Goal: Navigation & Orientation: Find specific page/section

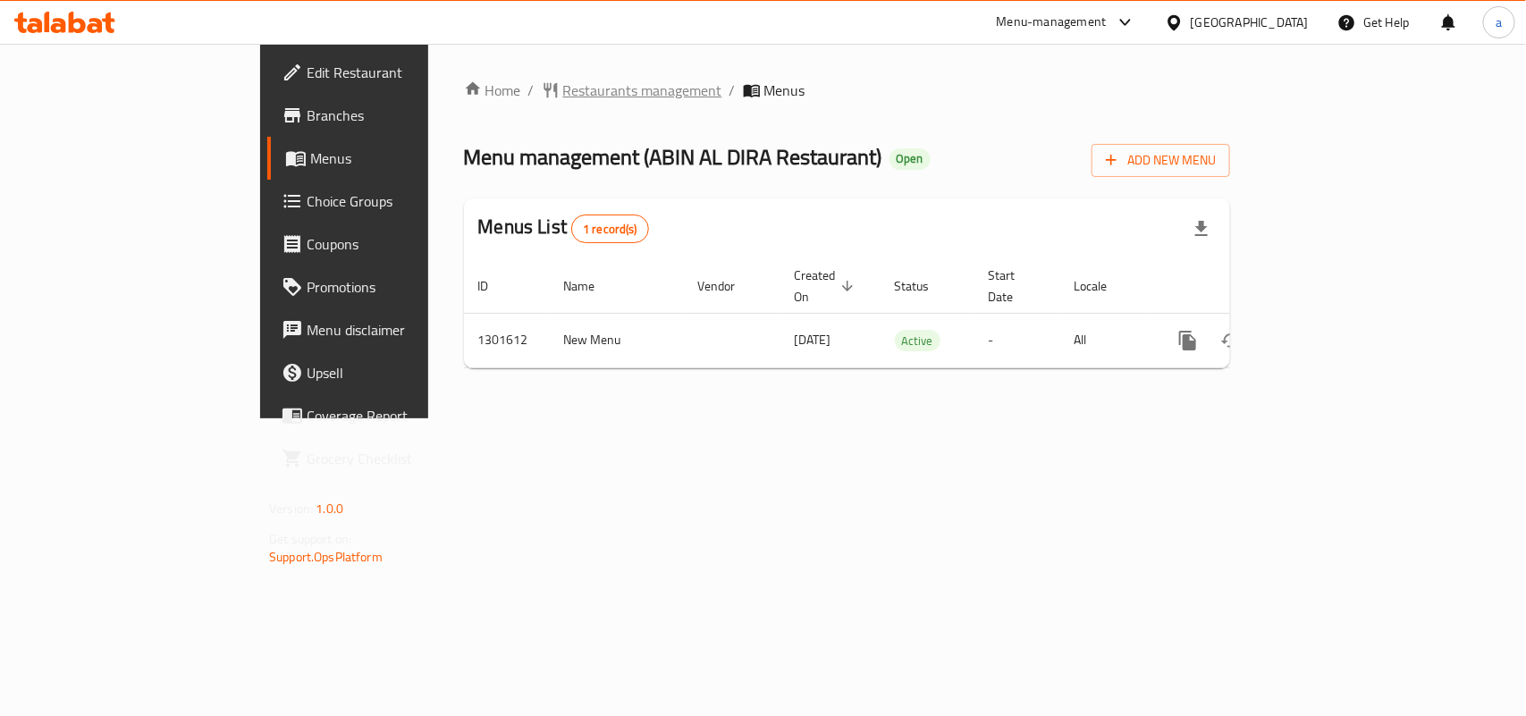
click at [563, 89] on span "Restaurants management" at bounding box center [642, 90] width 159 height 21
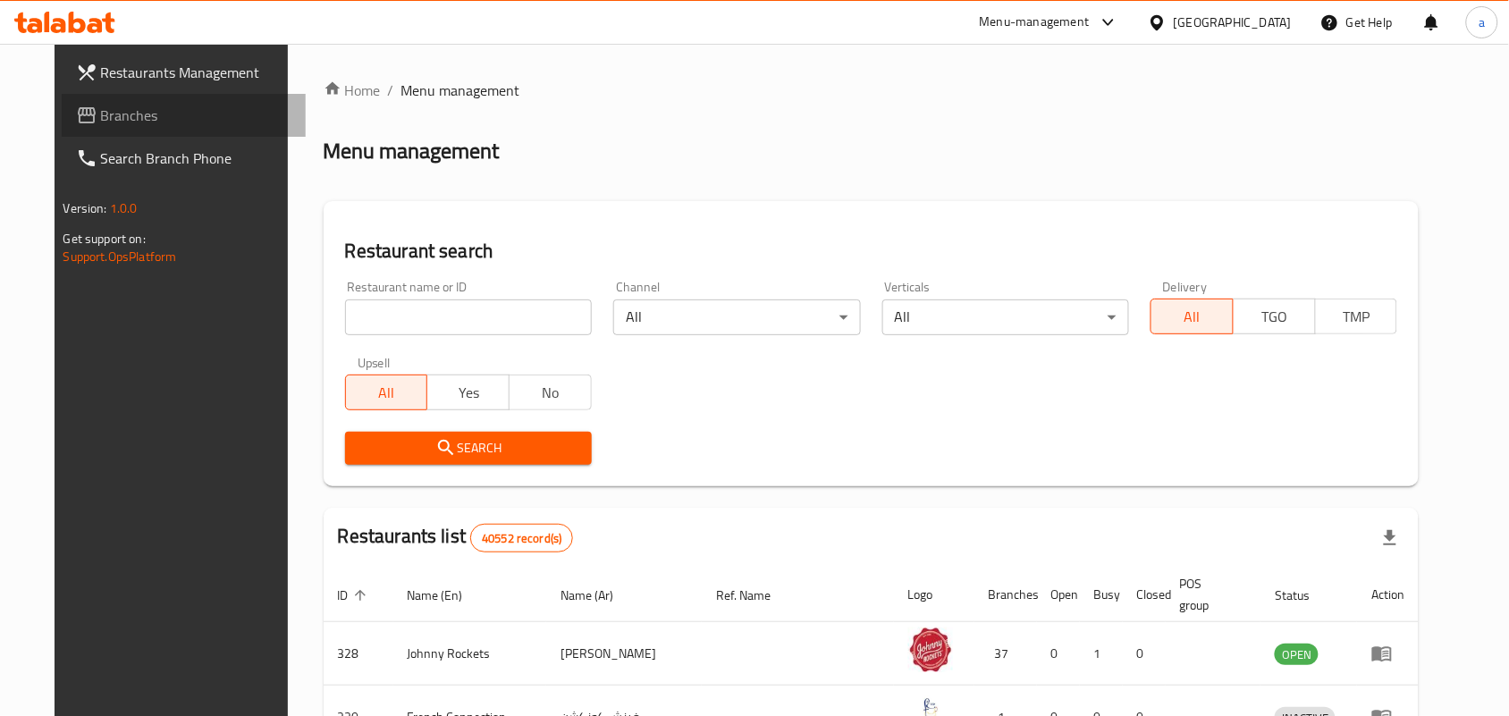
click at [135, 122] on span "Branches" at bounding box center [196, 115] width 191 height 21
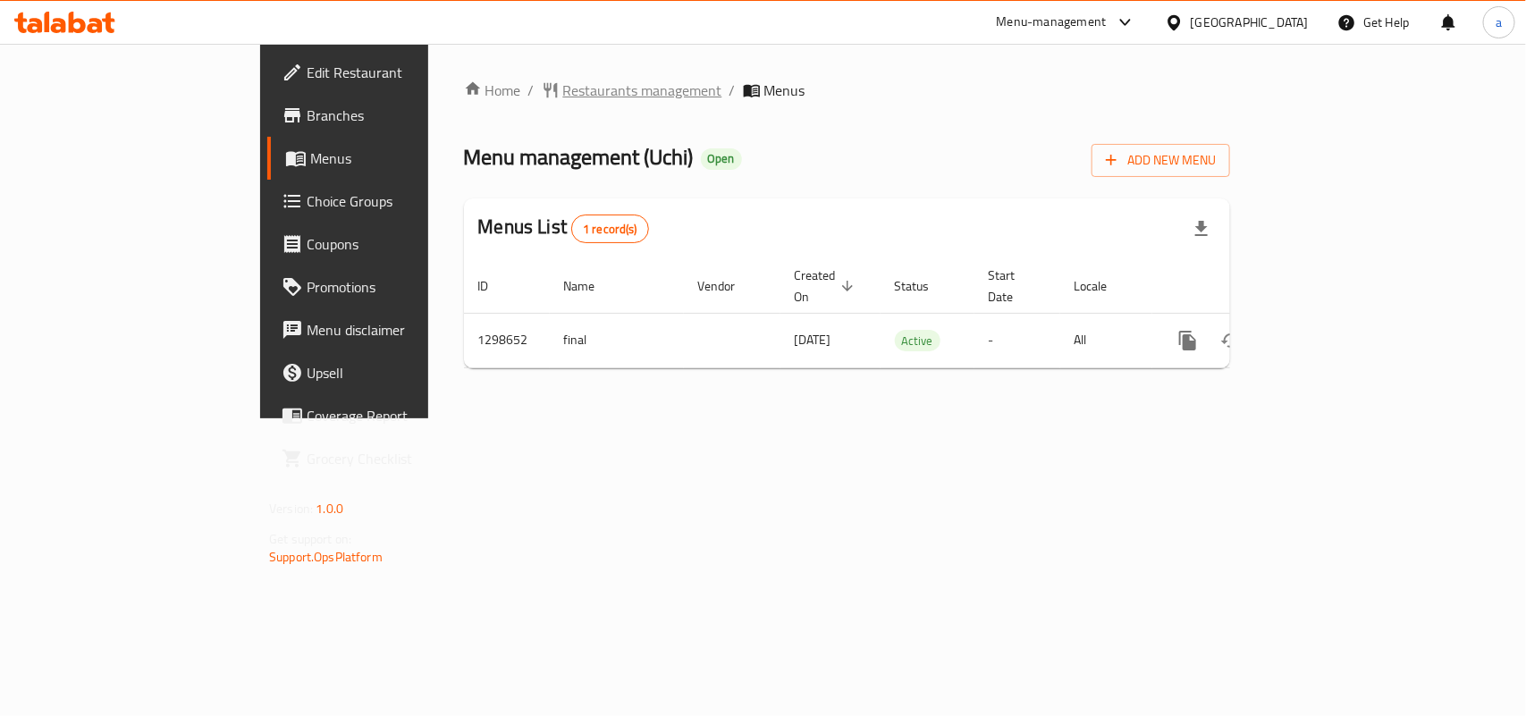
click at [563, 81] on span "Restaurants management" at bounding box center [642, 90] width 159 height 21
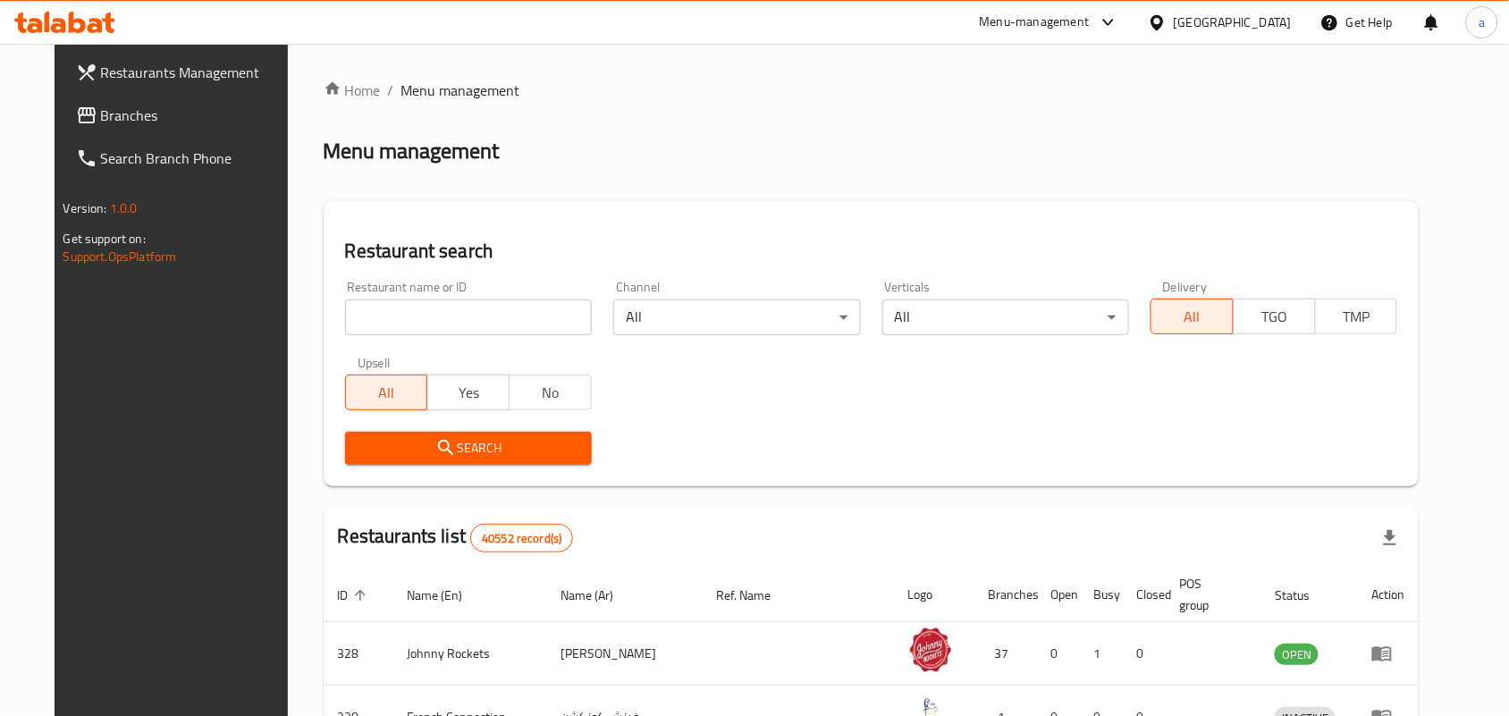
click at [101, 118] on span "Branches" at bounding box center [196, 115] width 191 height 21
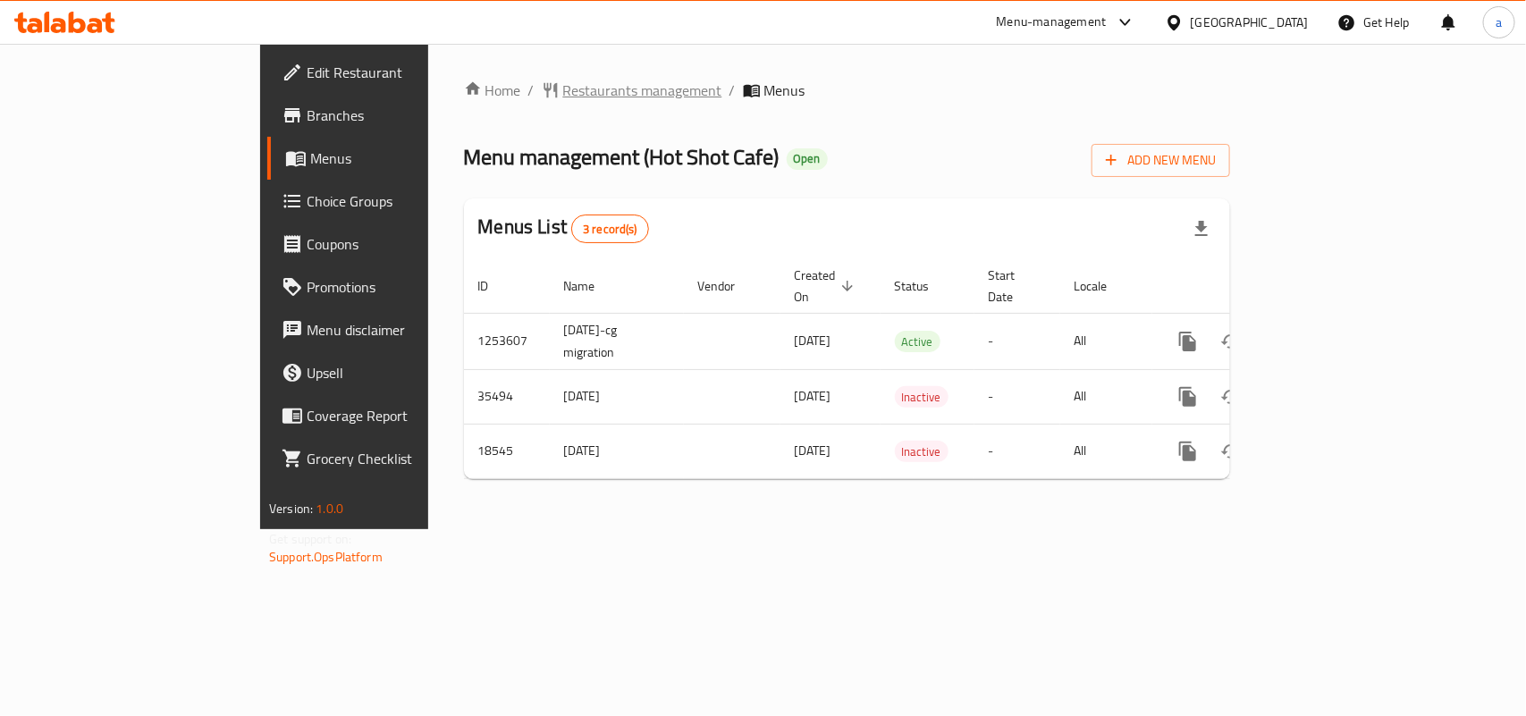
click at [563, 95] on span "Restaurants management" at bounding box center [642, 90] width 159 height 21
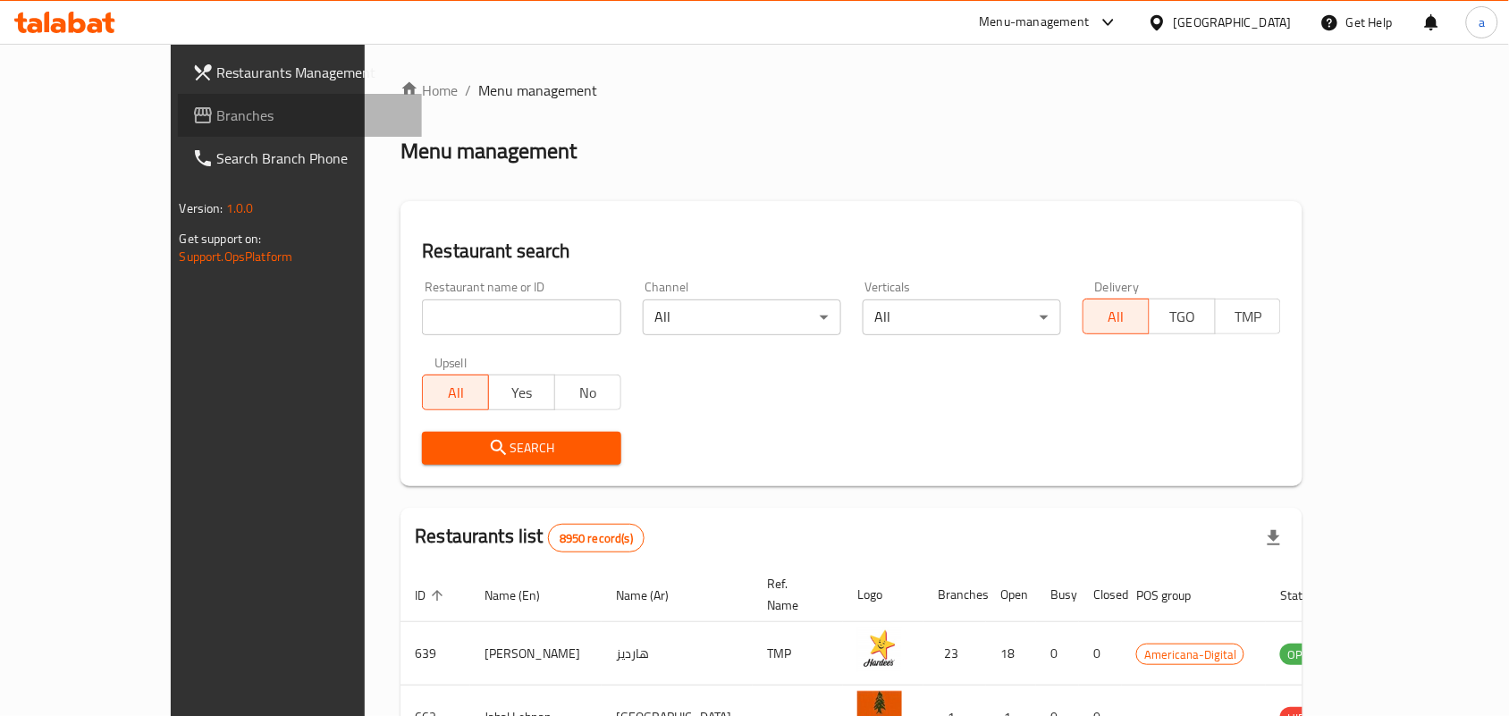
click at [217, 105] on span "Branches" at bounding box center [312, 115] width 191 height 21
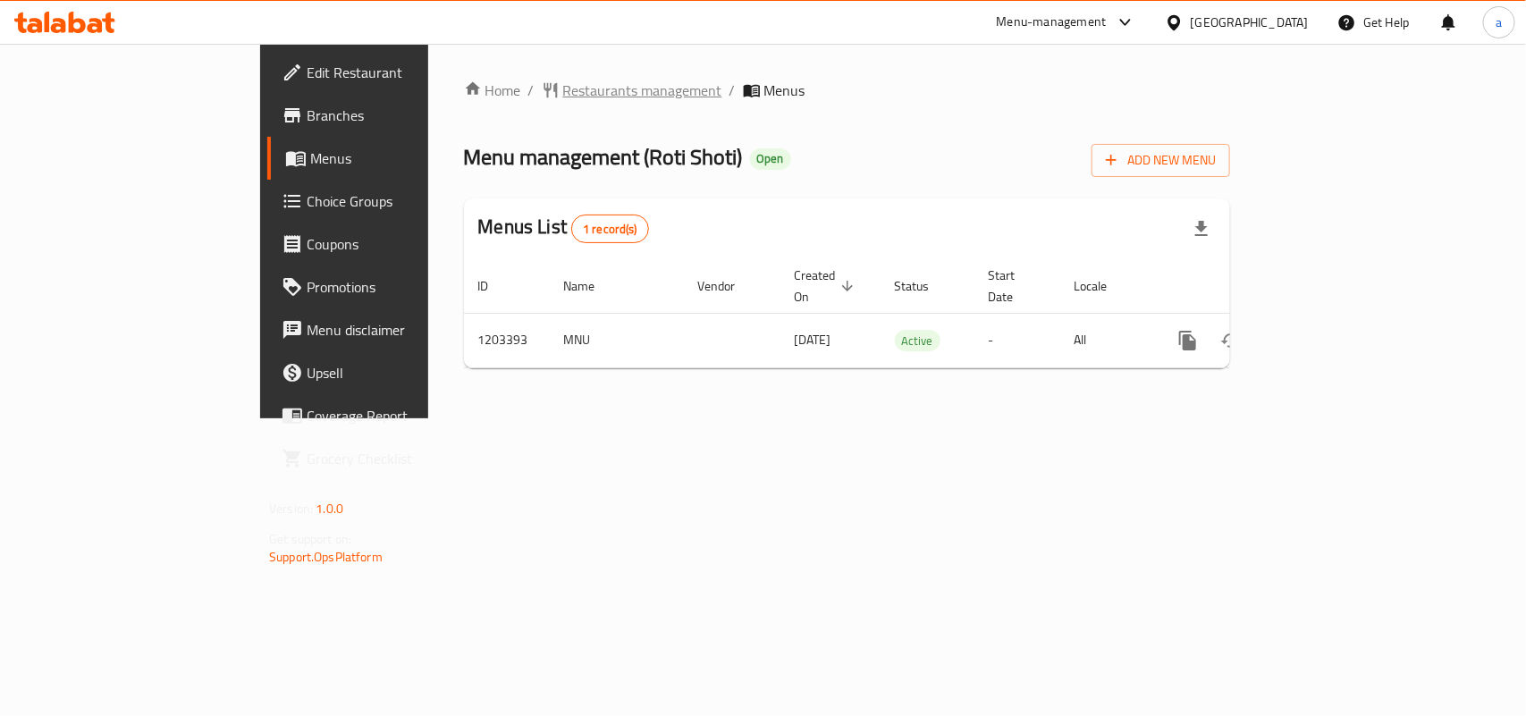
click at [563, 92] on span "Restaurants management" at bounding box center [642, 90] width 159 height 21
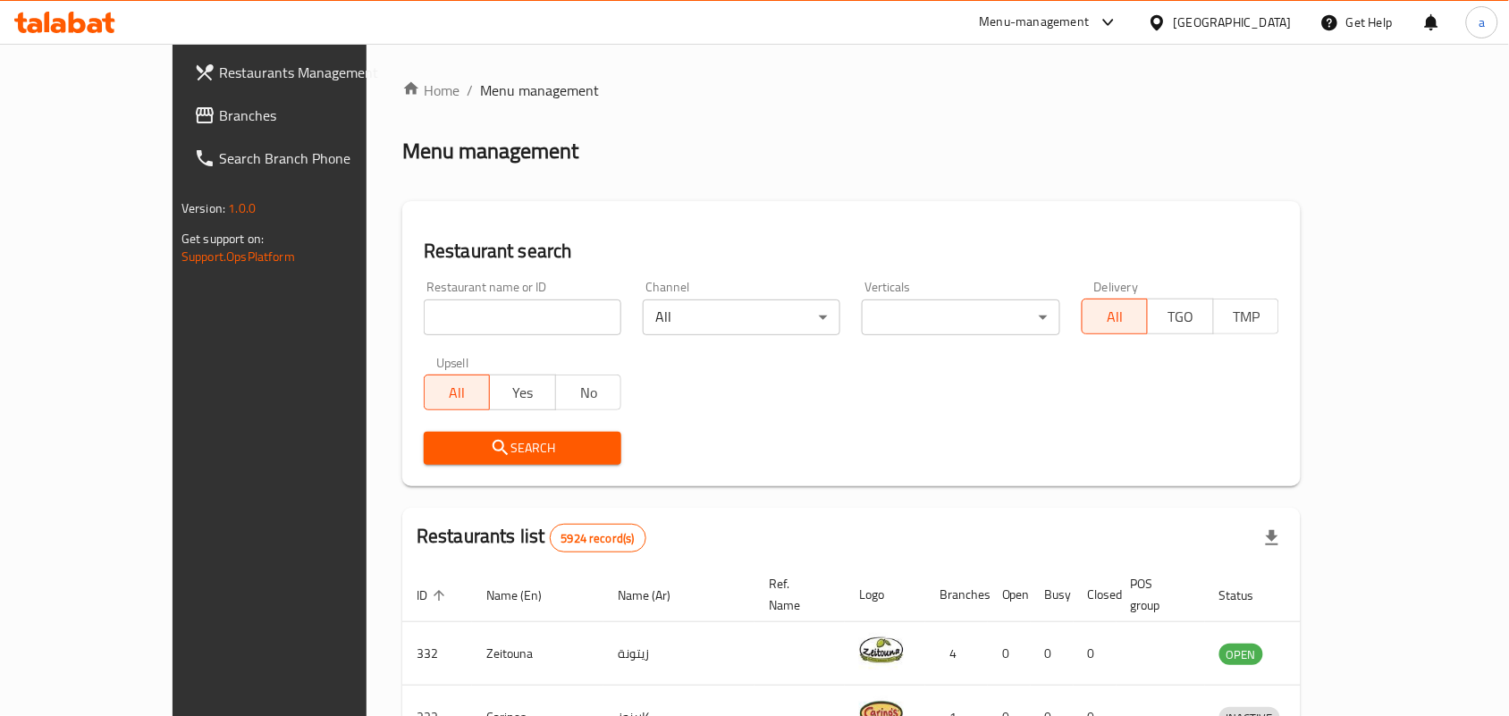
click at [219, 119] on span "Branches" at bounding box center [314, 115] width 191 height 21
click at [1229, 10] on div "Bahrain" at bounding box center [1220, 22] width 173 height 43
click at [1256, 20] on div "Bahrain" at bounding box center [1233, 23] width 118 height 20
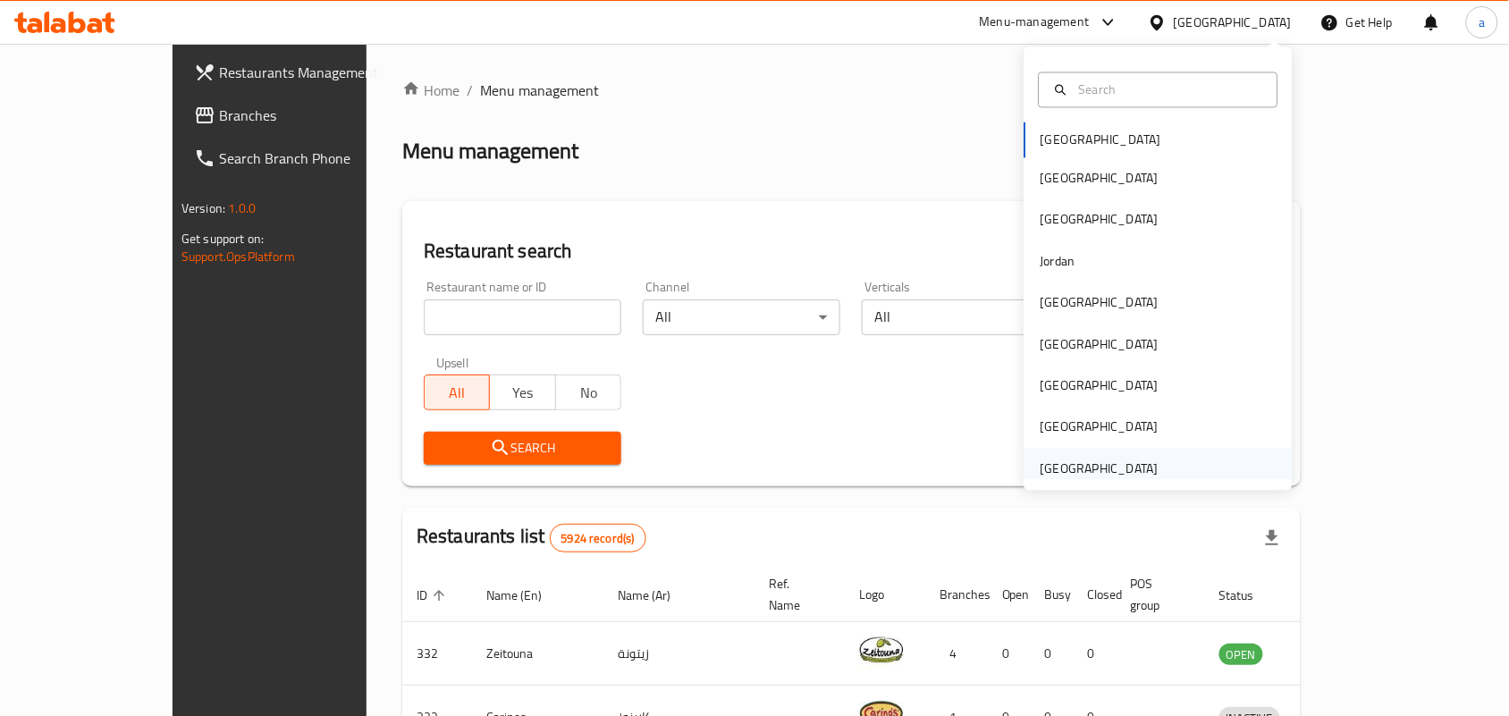
click at [1203, 465] on div "[GEOGRAPHIC_DATA]" at bounding box center [1159, 468] width 268 height 41
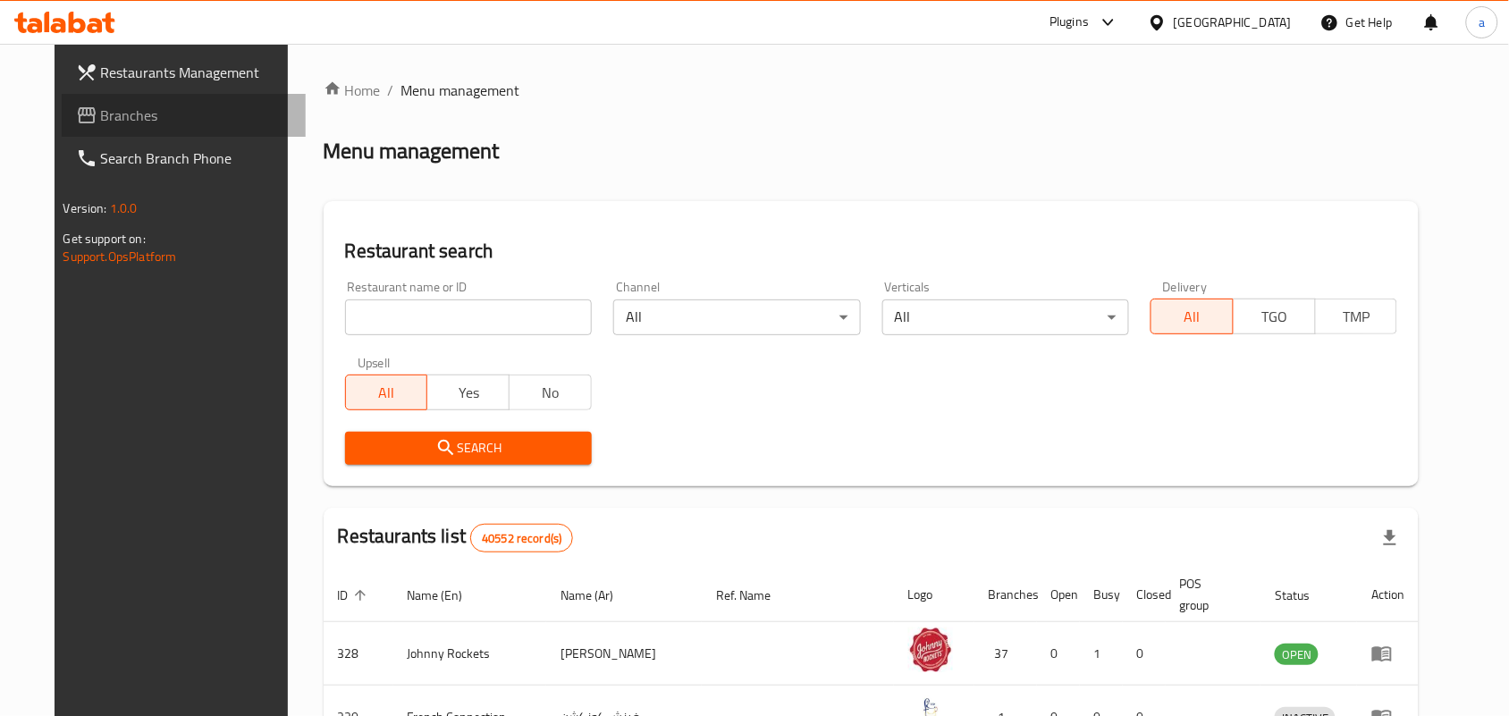
click at [141, 119] on span "Branches" at bounding box center [196, 115] width 191 height 21
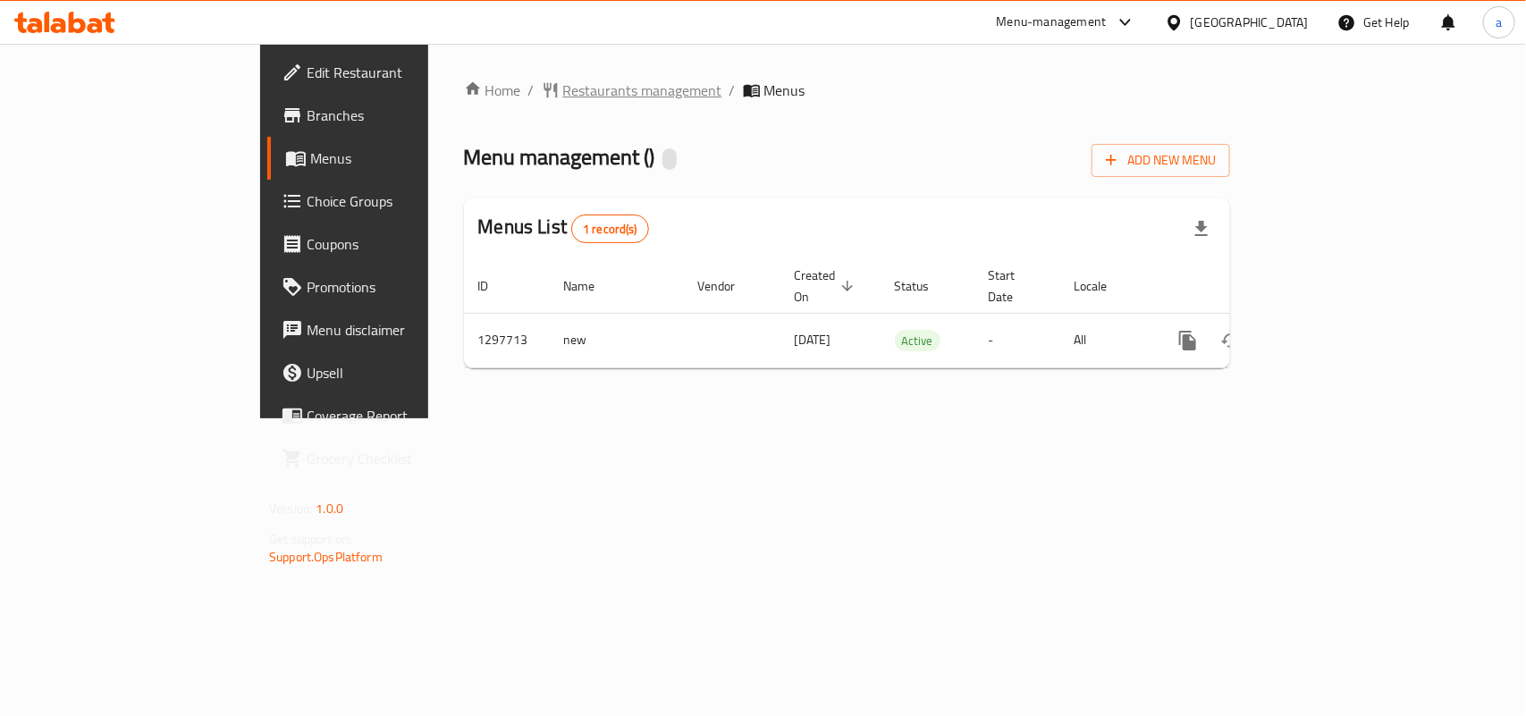
click at [563, 97] on span "Restaurants management" at bounding box center [642, 90] width 159 height 21
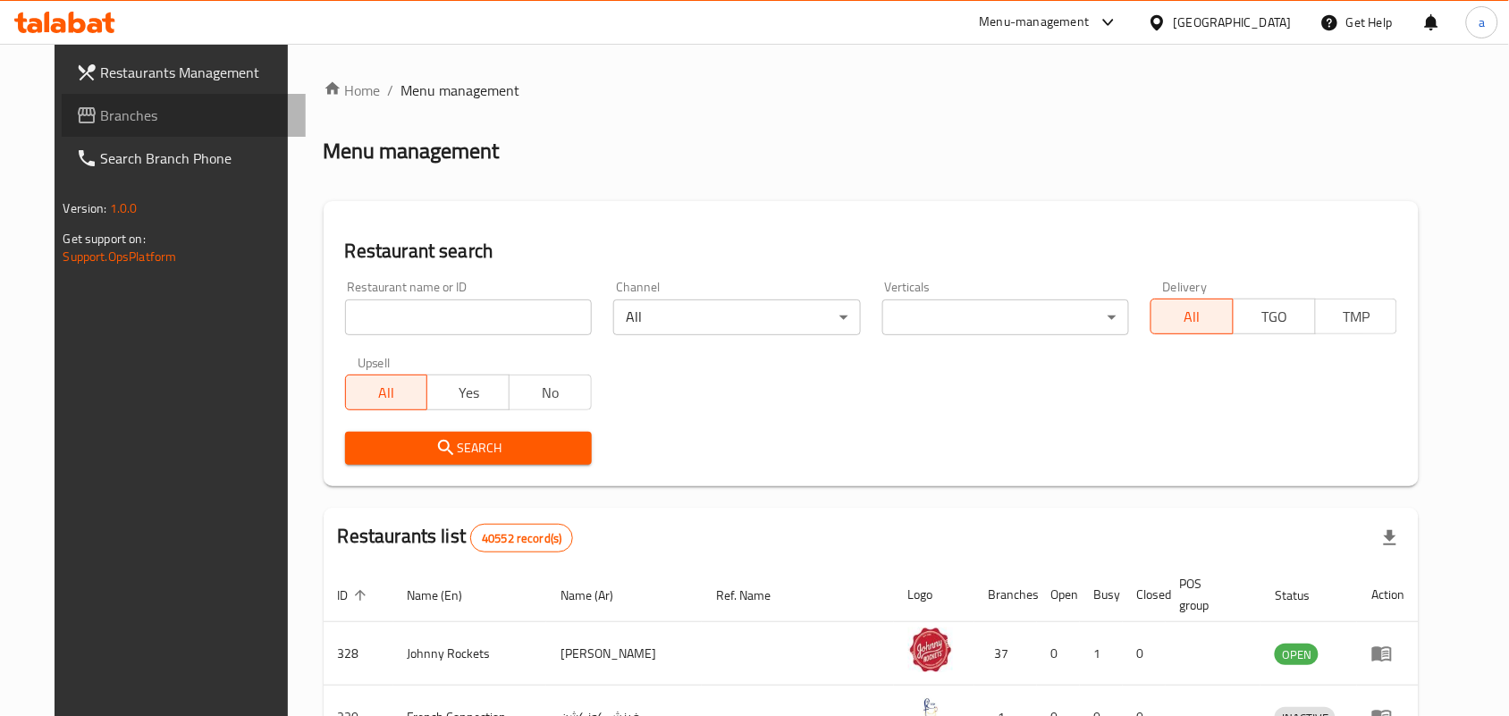
click at [101, 105] on span "Branches" at bounding box center [196, 115] width 191 height 21
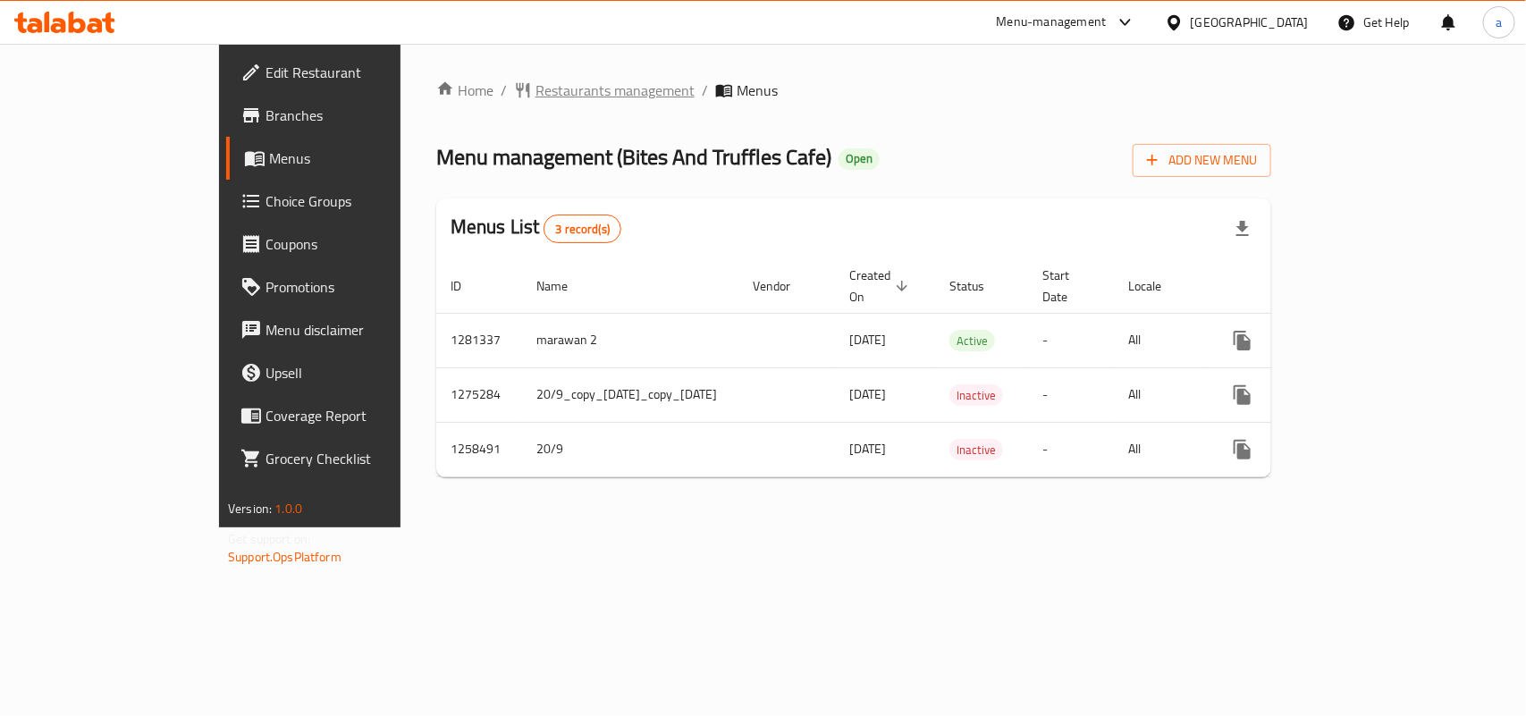
click at [536, 80] on span "Restaurants management" at bounding box center [615, 90] width 159 height 21
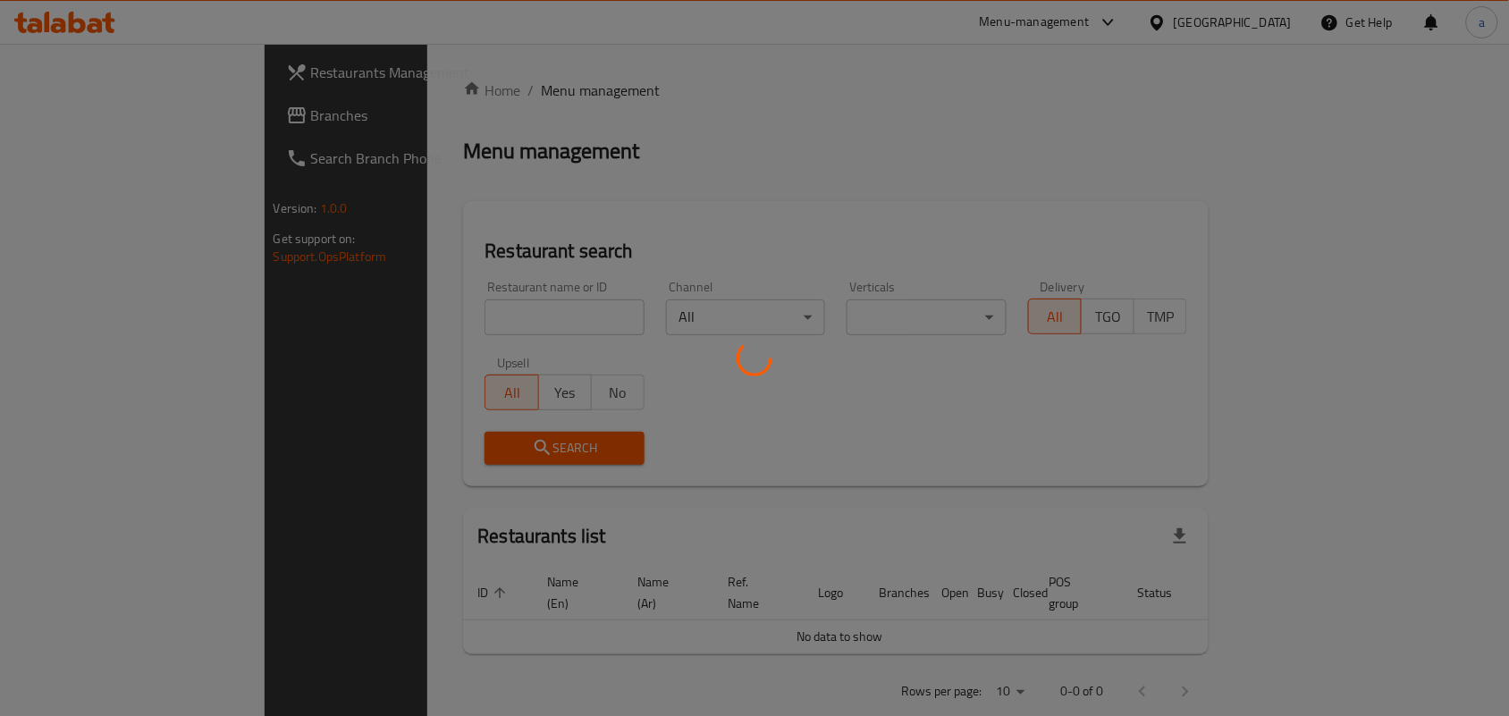
click at [110, 117] on div at bounding box center [754, 358] width 1509 height 716
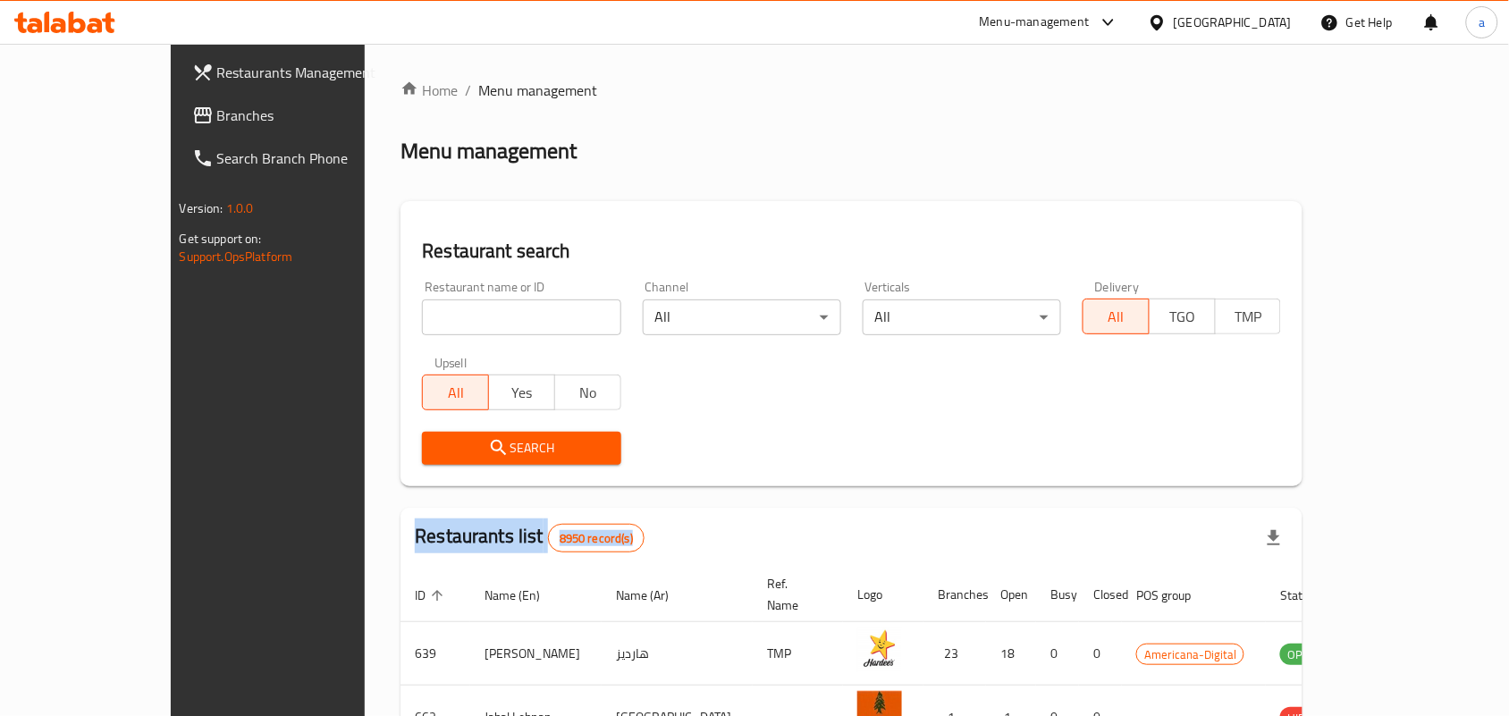
click at [217, 114] on span "Branches" at bounding box center [312, 115] width 191 height 21
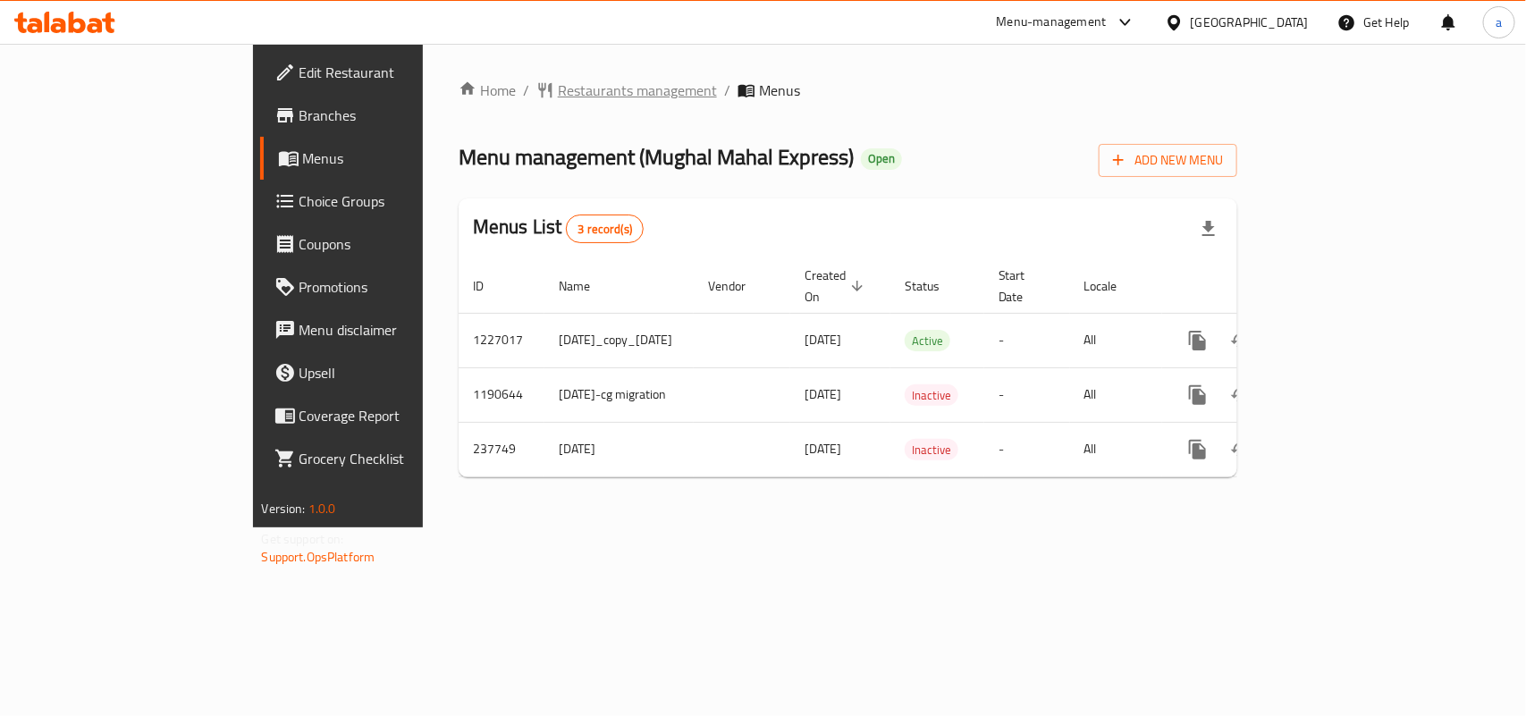
click at [558, 95] on span "Restaurants management" at bounding box center [637, 90] width 159 height 21
click at [558, 89] on span "Restaurants management" at bounding box center [637, 90] width 159 height 21
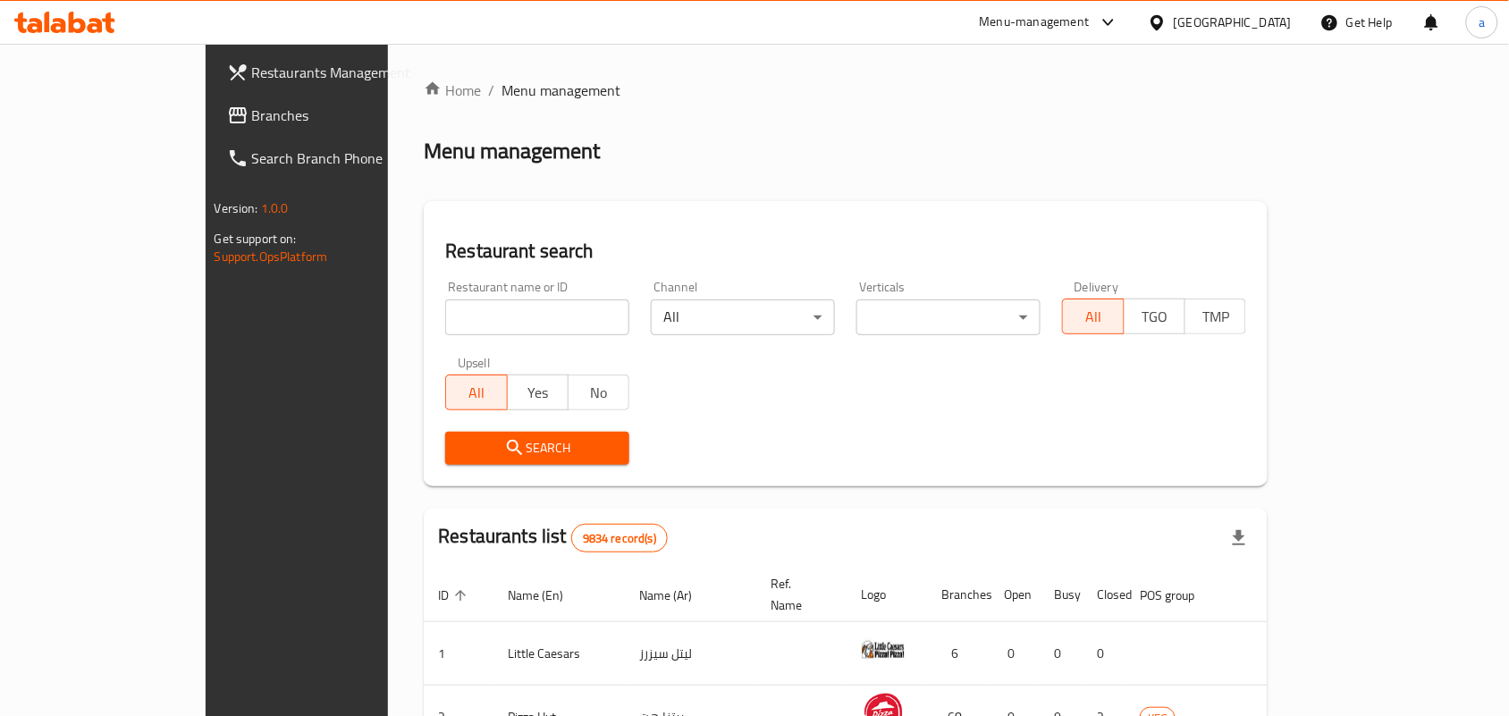
click at [252, 122] on span "Branches" at bounding box center [347, 115] width 191 height 21
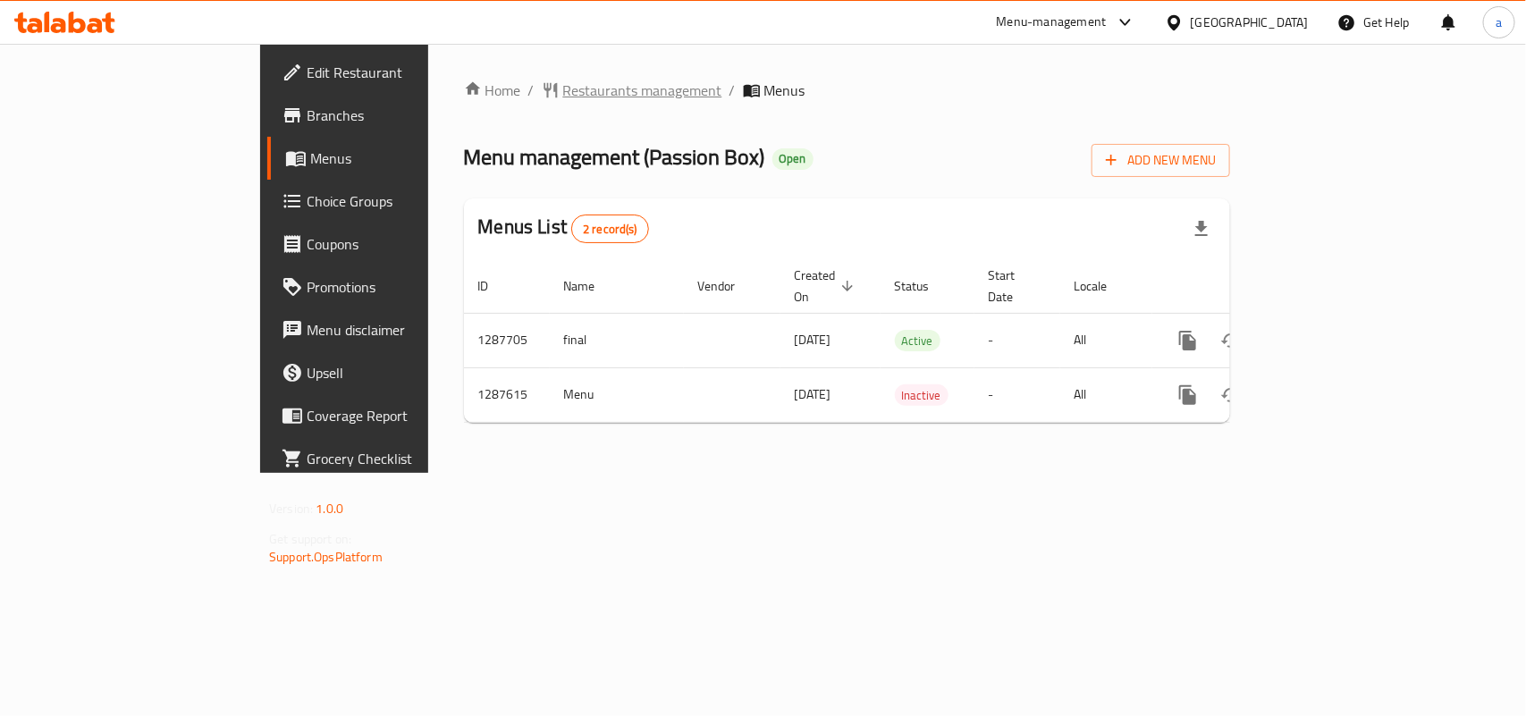
click at [563, 85] on span "Restaurants management" at bounding box center [642, 90] width 159 height 21
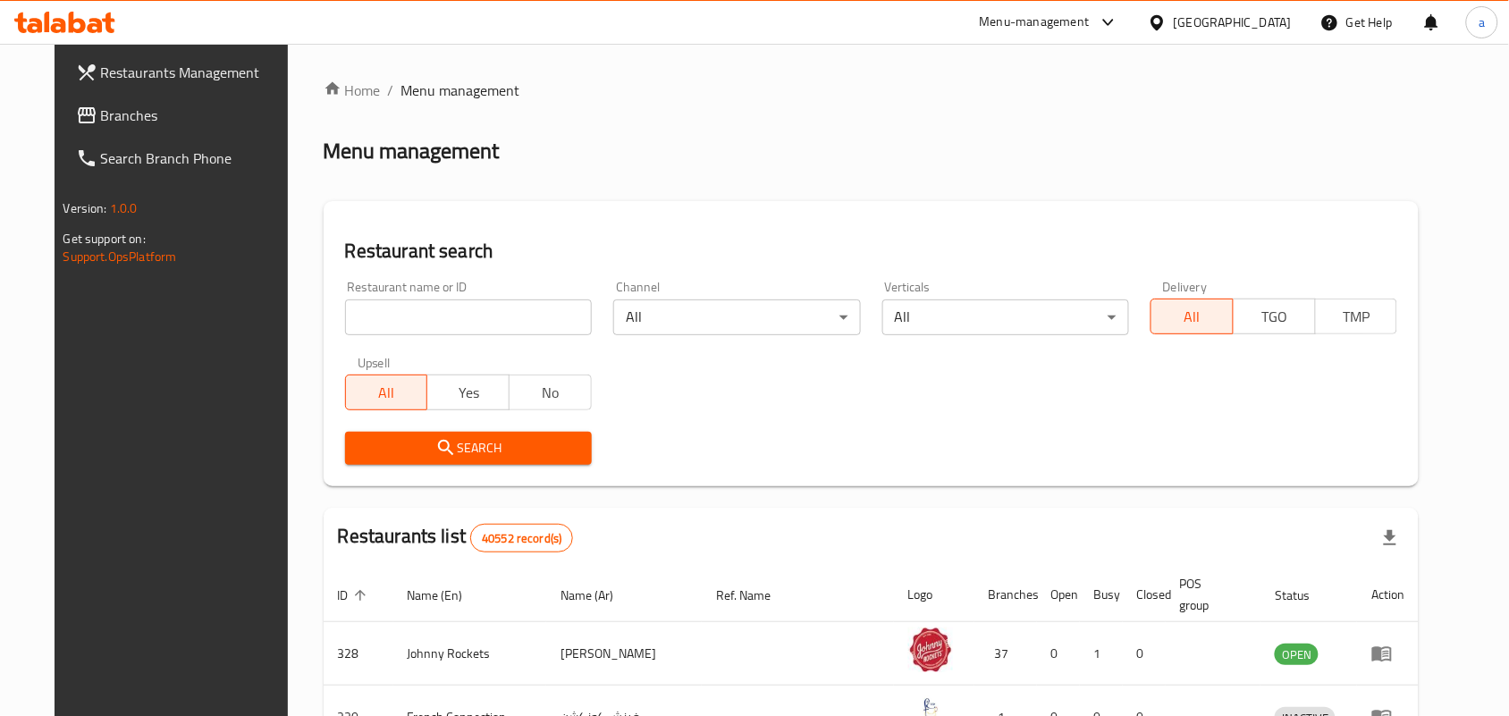
click at [435, 311] on div at bounding box center [754, 358] width 1509 height 716
click at [435, 311] on input "search" at bounding box center [468, 317] width 247 height 36
paste input "696809"
type input "696809"
click button "Search" at bounding box center [468, 448] width 247 height 33
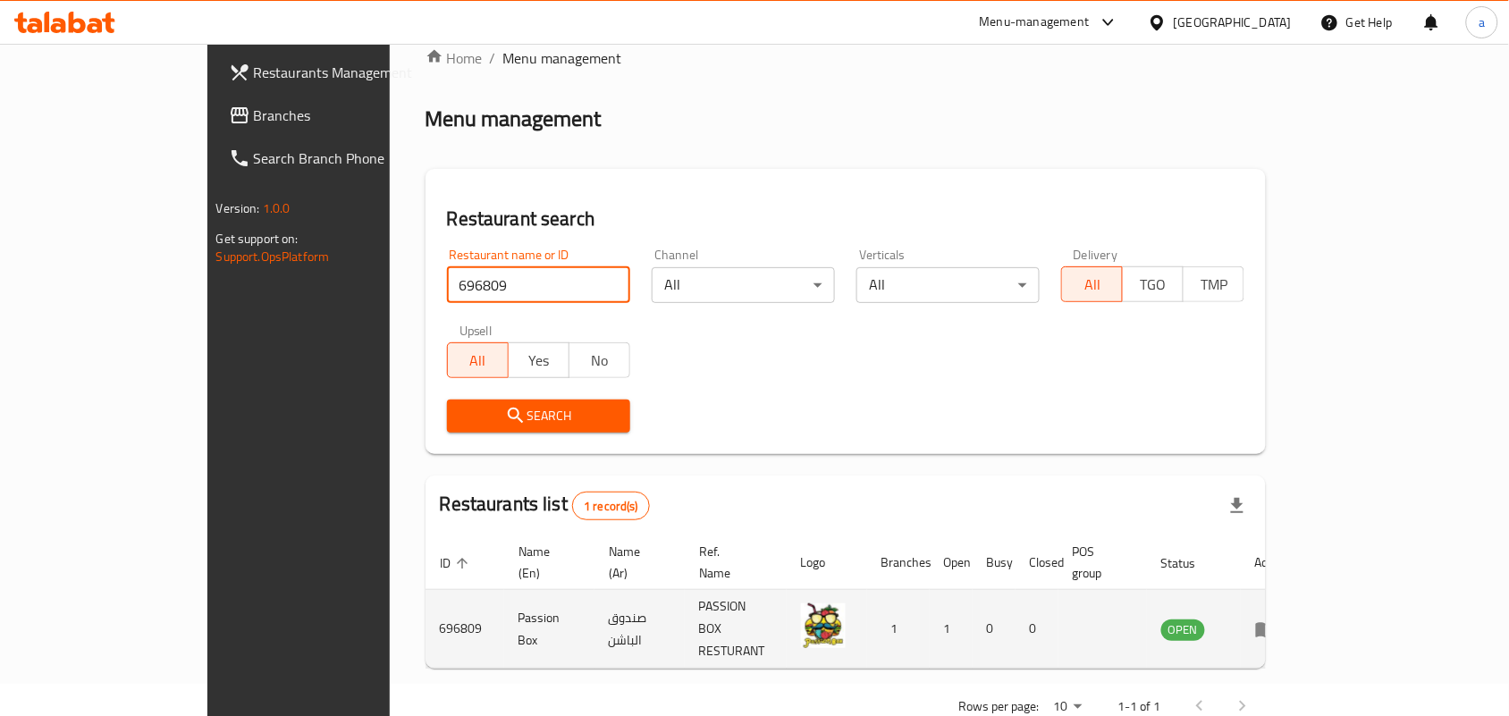
scroll to position [46, 0]
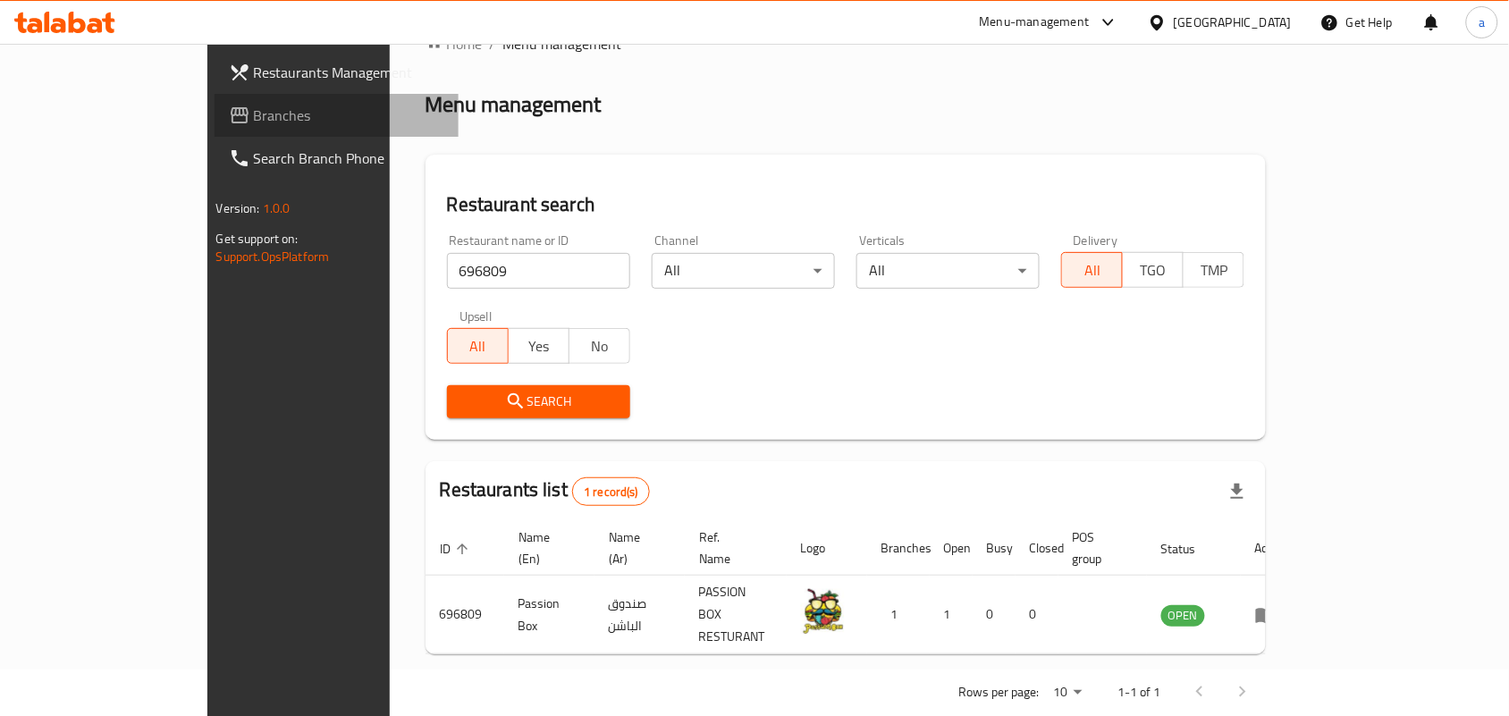
click at [215, 99] on link "Branches" at bounding box center [337, 115] width 245 height 43
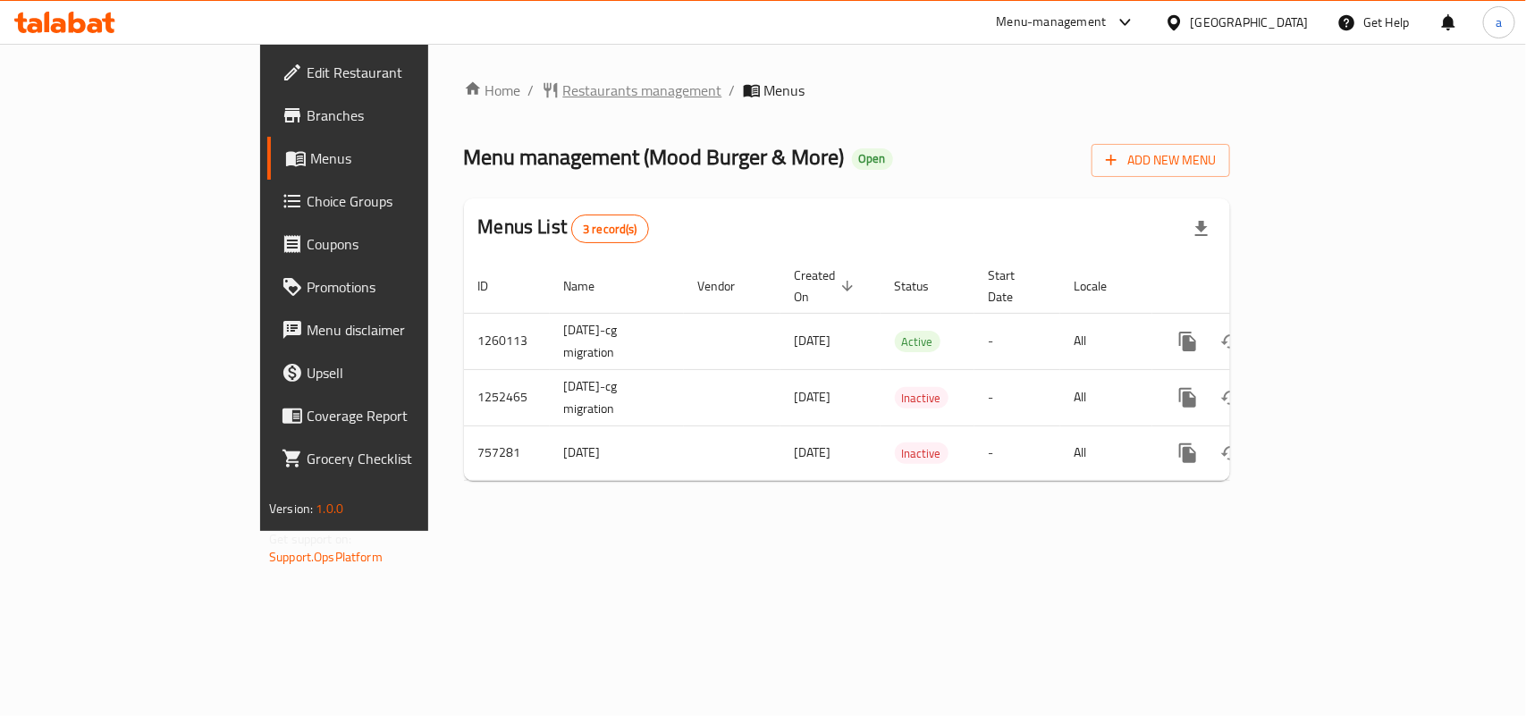
click at [563, 86] on span "Restaurants management" at bounding box center [642, 90] width 159 height 21
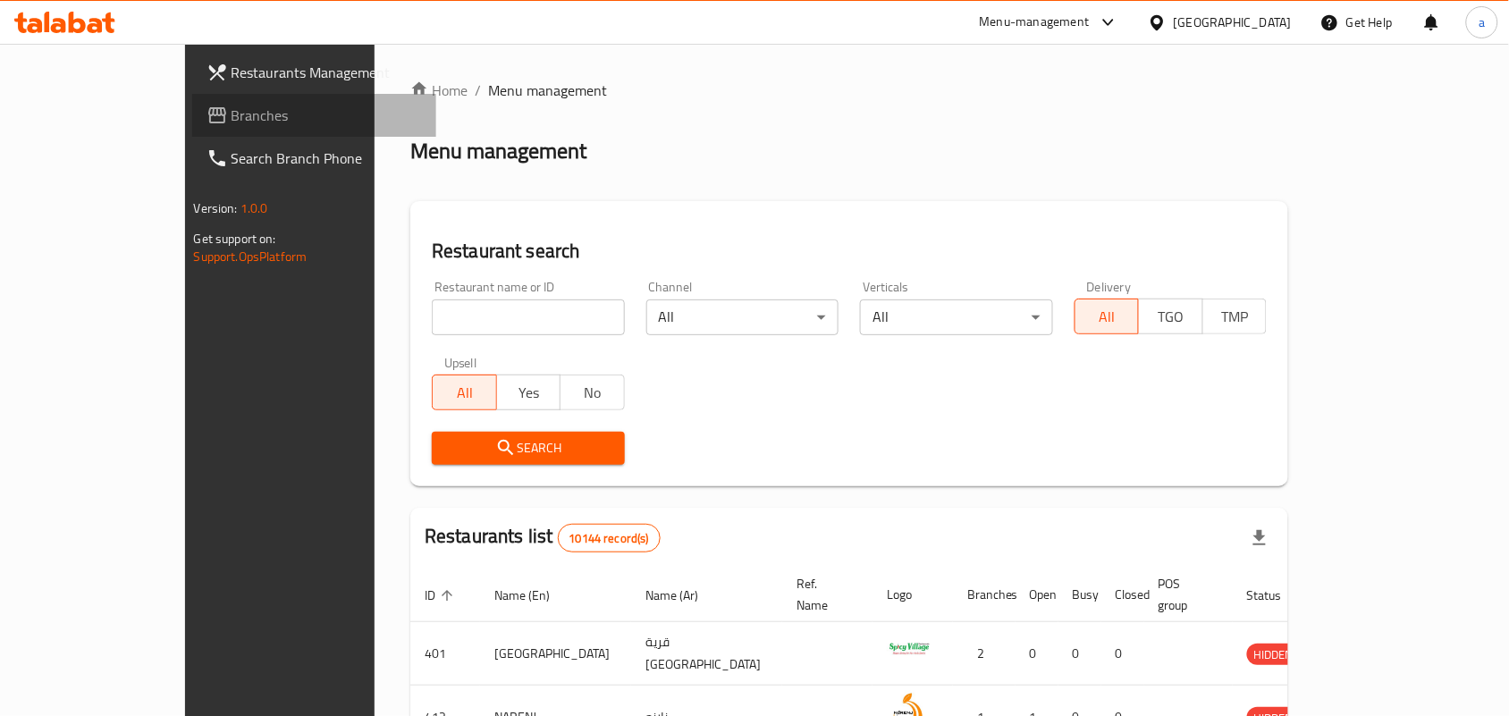
click at [232, 108] on span "Branches" at bounding box center [327, 115] width 191 height 21
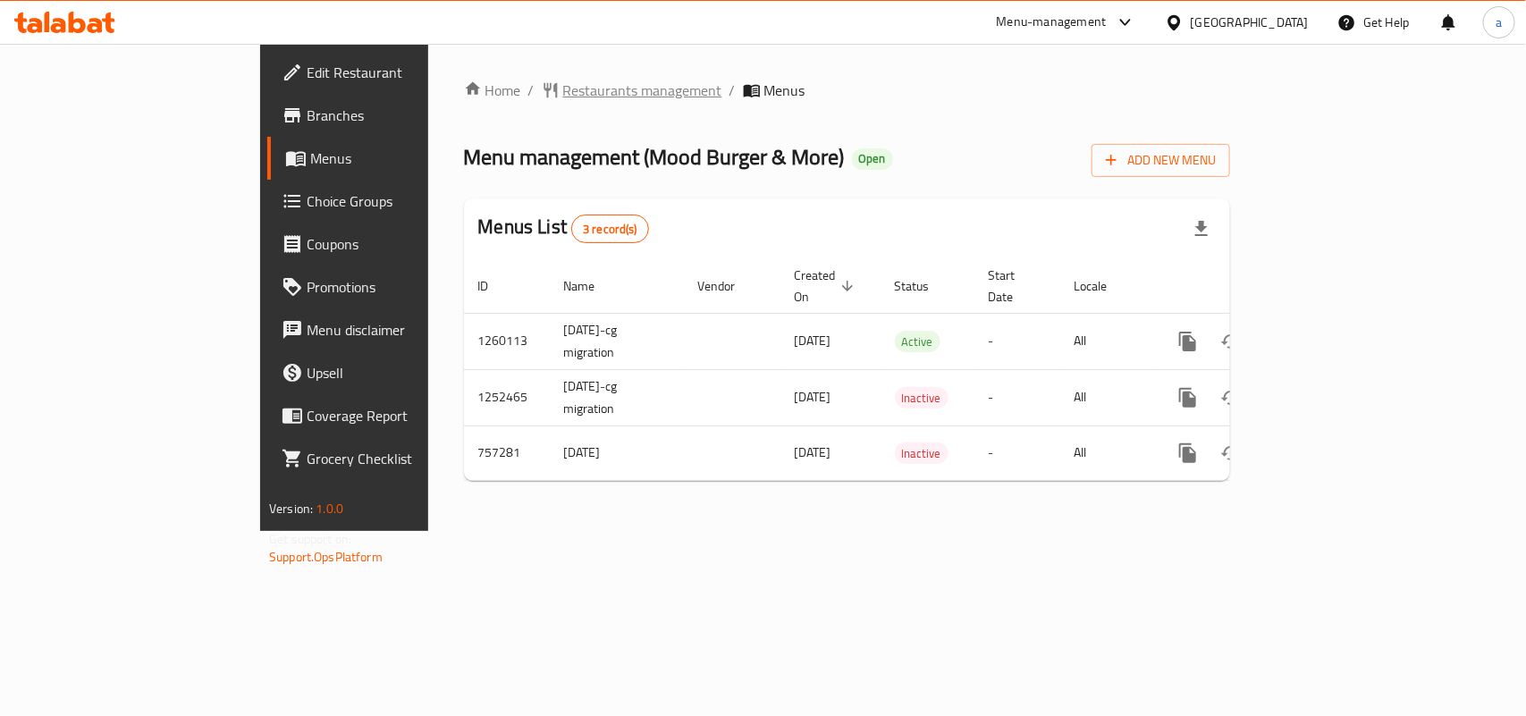
click at [563, 92] on span "Restaurants management" at bounding box center [642, 90] width 159 height 21
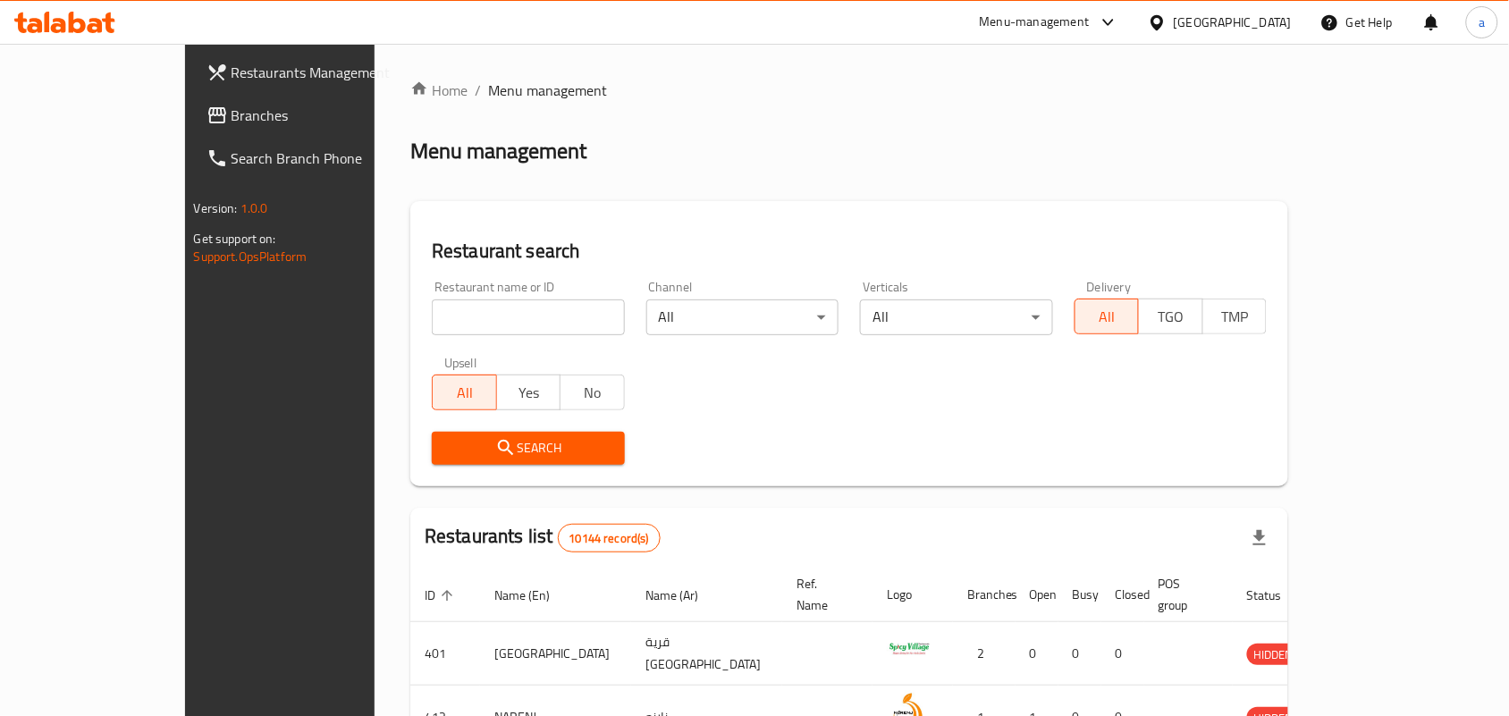
click at [232, 108] on span "Branches" at bounding box center [327, 115] width 191 height 21
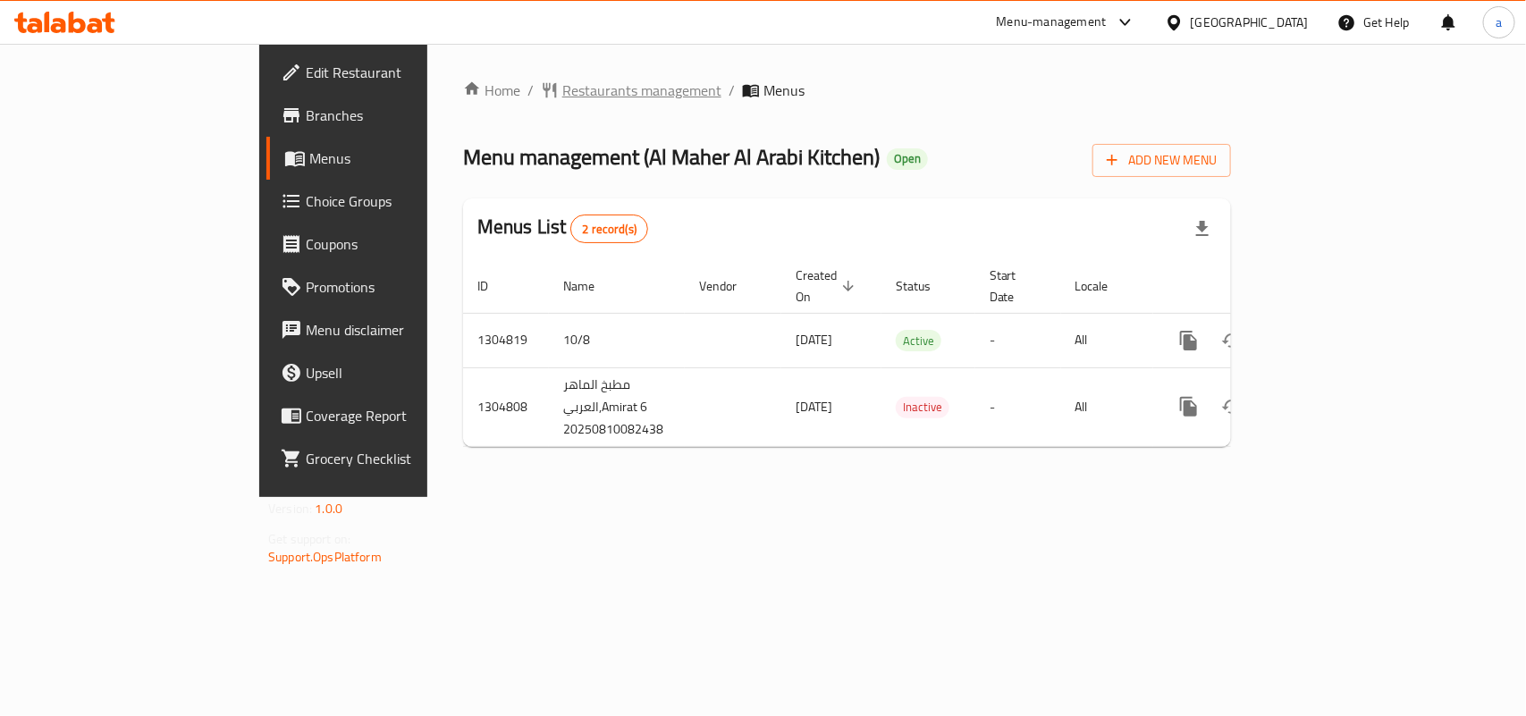
click at [562, 101] on span "Restaurants management" at bounding box center [641, 90] width 159 height 21
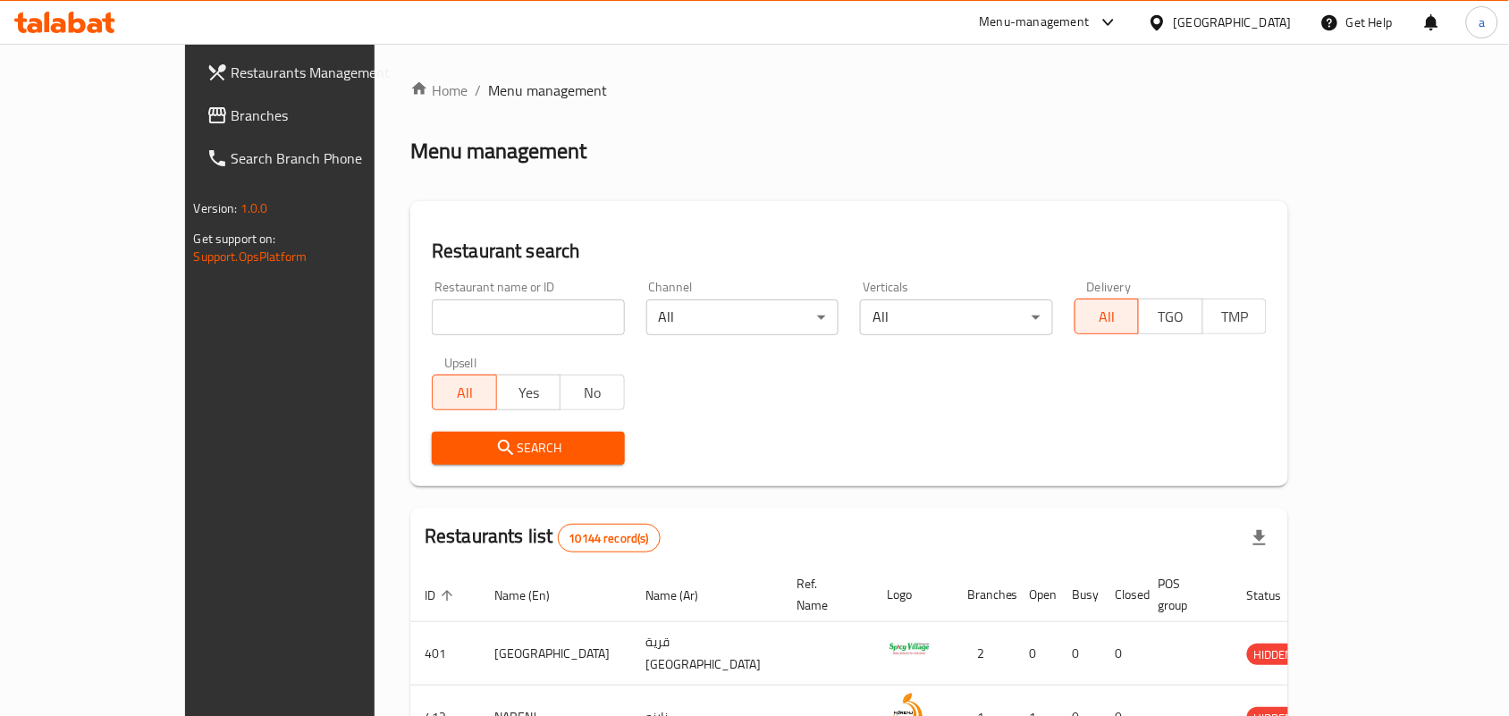
click at [232, 105] on span "Branches" at bounding box center [327, 115] width 191 height 21
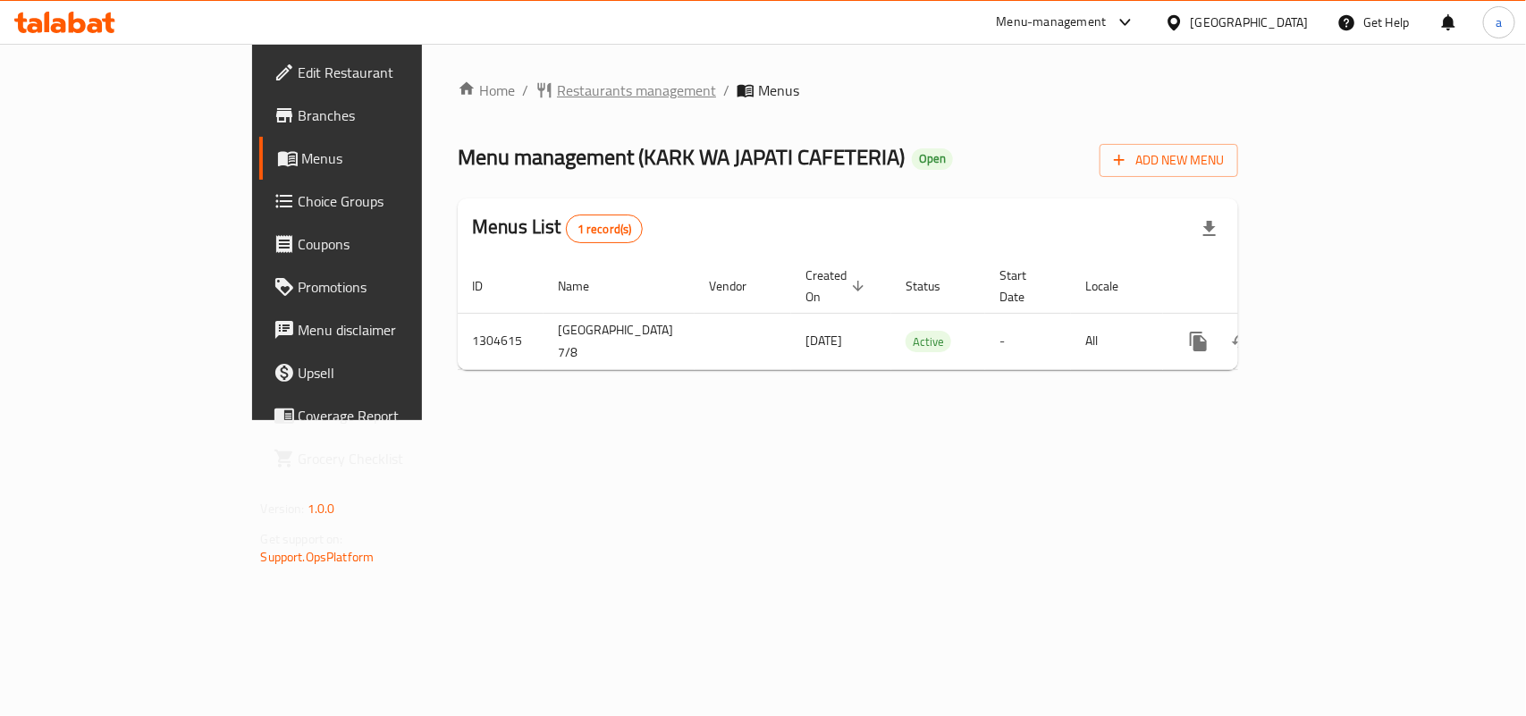
click at [557, 88] on span "Restaurants management" at bounding box center [636, 90] width 159 height 21
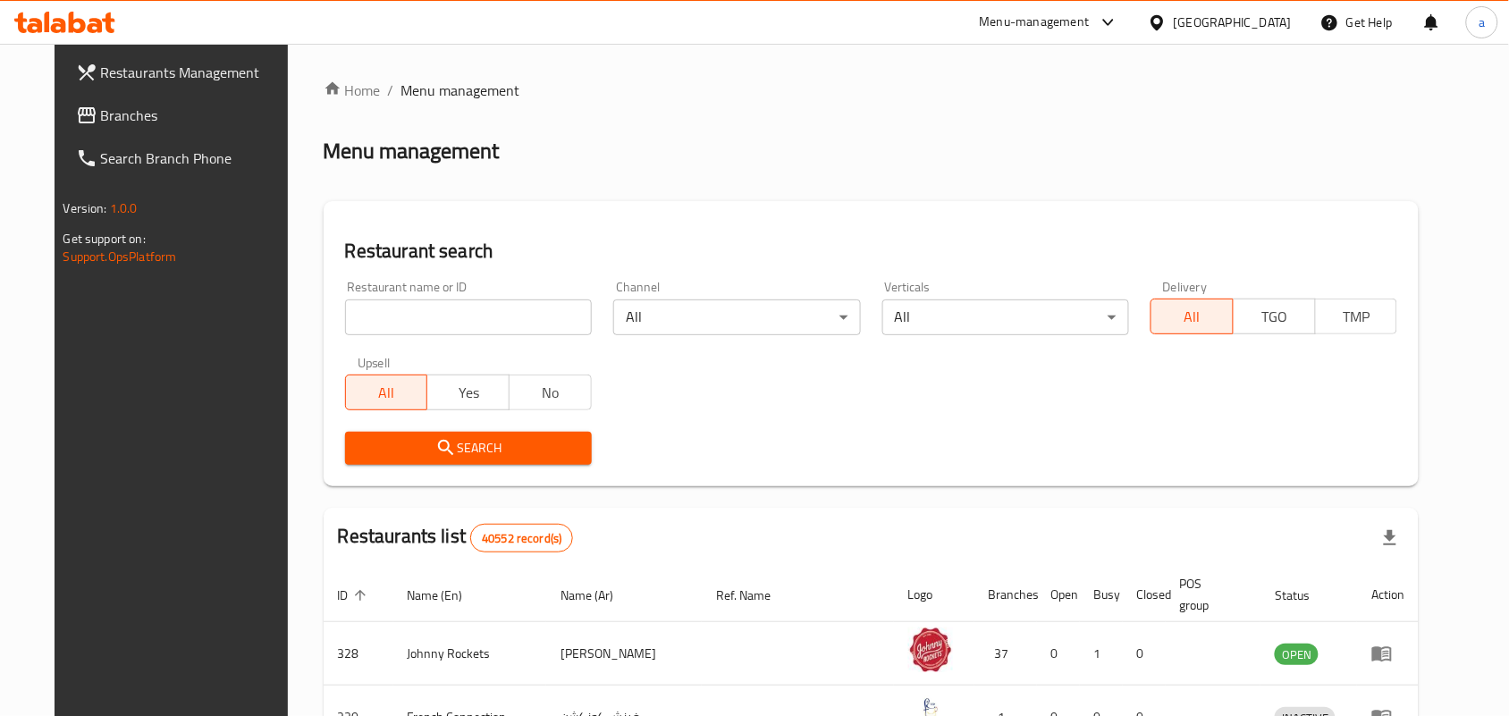
click at [103, 109] on span "Branches" at bounding box center [196, 115] width 191 height 21
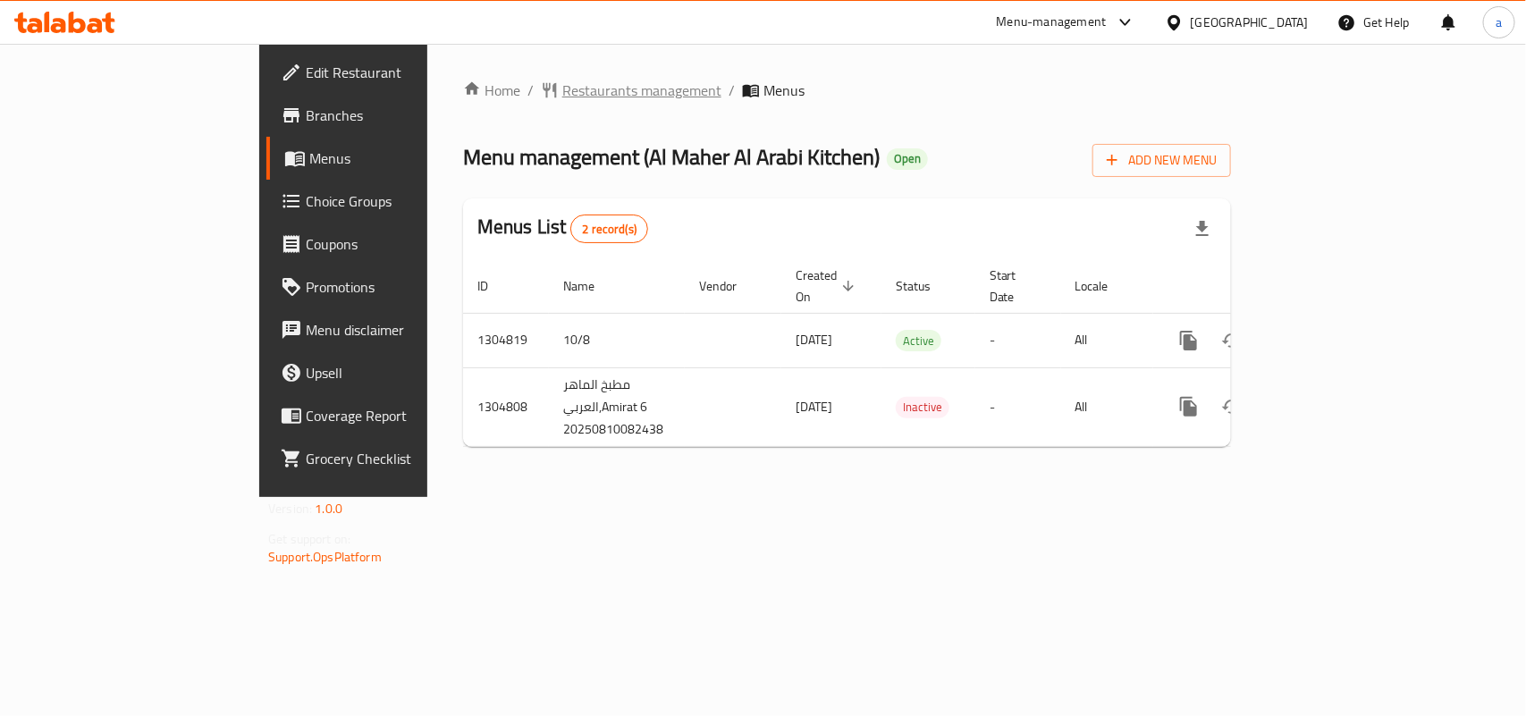
click at [562, 87] on span "Restaurants management" at bounding box center [641, 90] width 159 height 21
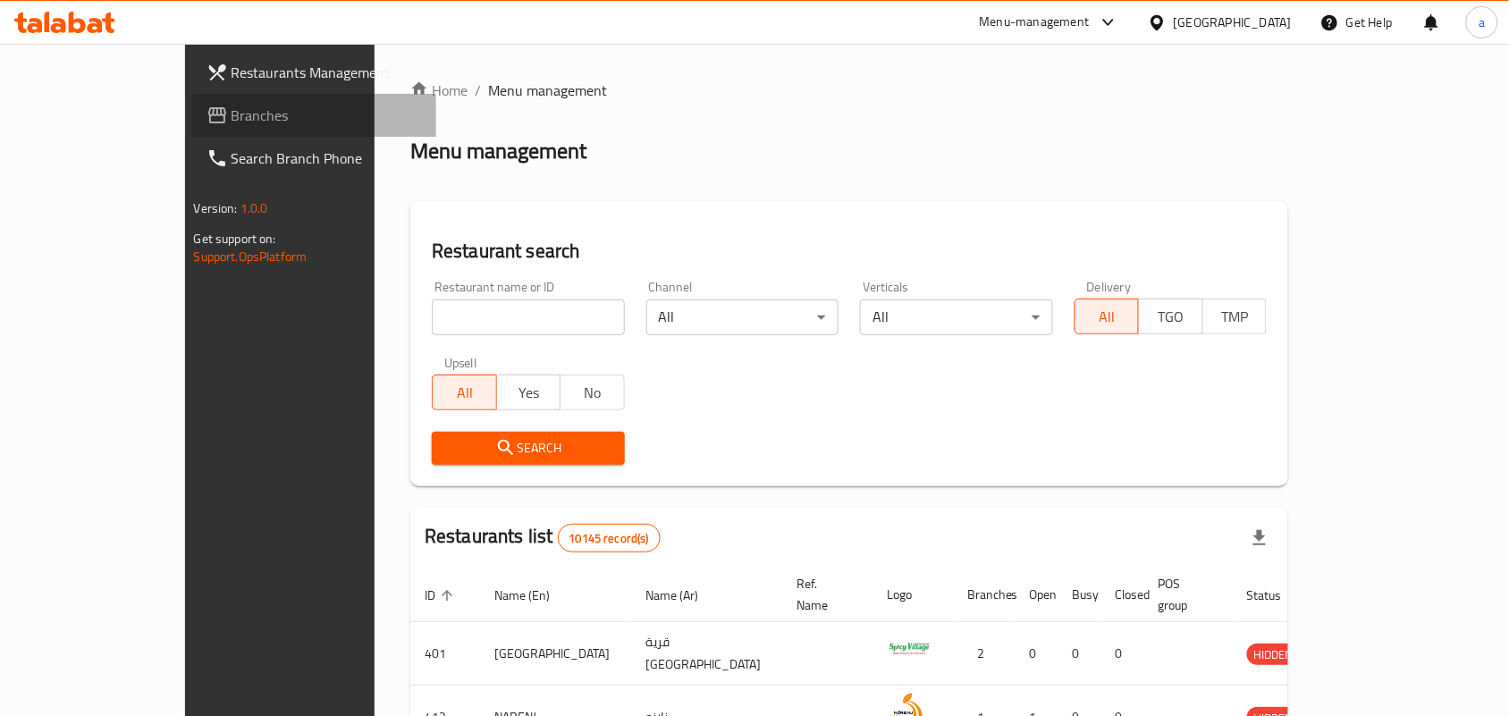
click at [232, 117] on span "Branches" at bounding box center [327, 115] width 191 height 21
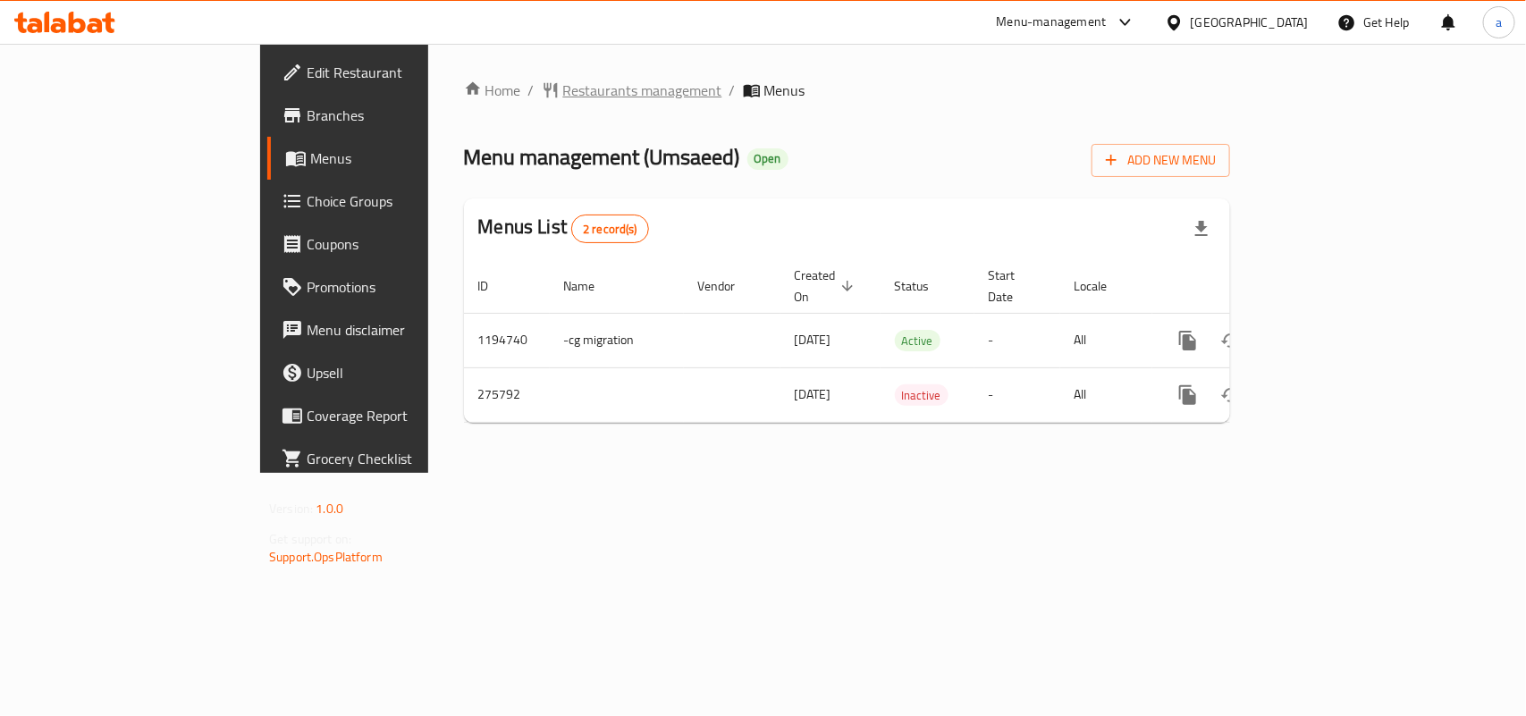
click at [563, 89] on span "Restaurants management" at bounding box center [642, 90] width 159 height 21
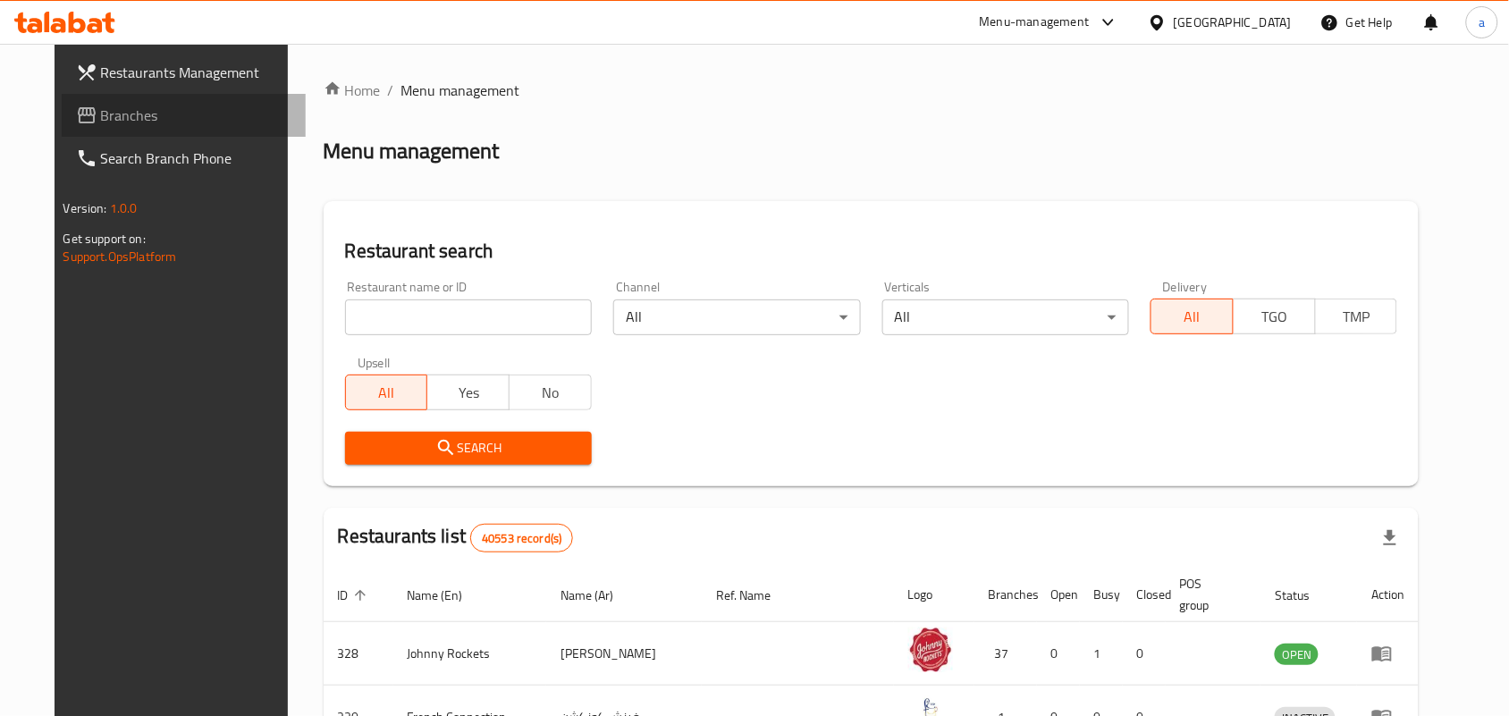
click at [150, 121] on span "Branches" at bounding box center [196, 115] width 191 height 21
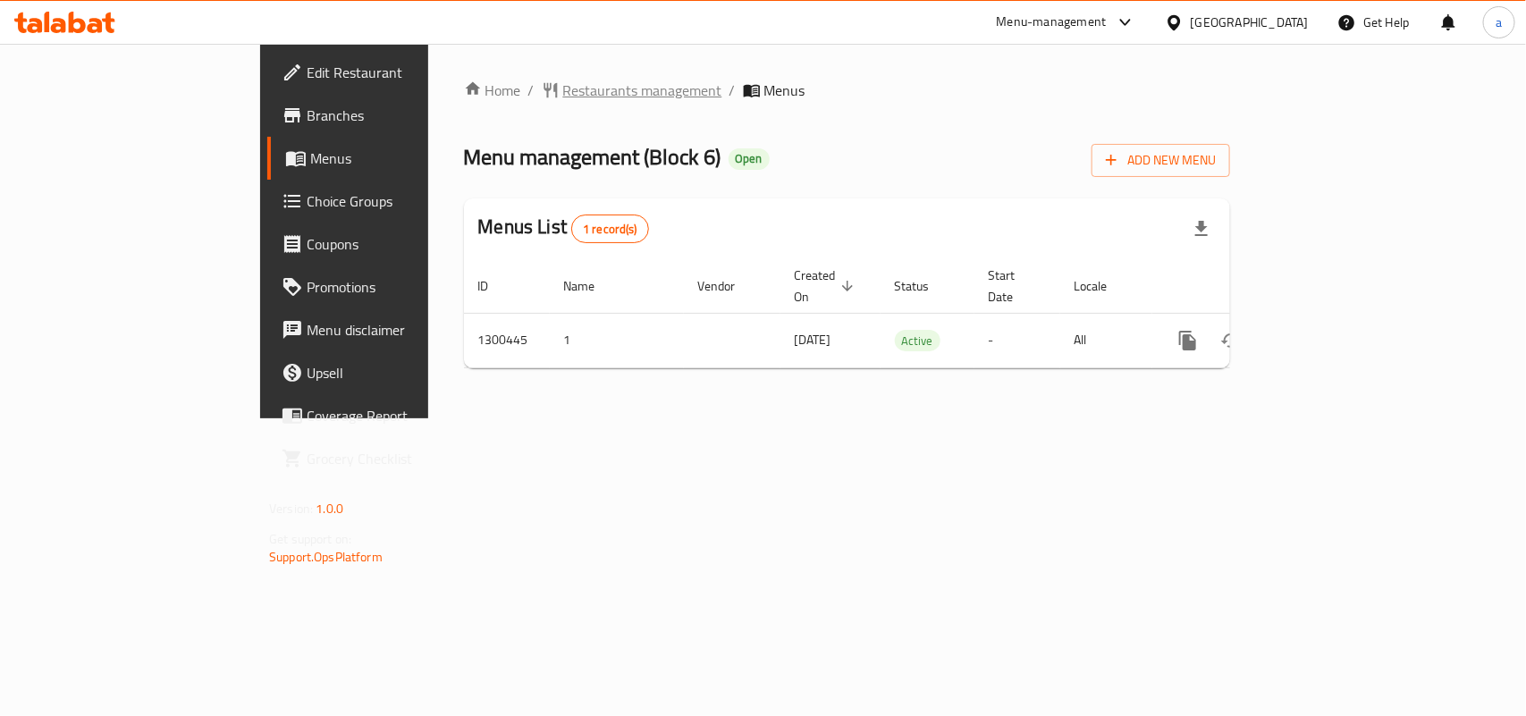
click at [563, 85] on span "Restaurants management" at bounding box center [642, 90] width 159 height 21
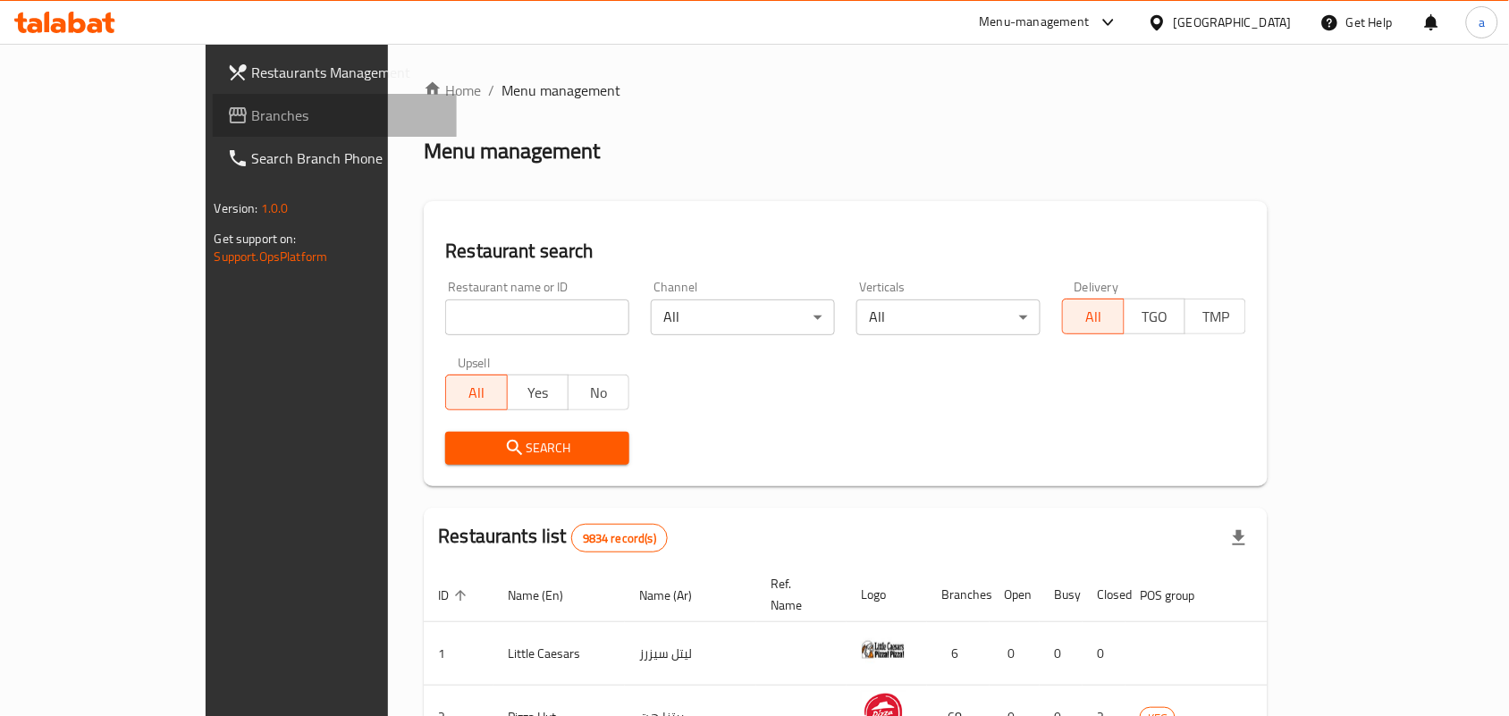
click at [252, 110] on span "Branches" at bounding box center [347, 115] width 191 height 21
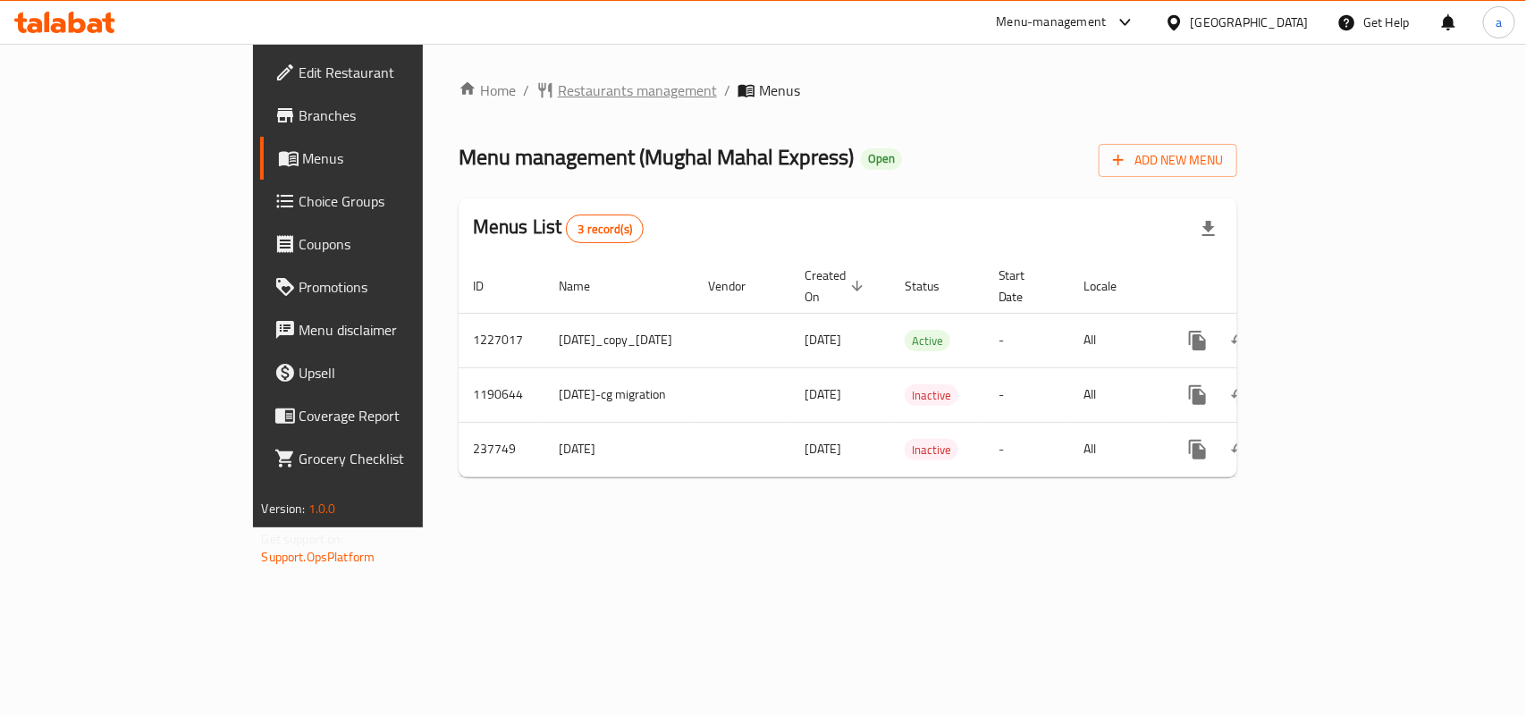
click at [558, 98] on span "Restaurants management" at bounding box center [637, 90] width 159 height 21
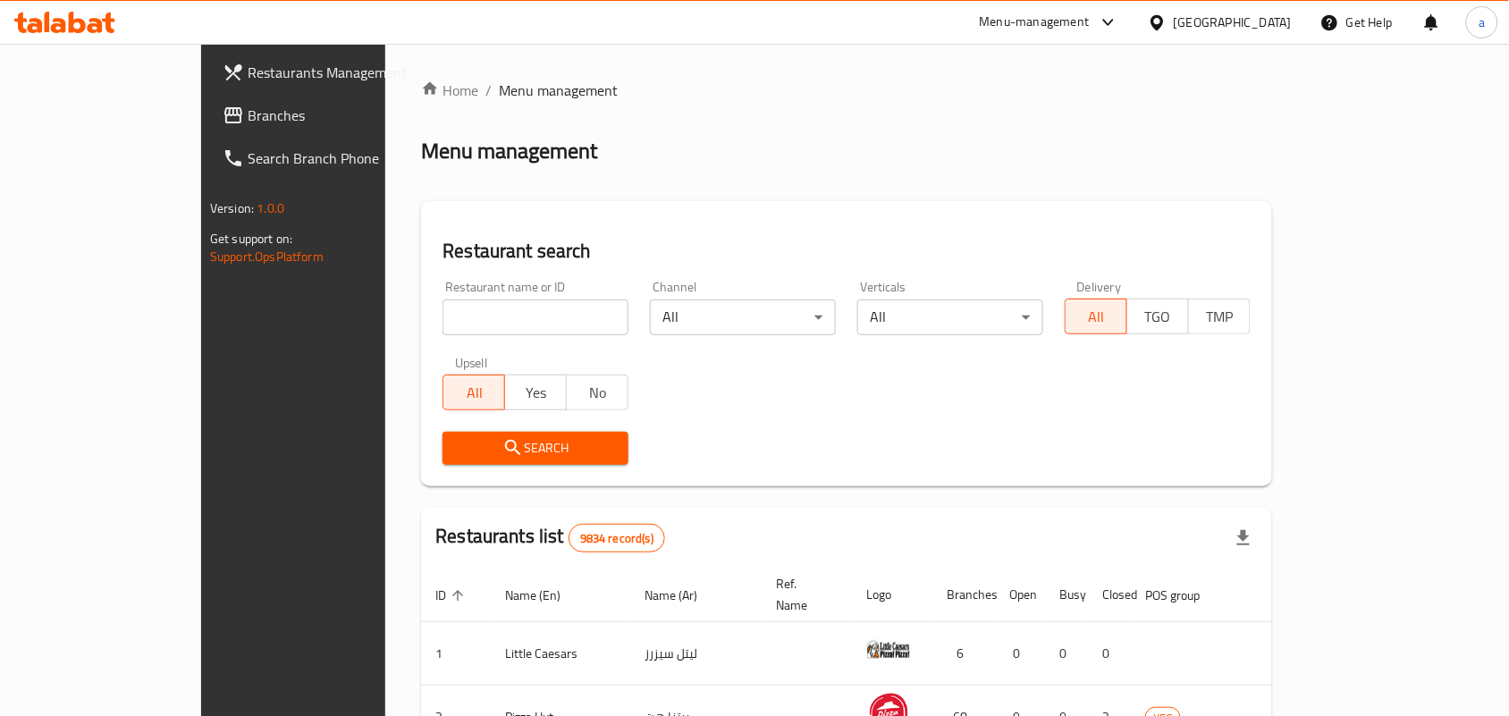
click at [454, 320] on input "search" at bounding box center [536, 317] width 186 height 36
paste input "626776"
type input "626776"
click button "Search" at bounding box center [536, 448] width 186 height 33
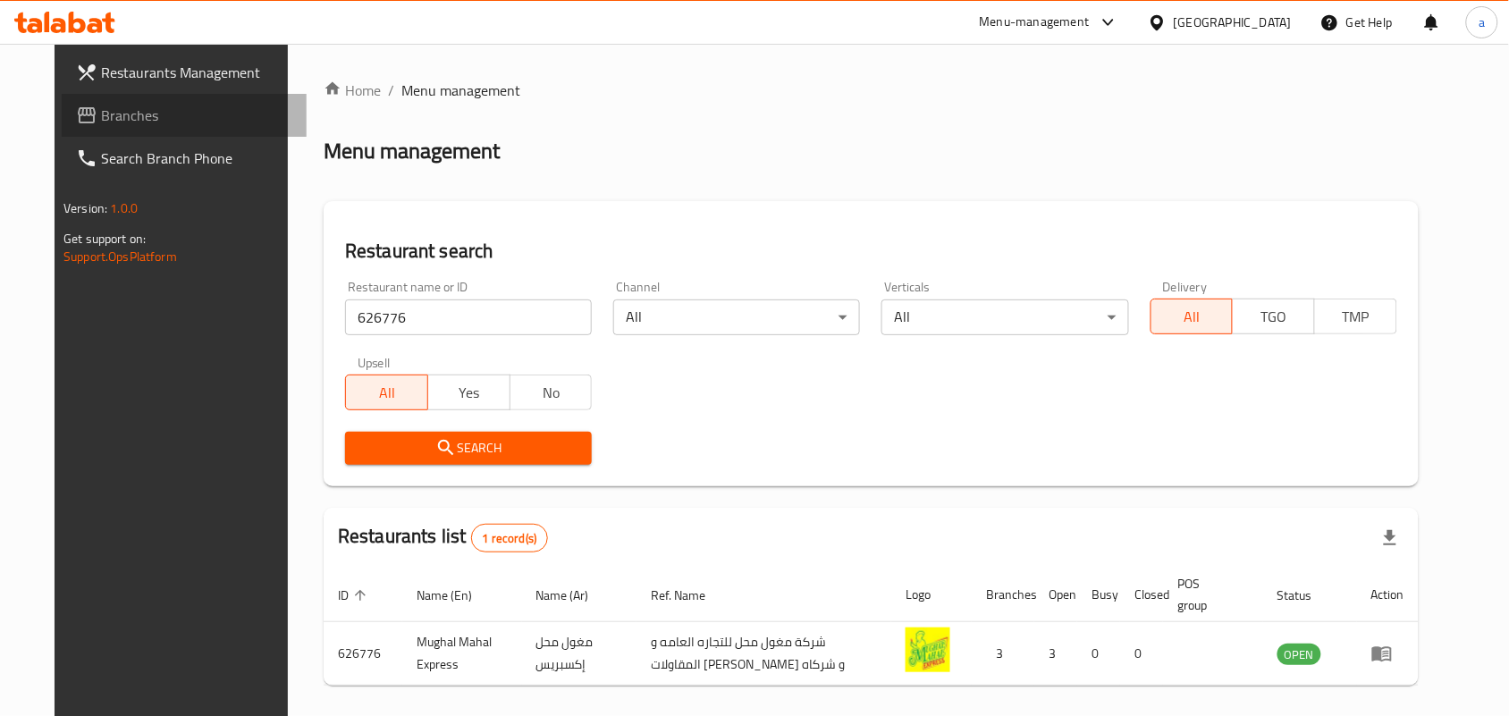
click at [127, 128] on link "Branches" at bounding box center [184, 115] width 245 height 43
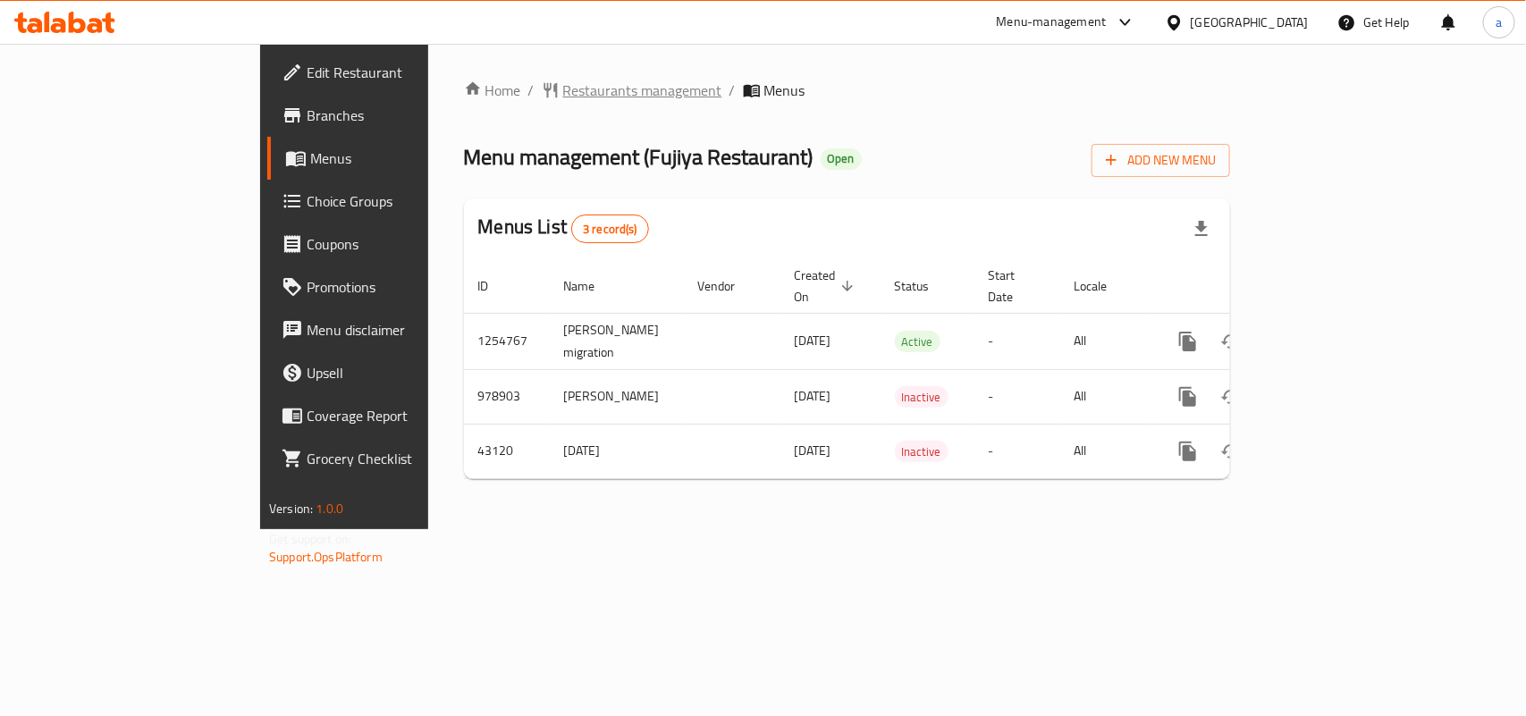
click at [563, 85] on span "Restaurants management" at bounding box center [642, 90] width 159 height 21
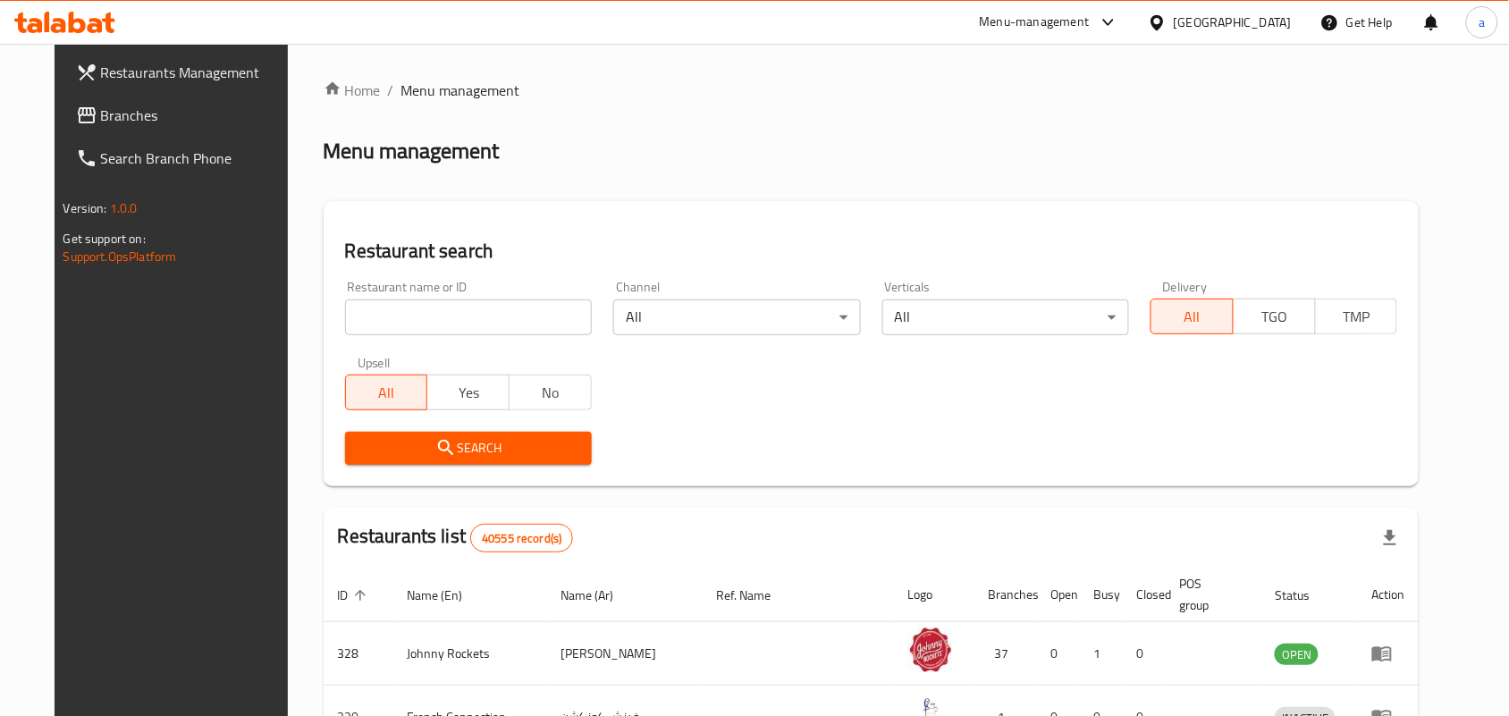
click at [143, 112] on span "Branches" at bounding box center [196, 115] width 191 height 21
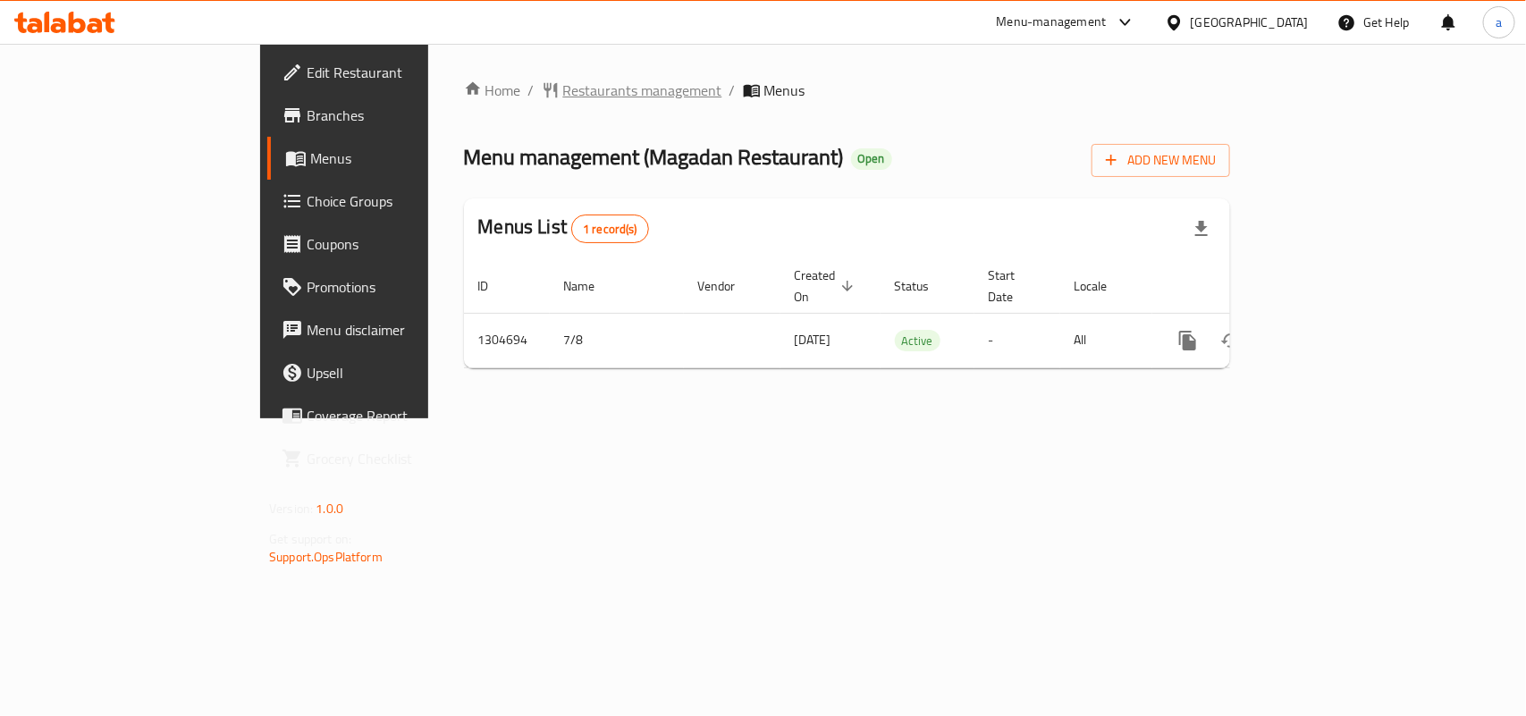
click at [563, 88] on span "Restaurants management" at bounding box center [642, 90] width 159 height 21
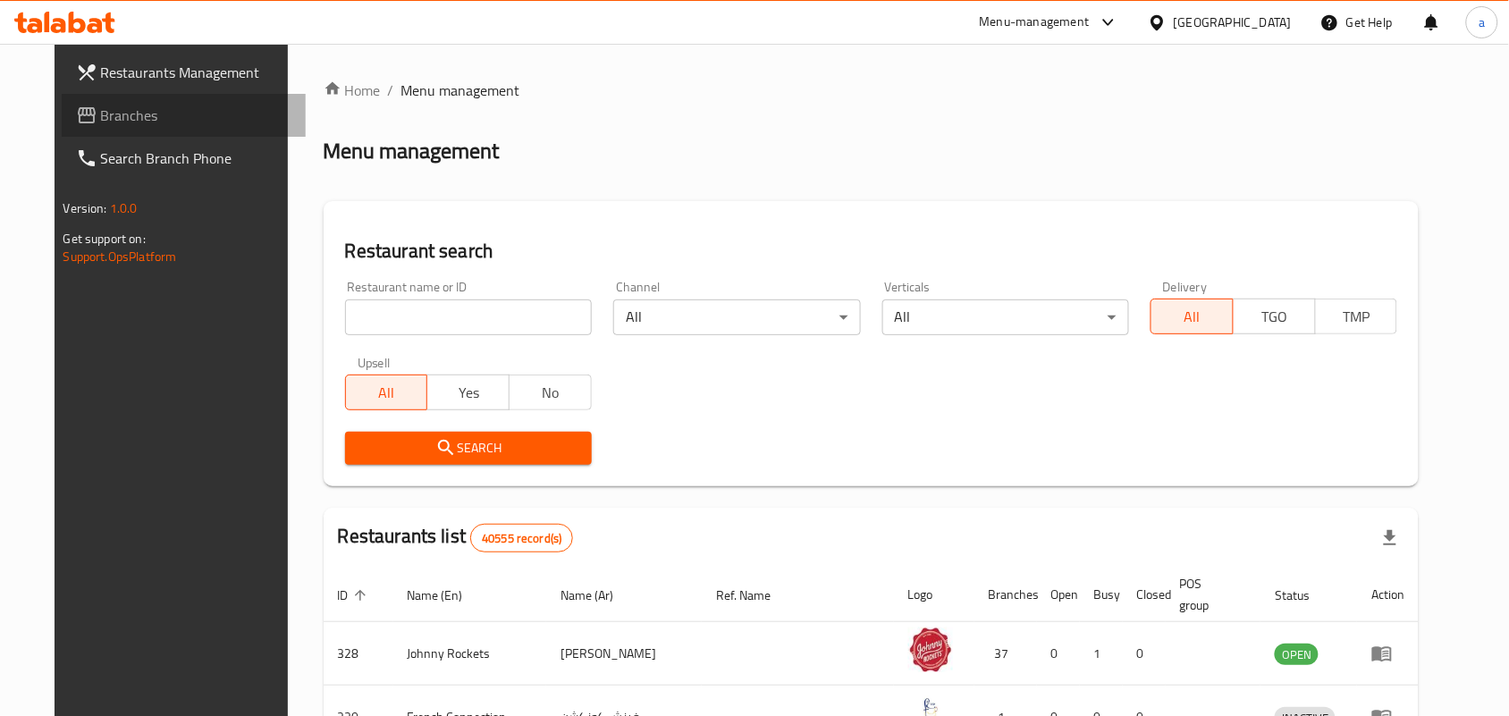
click at [101, 110] on span "Branches" at bounding box center [196, 115] width 191 height 21
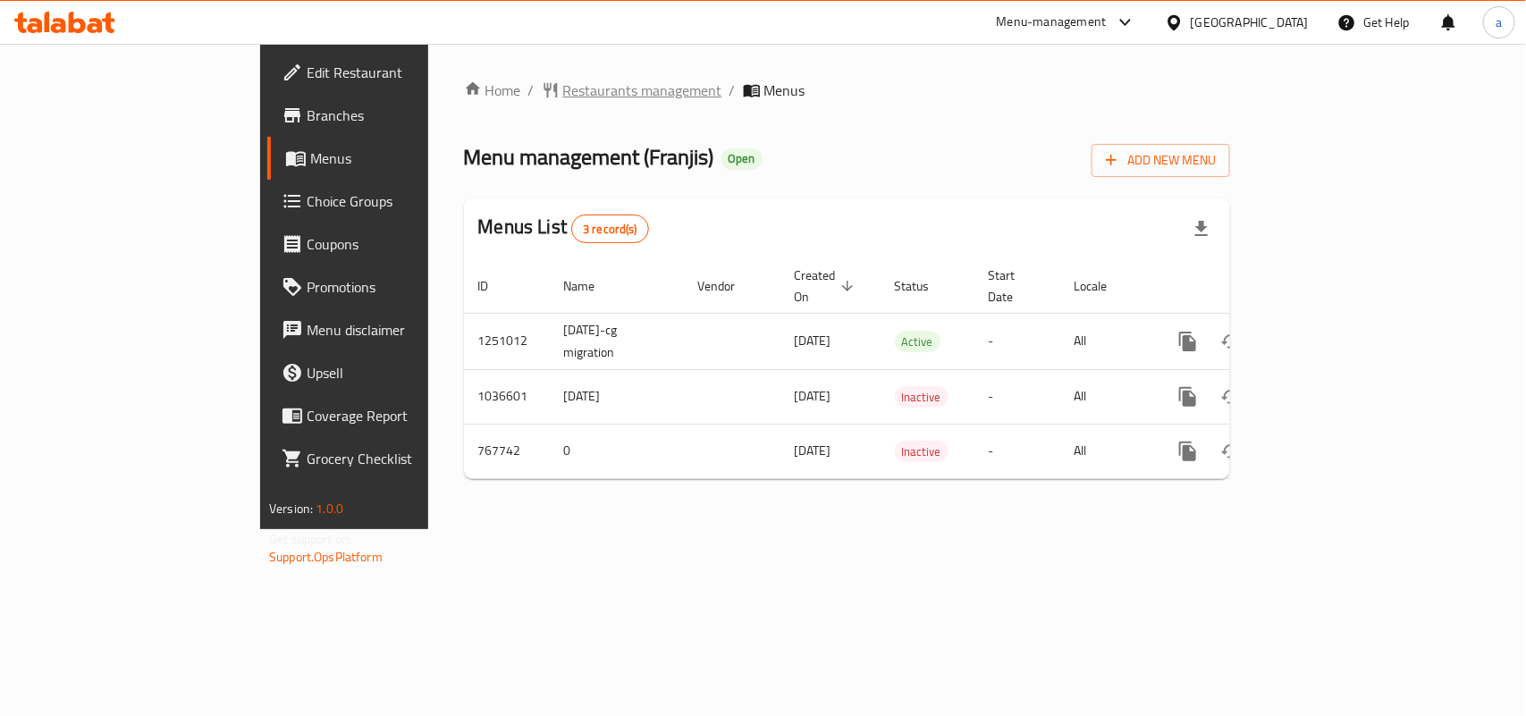
click at [563, 86] on span "Restaurants management" at bounding box center [642, 90] width 159 height 21
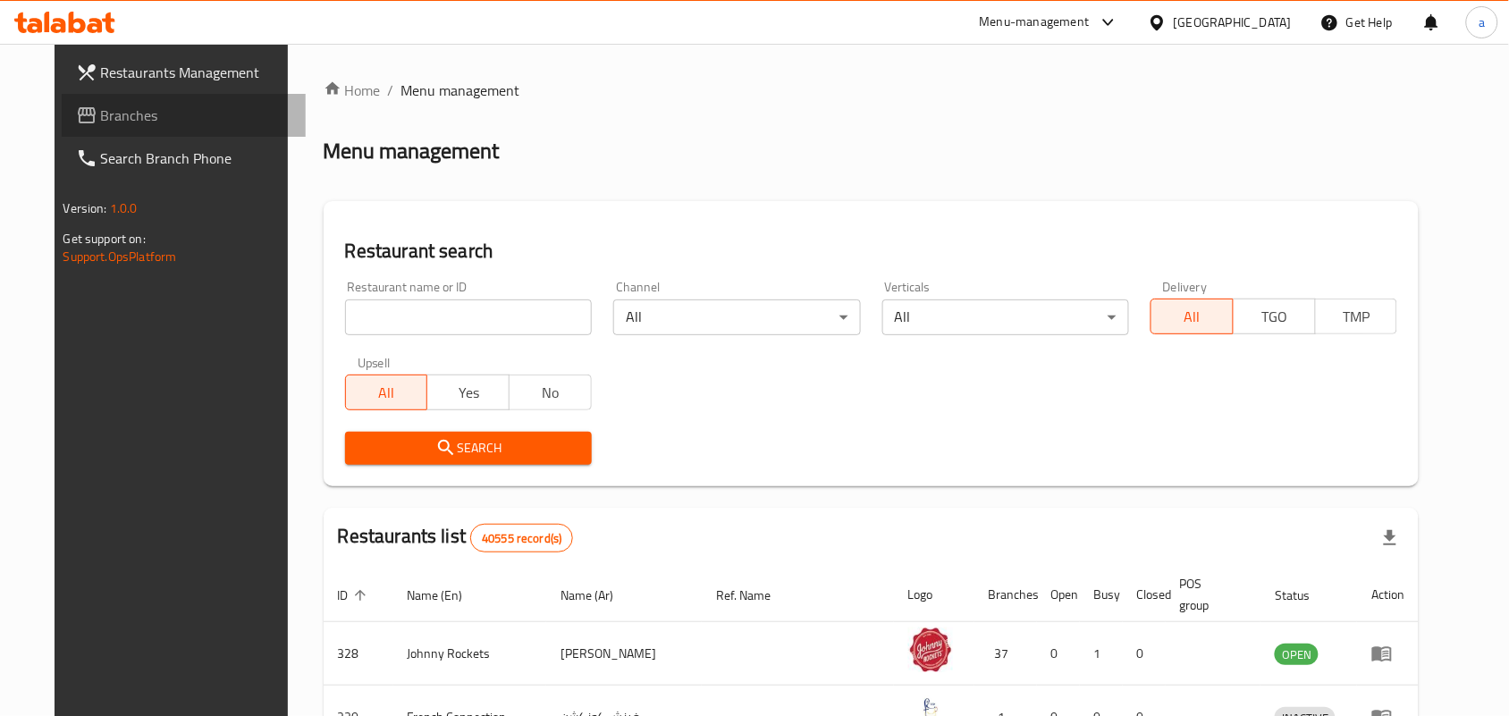
click at [101, 122] on span "Branches" at bounding box center [196, 115] width 191 height 21
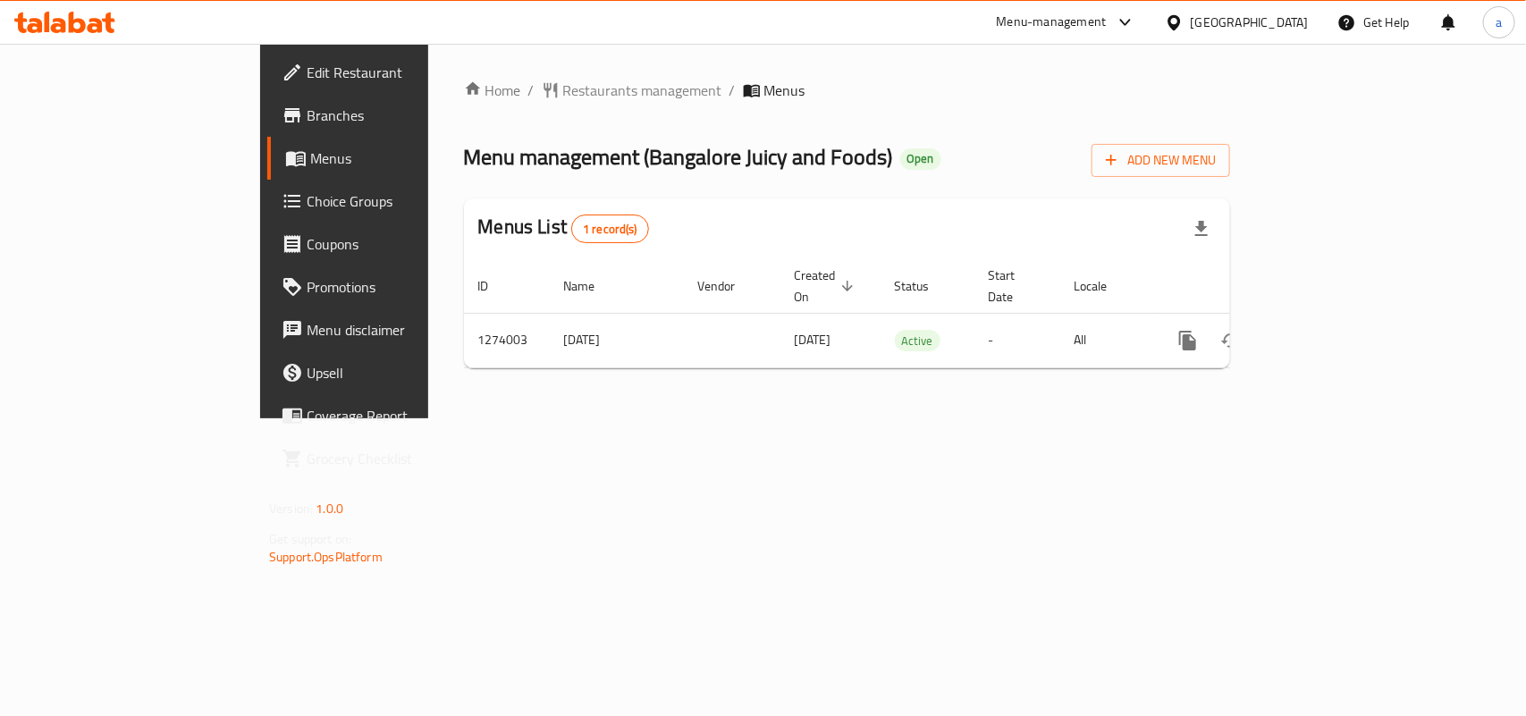
click at [501, 104] on div "Home / Restaurants management / Menus Menu management ( [GEOGRAPHIC_DATA] Juicy…" at bounding box center [847, 231] width 766 height 303
click at [479, 73] on div "Home / Restaurants management / Menus Menu management ( [GEOGRAPHIC_DATA] Juicy…" at bounding box center [847, 231] width 838 height 375
click at [476, 74] on div "Home / Restaurants management / Menus Menu management ( [GEOGRAPHIC_DATA] Juicy…" at bounding box center [847, 231] width 838 height 375
click at [563, 91] on span "Restaurants management" at bounding box center [642, 90] width 159 height 21
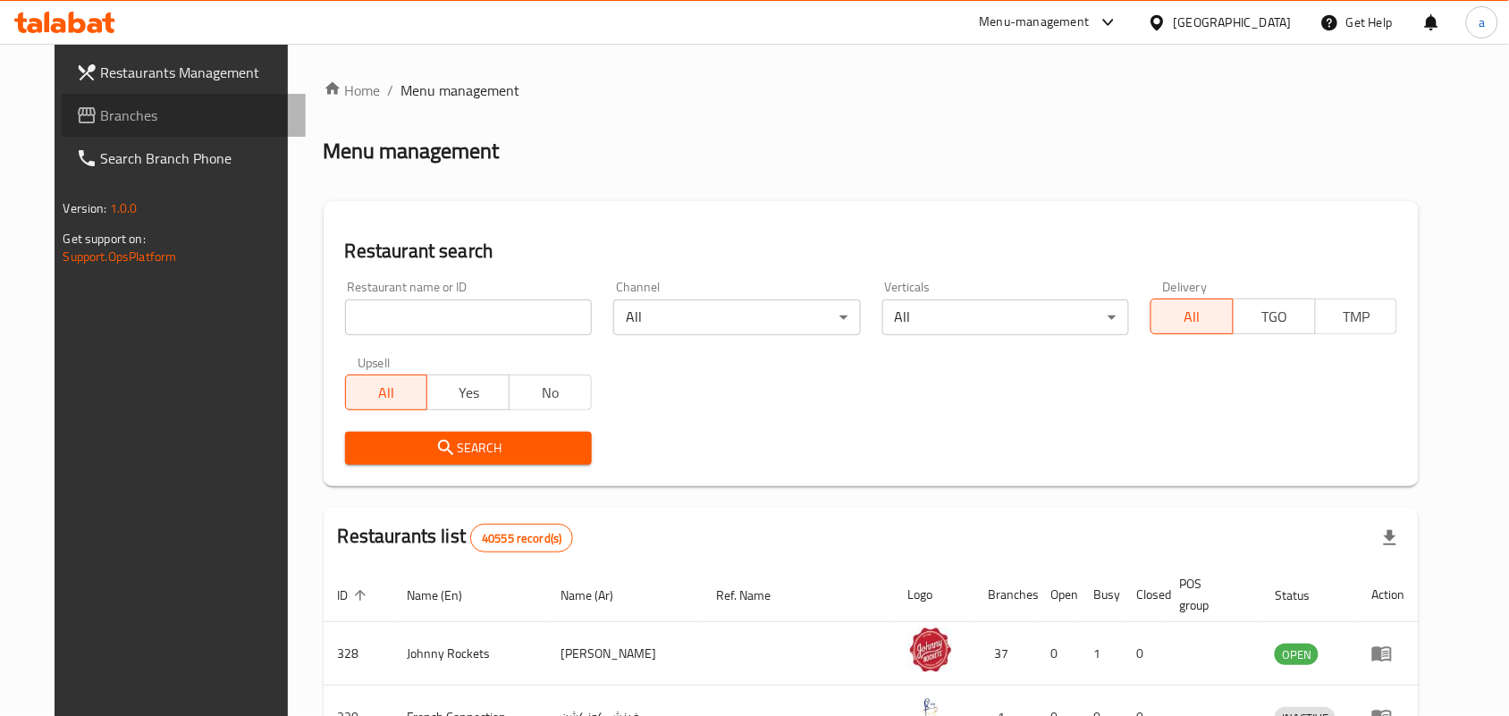
click at [162, 121] on span "Branches" at bounding box center [196, 115] width 191 height 21
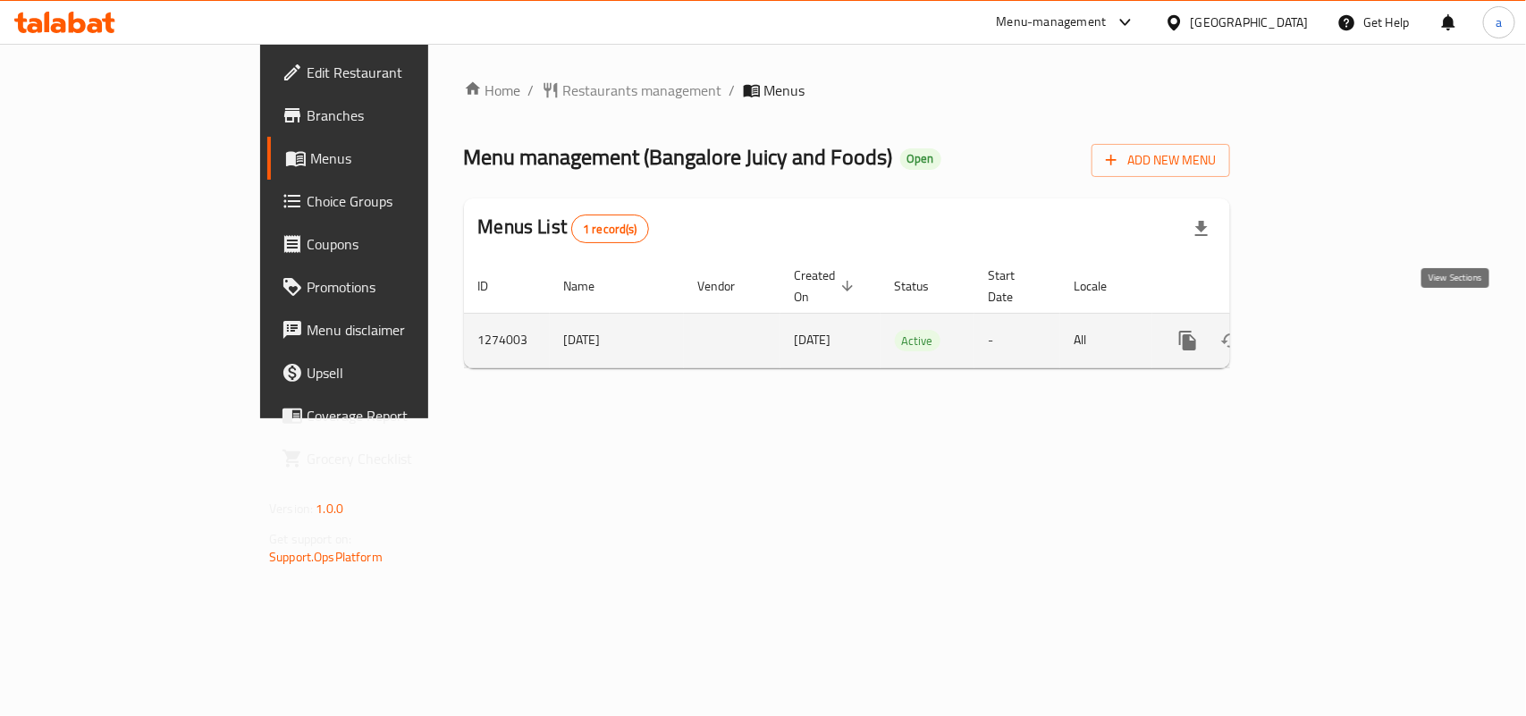
click at [1325, 333] on icon "enhanced table" at bounding box center [1317, 341] width 16 height 16
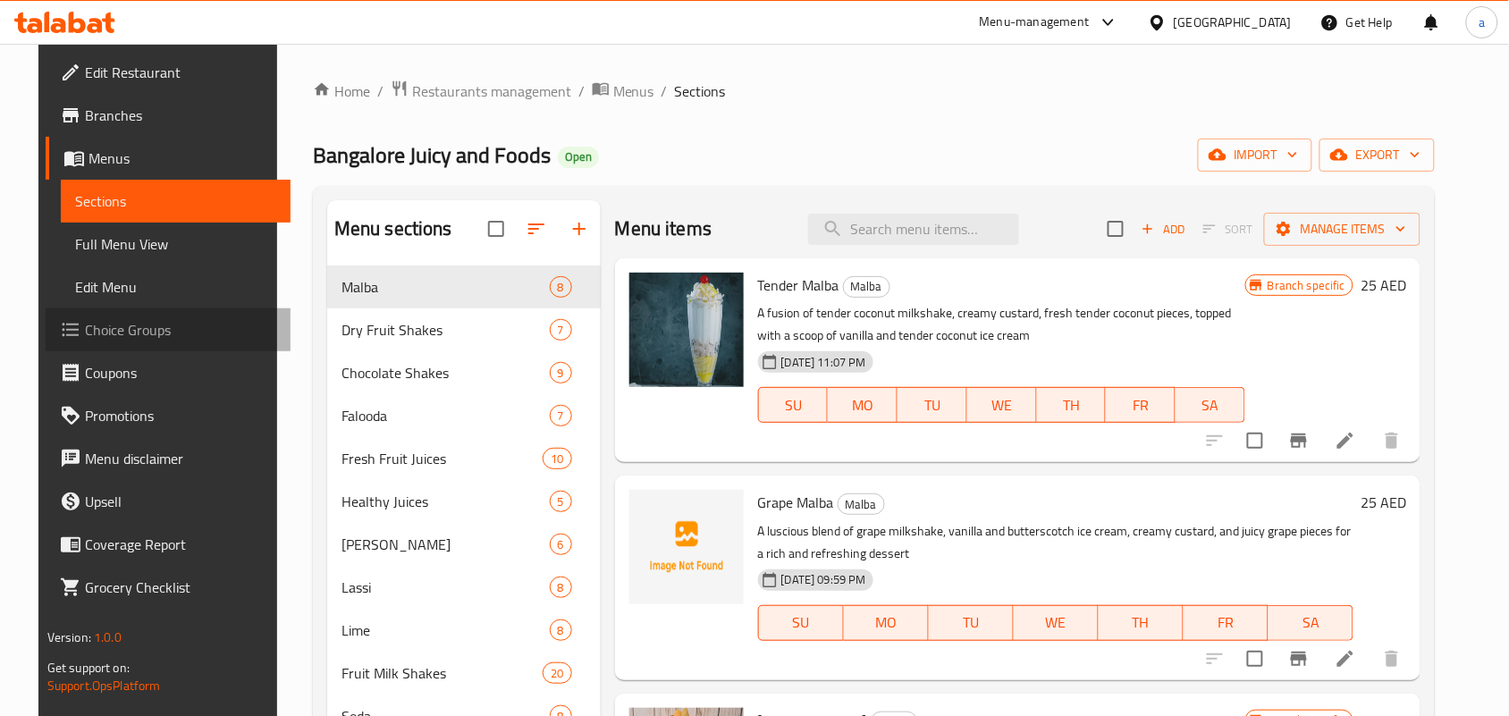
click at [114, 332] on span "Choice Groups" at bounding box center [180, 329] width 191 height 21
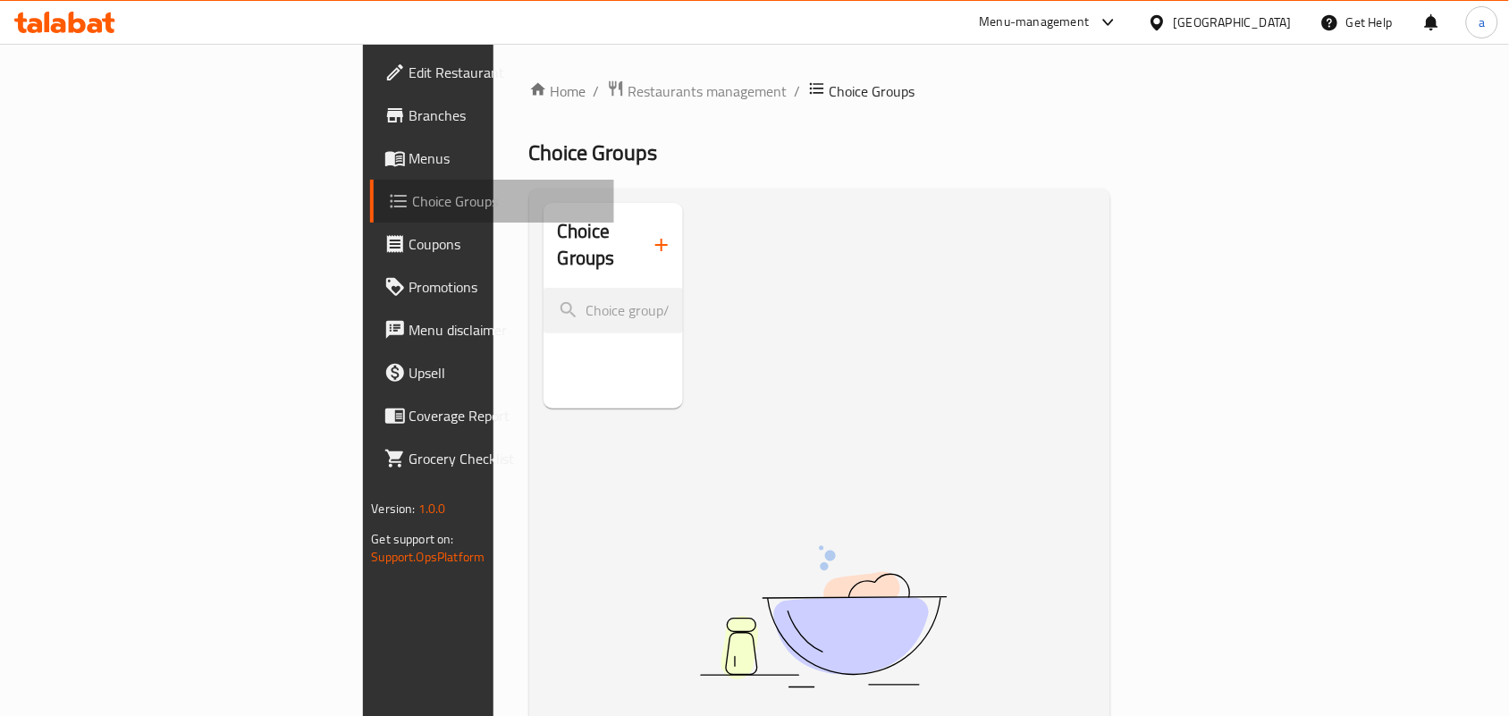
click at [413, 190] on span "Choice Groups" at bounding box center [507, 200] width 188 height 21
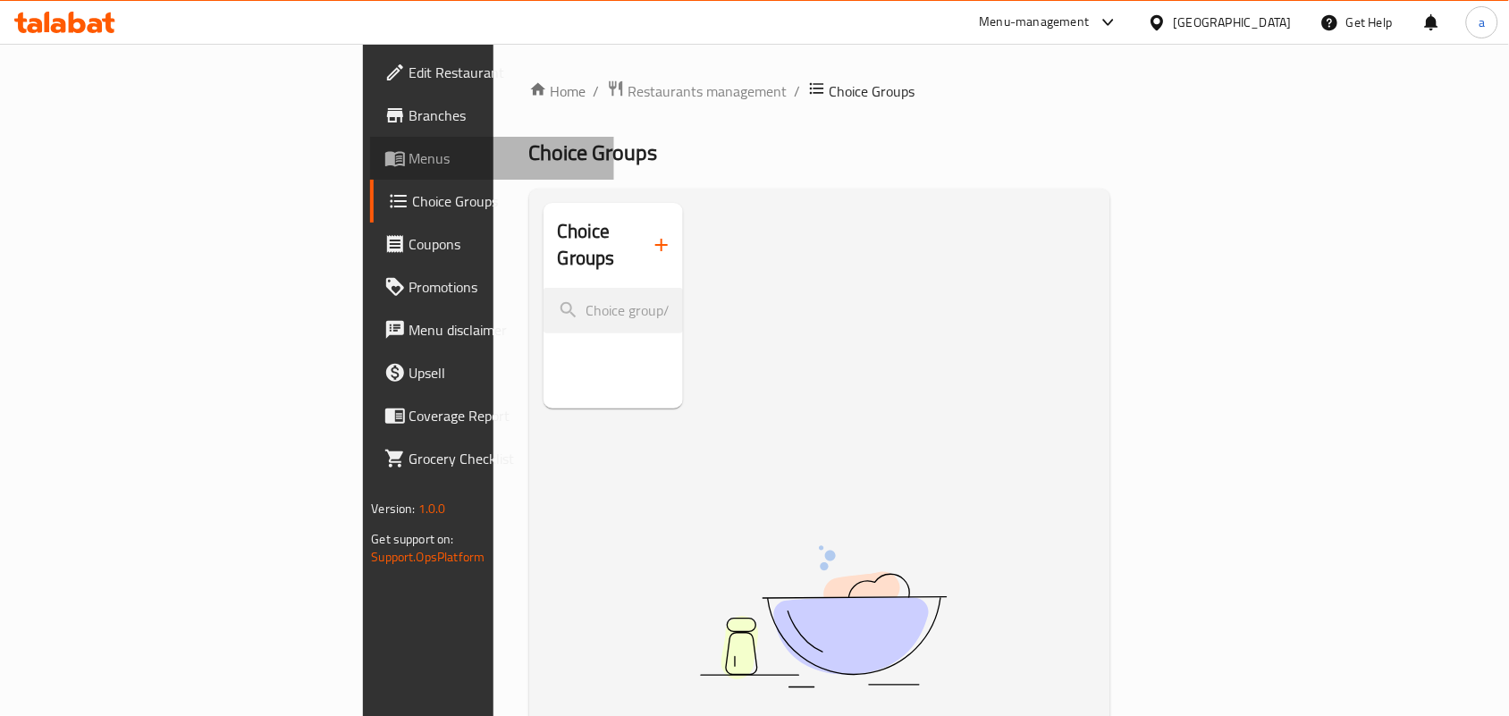
click at [409, 148] on span "Menus" at bounding box center [504, 158] width 191 height 21
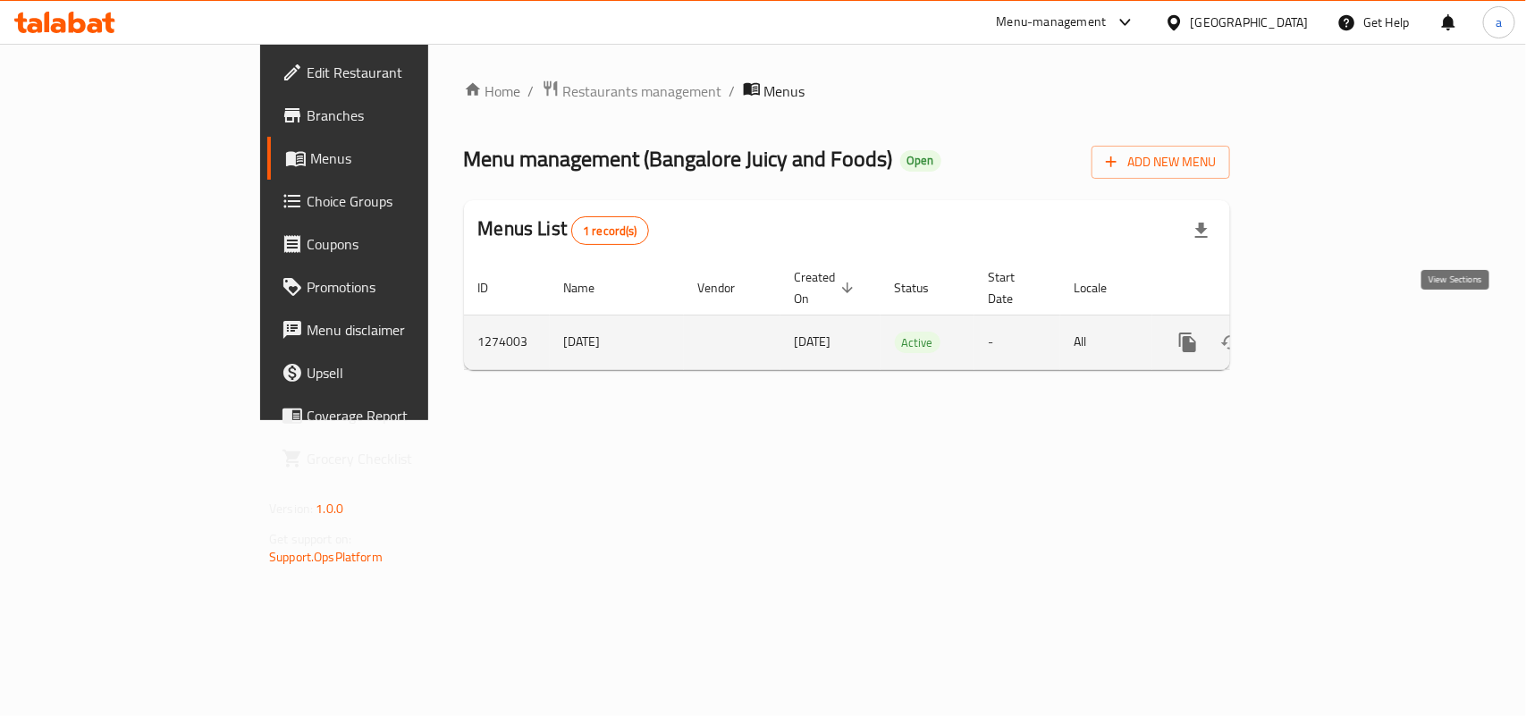
click at [1338, 335] on link "enhanced table" at bounding box center [1316, 342] width 43 height 43
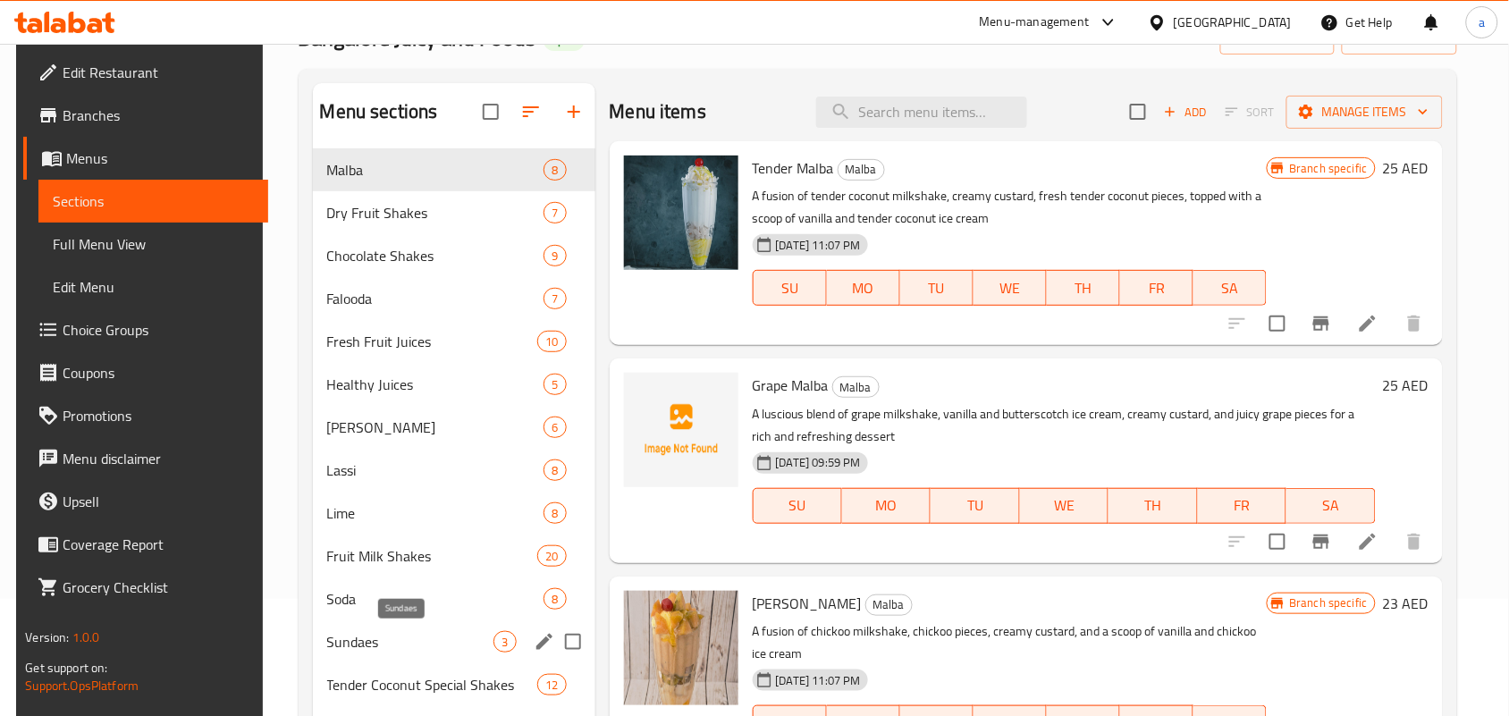
scroll to position [74, 0]
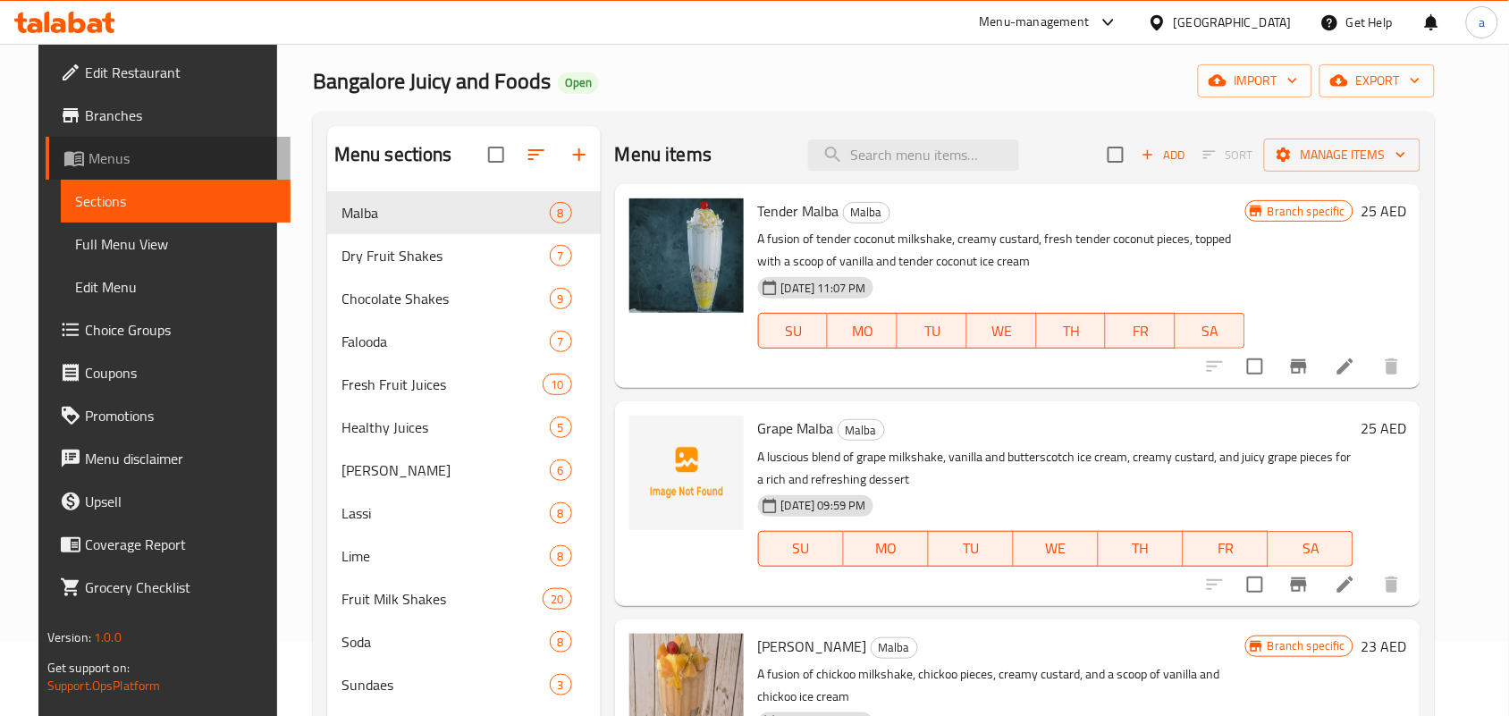
click at [114, 159] on span "Menus" at bounding box center [183, 158] width 188 height 21
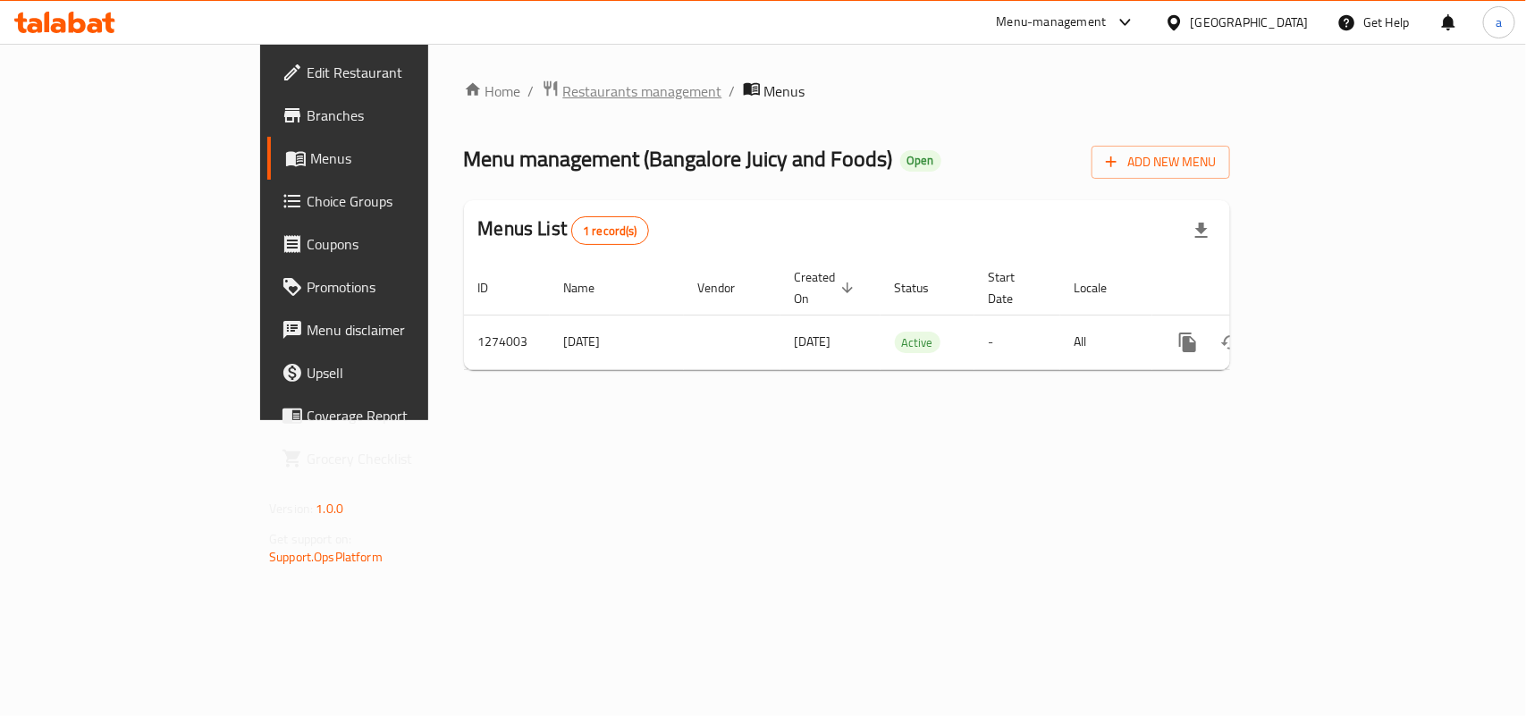
click at [563, 88] on span "Restaurants management" at bounding box center [642, 90] width 159 height 21
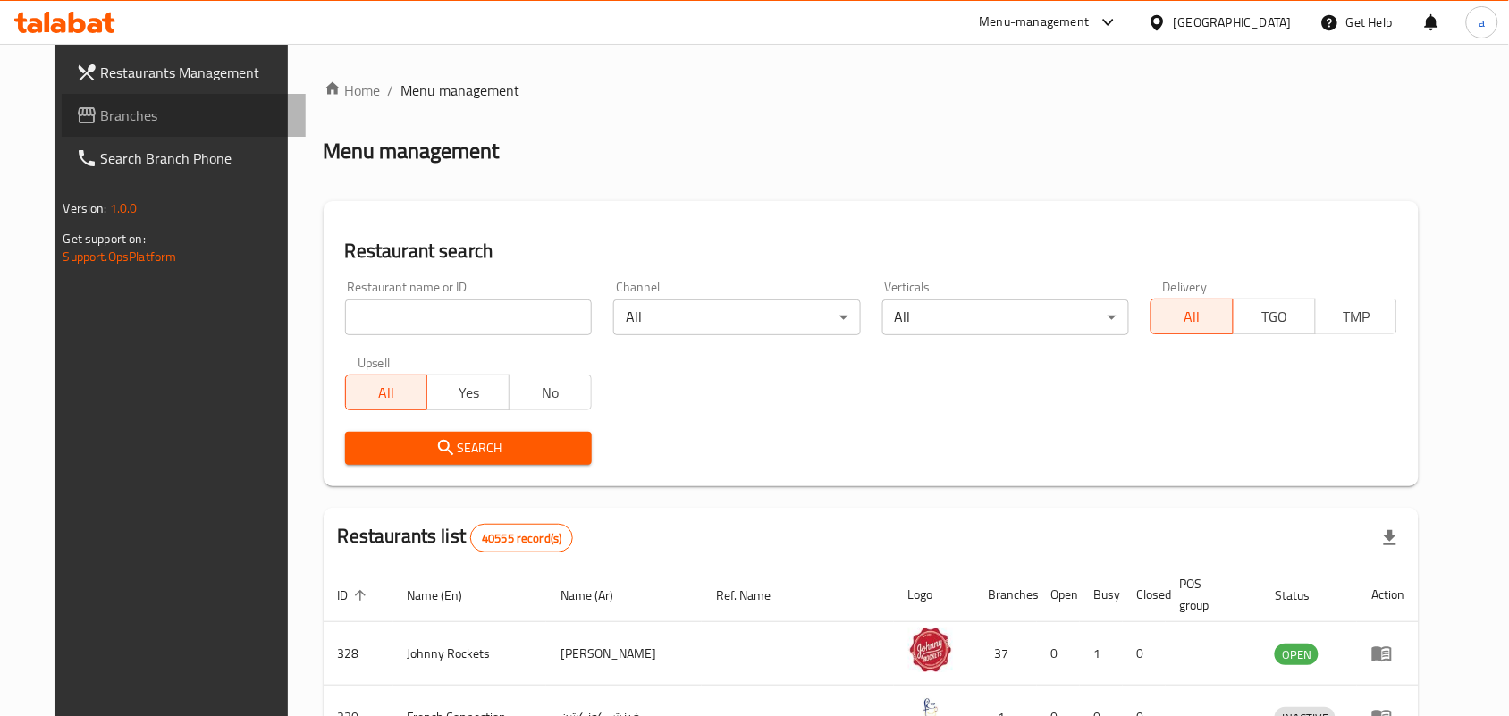
click at [98, 130] on link "Branches" at bounding box center [184, 115] width 245 height 43
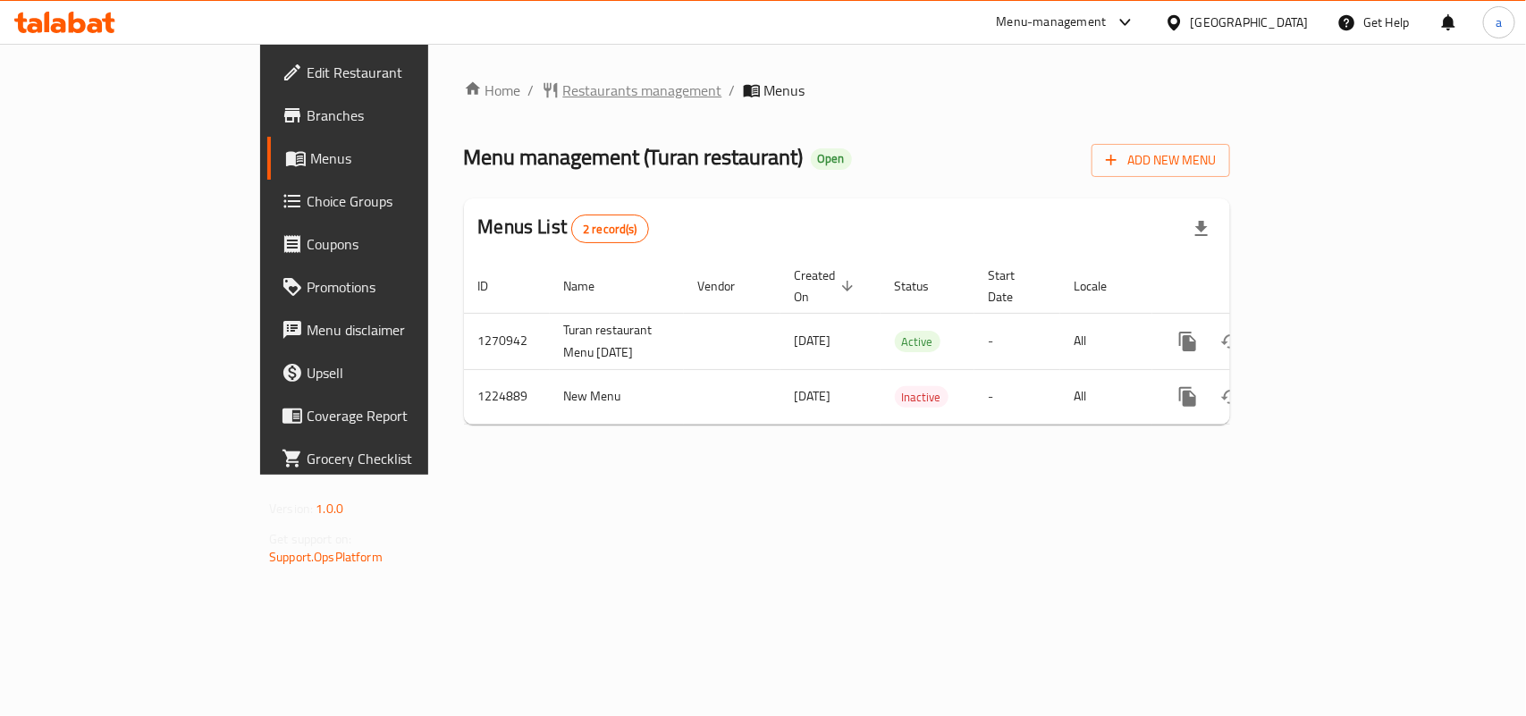
click at [563, 86] on span "Restaurants management" at bounding box center [642, 90] width 159 height 21
click at [563, 82] on span "Restaurants management" at bounding box center [642, 90] width 159 height 21
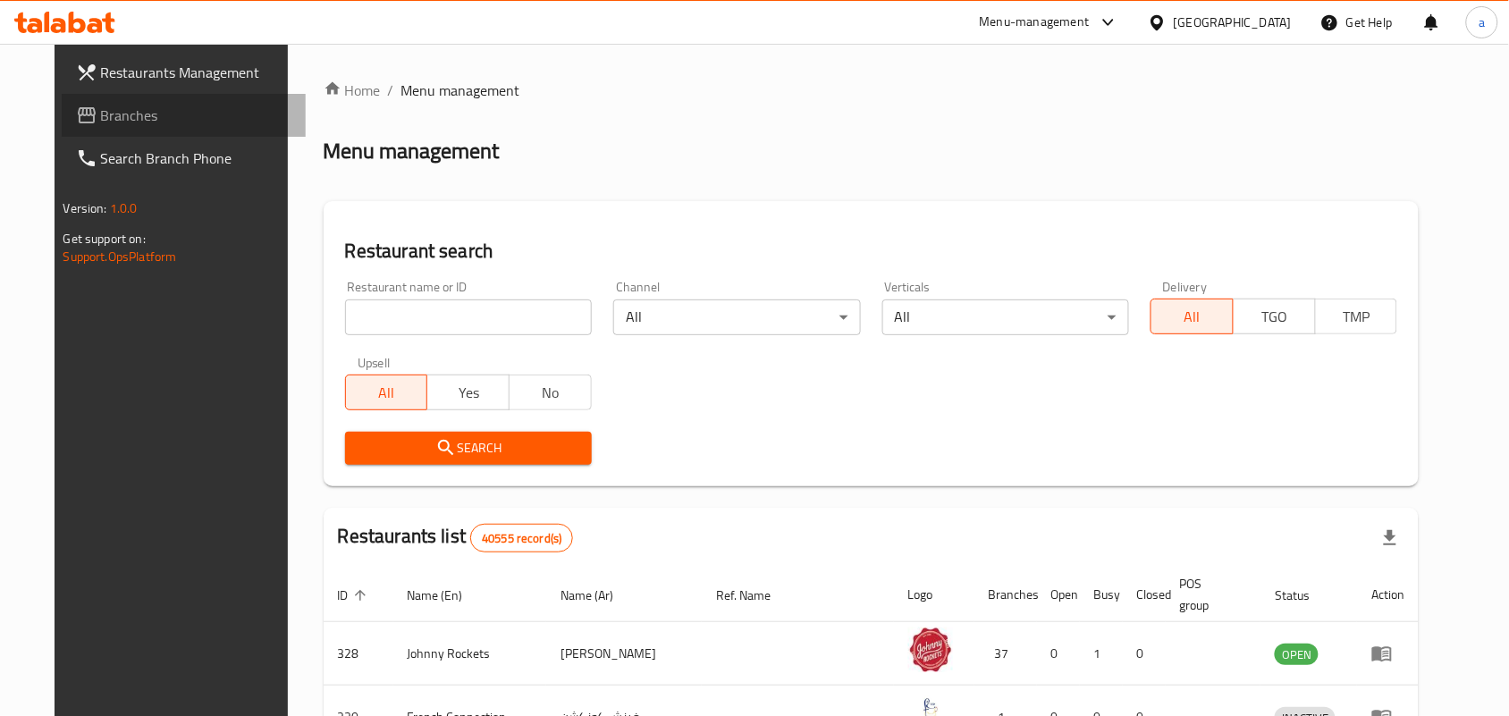
click at [112, 107] on span "Branches" at bounding box center [196, 115] width 191 height 21
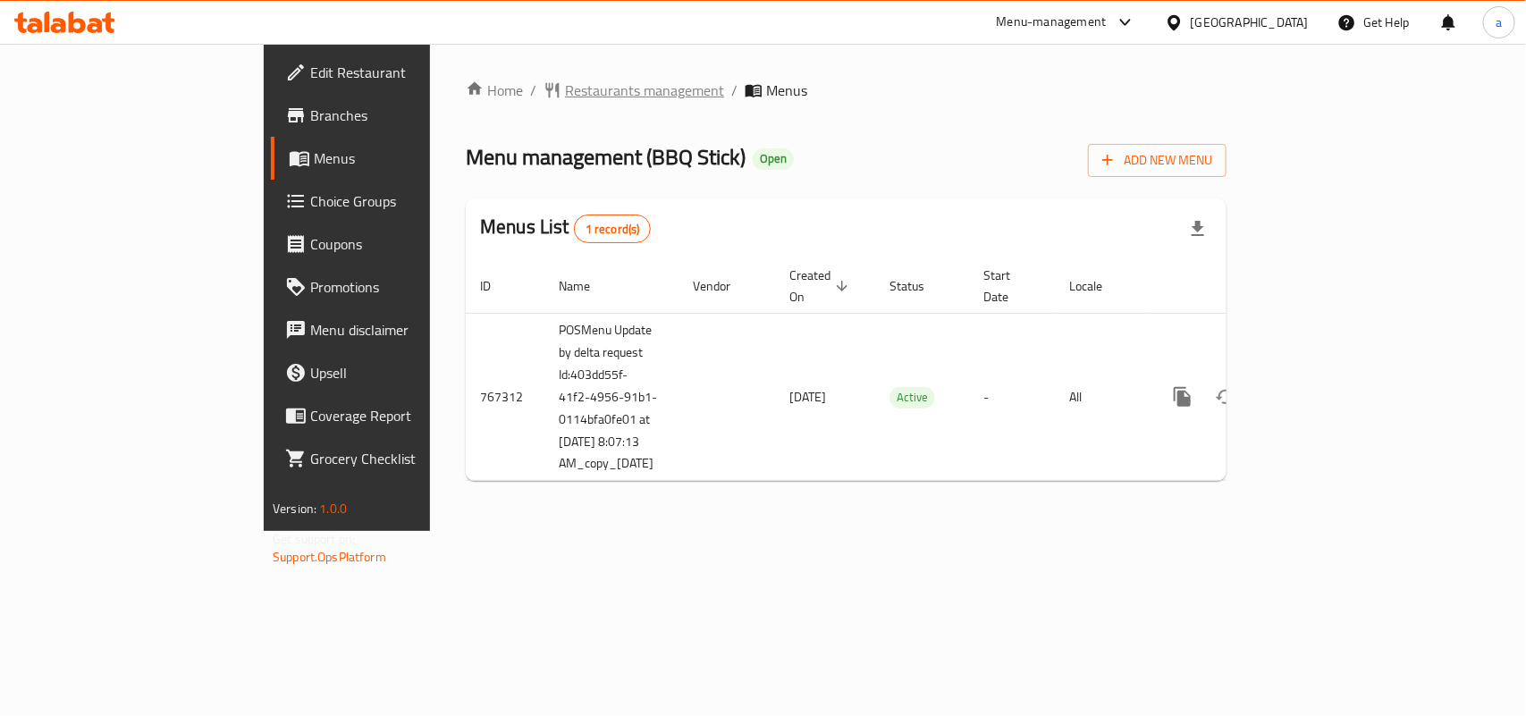
click at [565, 89] on span "Restaurants management" at bounding box center [644, 90] width 159 height 21
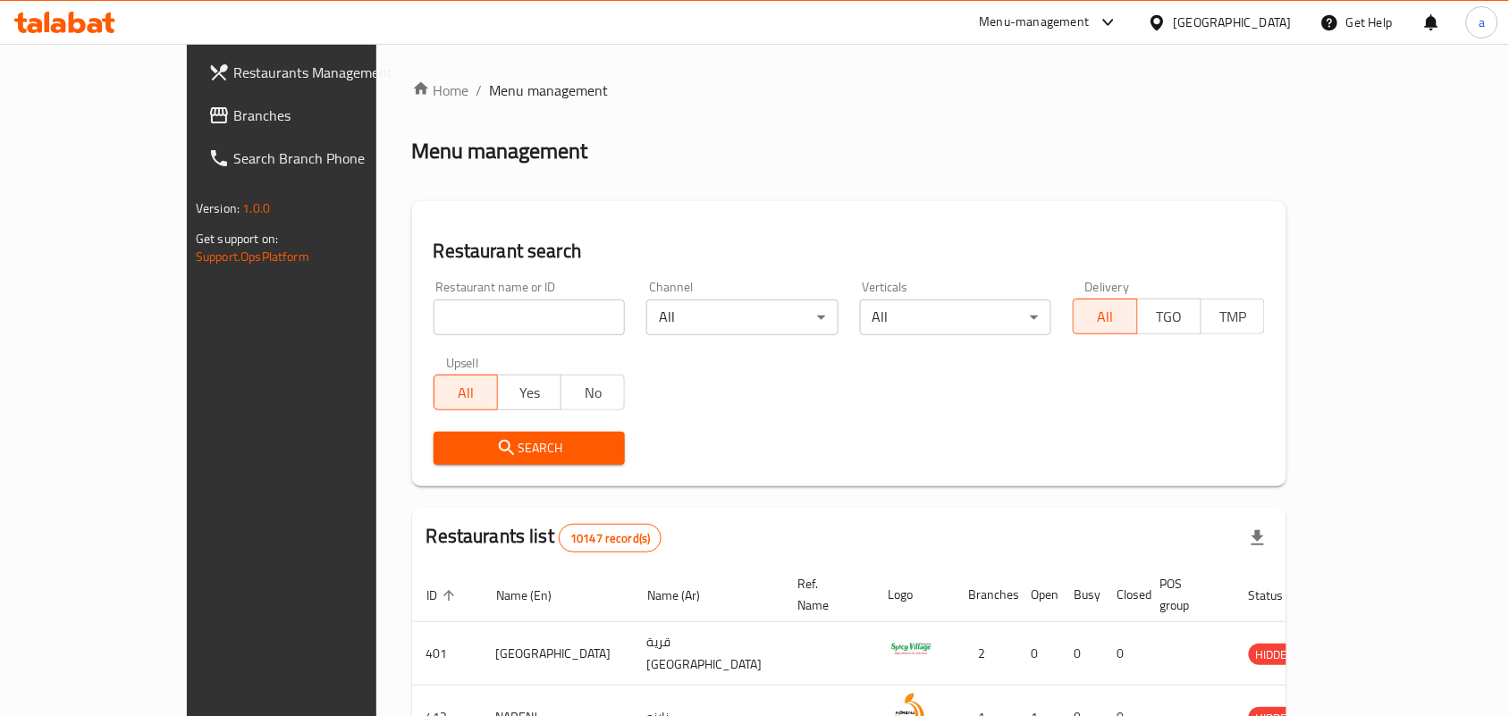
click at [462, 316] on input "search" at bounding box center [530, 317] width 192 height 36
paste input "650793"
type input "650793"
click button "Search" at bounding box center [530, 448] width 192 height 33
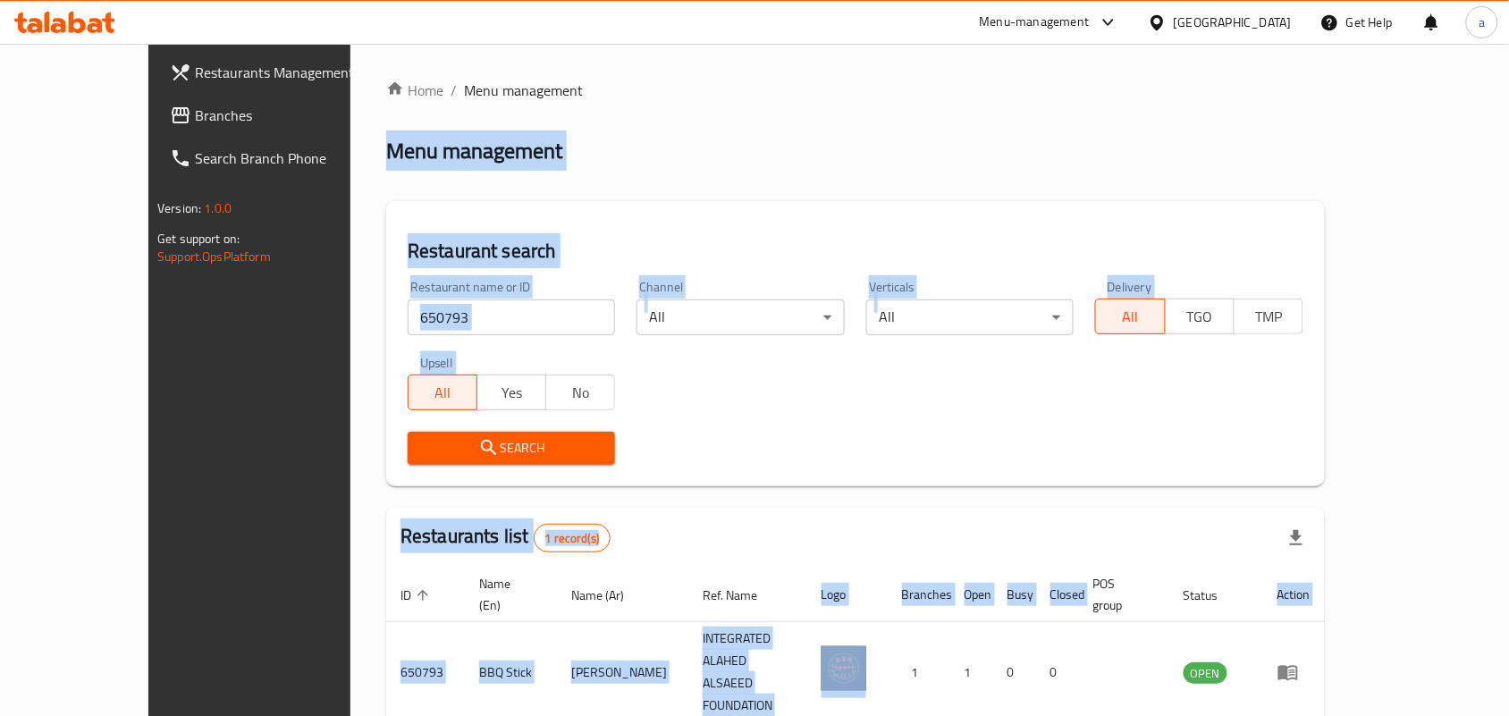
drag, startPoint x: 908, startPoint y: 637, endPoint x: 1000, endPoint y: -97, distance: 740.5
click at [1000, 0] on html "​ Menu-management Oman Get Help a Restaurants Management Branches Search Branch…" at bounding box center [754, 358] width 1509 height 716
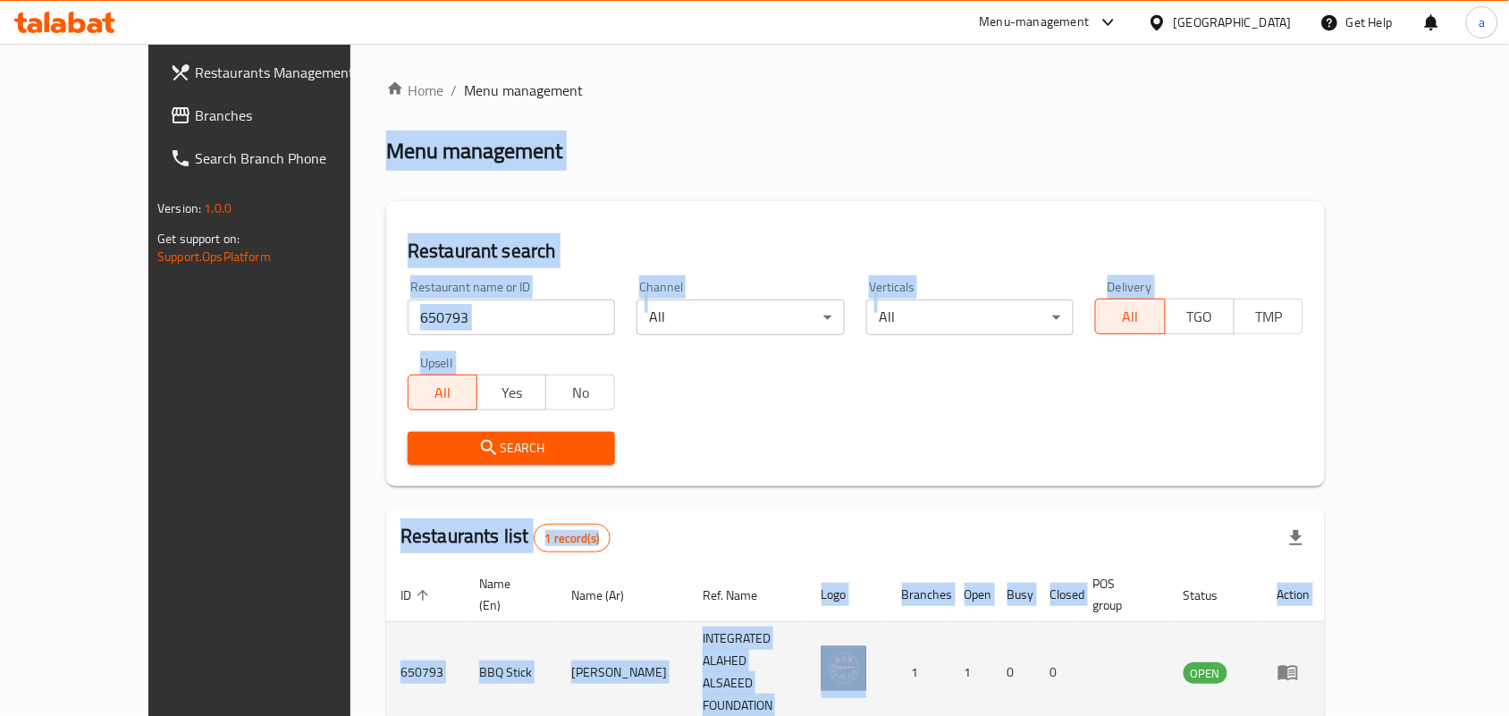
click at [866, 646] on img "enhanced table" at bounding box center [844, 668] width 45 height 45
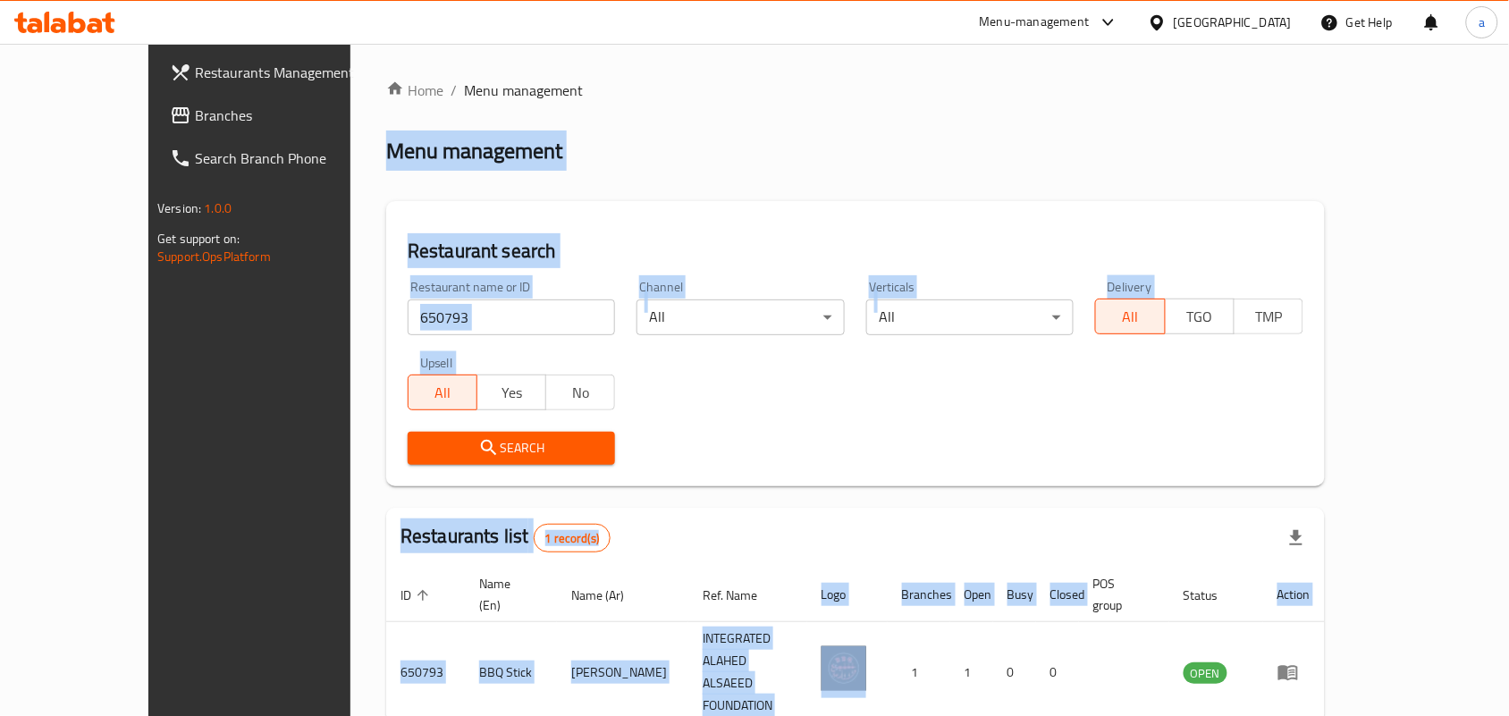
click at [957, 472] on div "Search" at bounding box center [855, 448] width 917 height 55
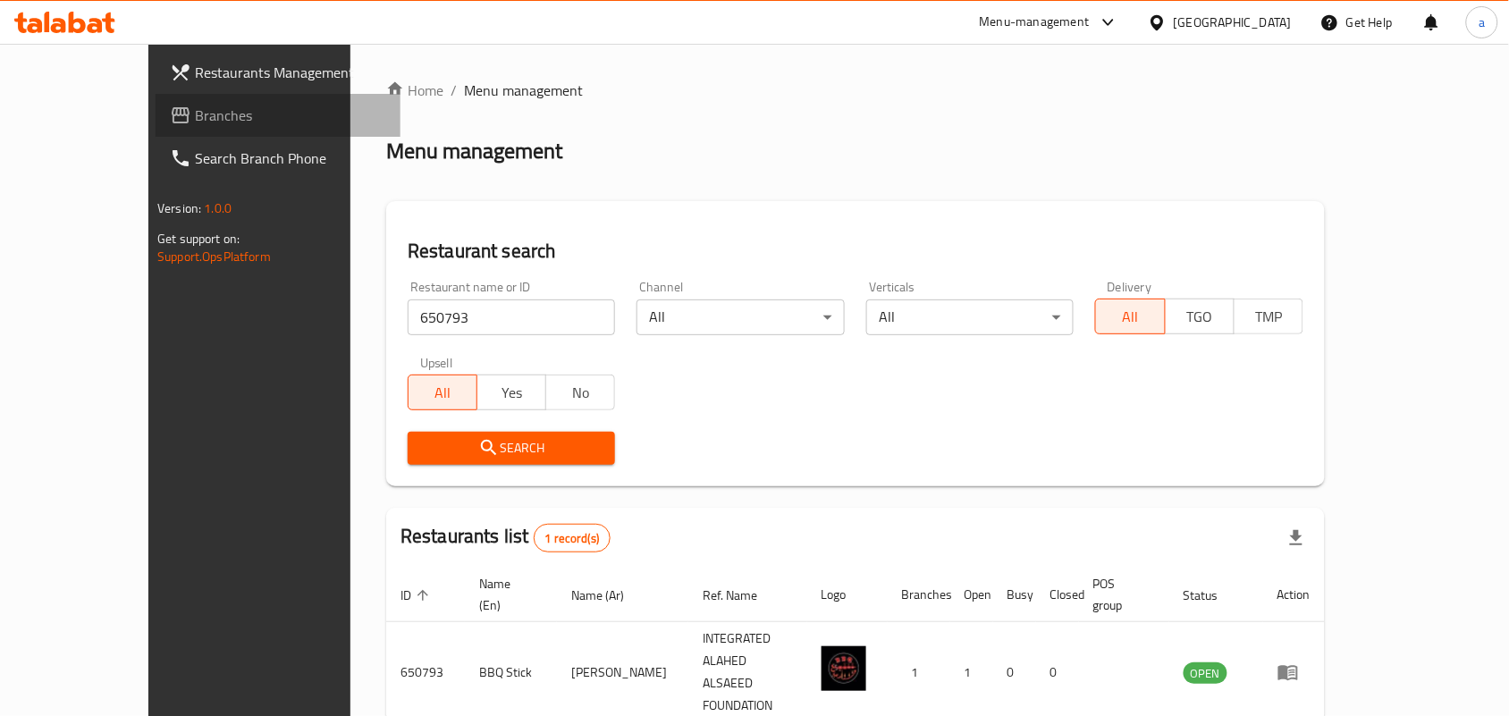
click at [195, 114] on span "Branches" at bounding box center [290, 115] width 191 height 21
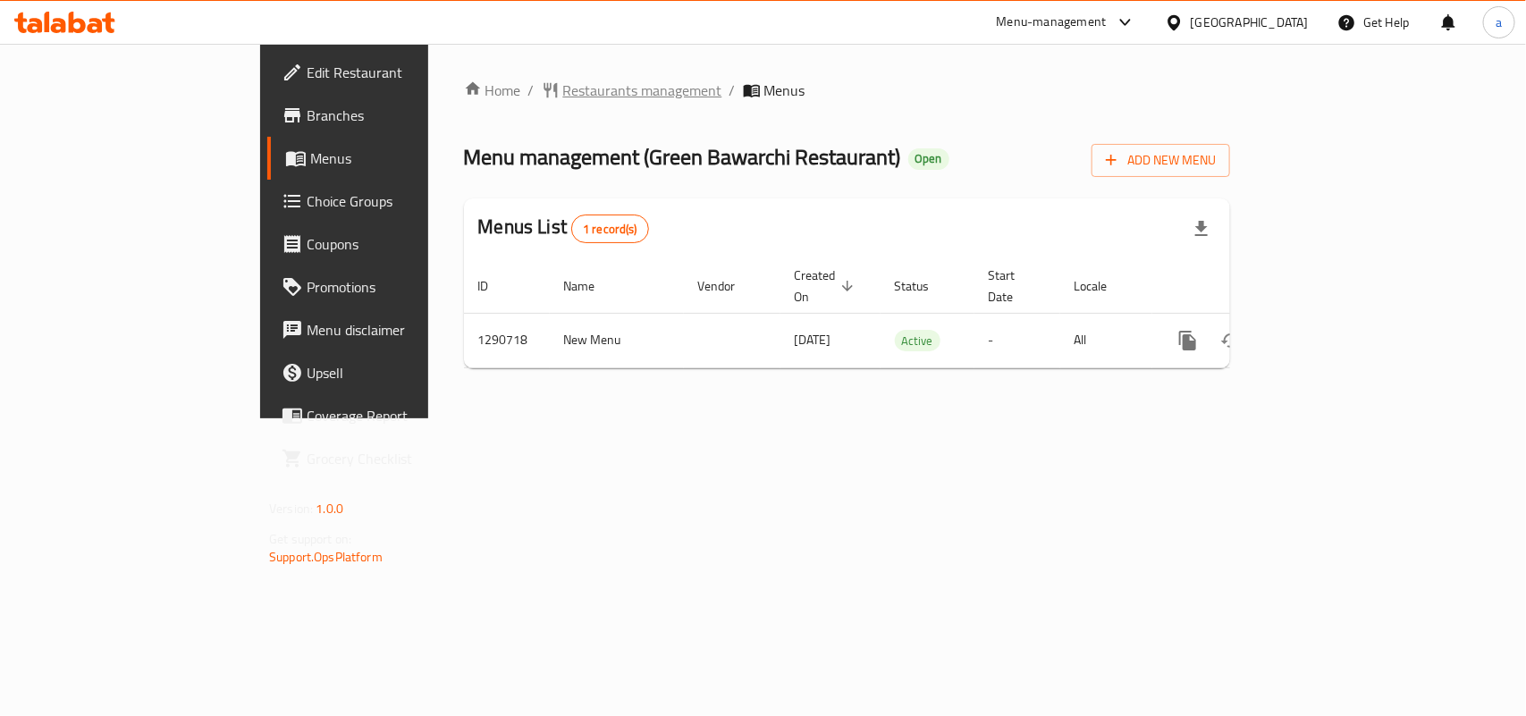
click at [563, 86] on span "Restaurants management" at bounding box center [642, 90] width 159 height 21
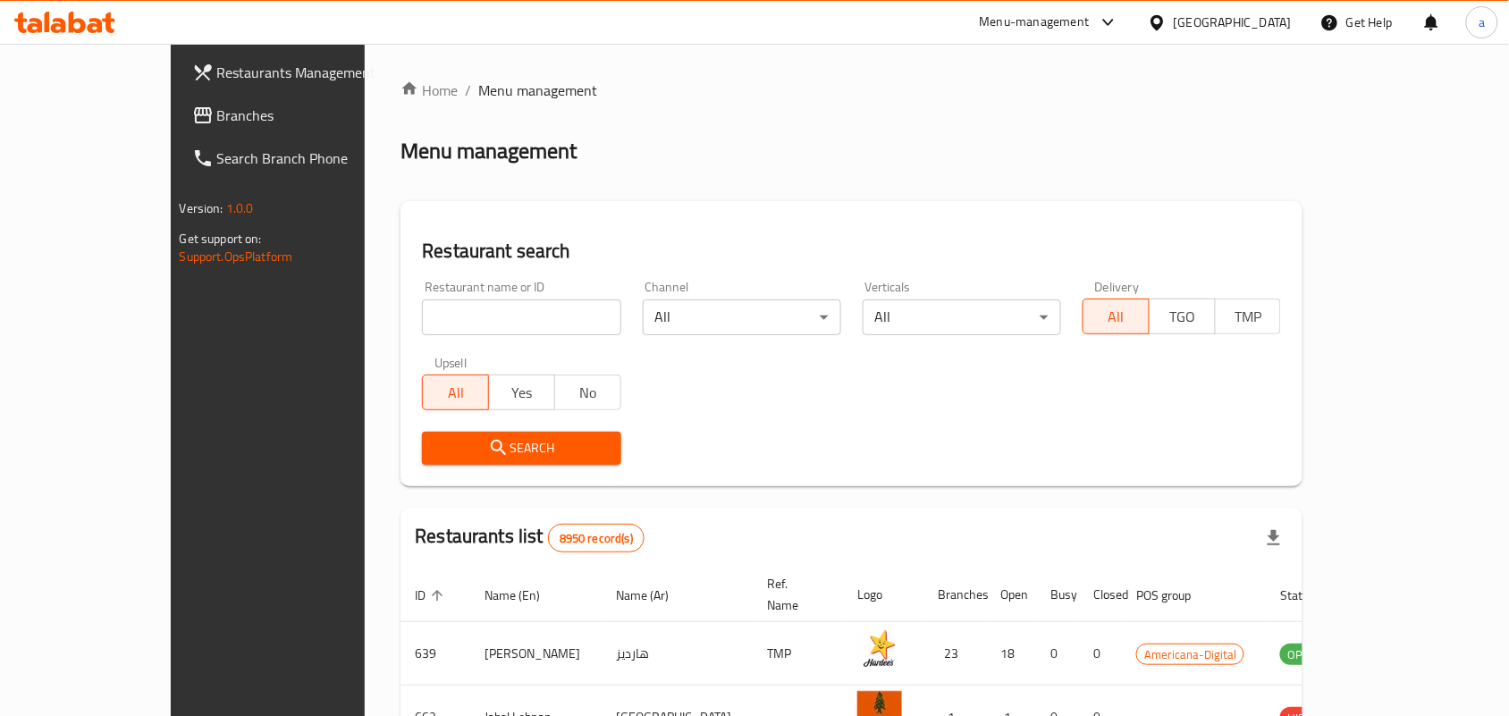
click at [217, 113] on span "Branches" at bounding box center [312, 115] width 191 height 21
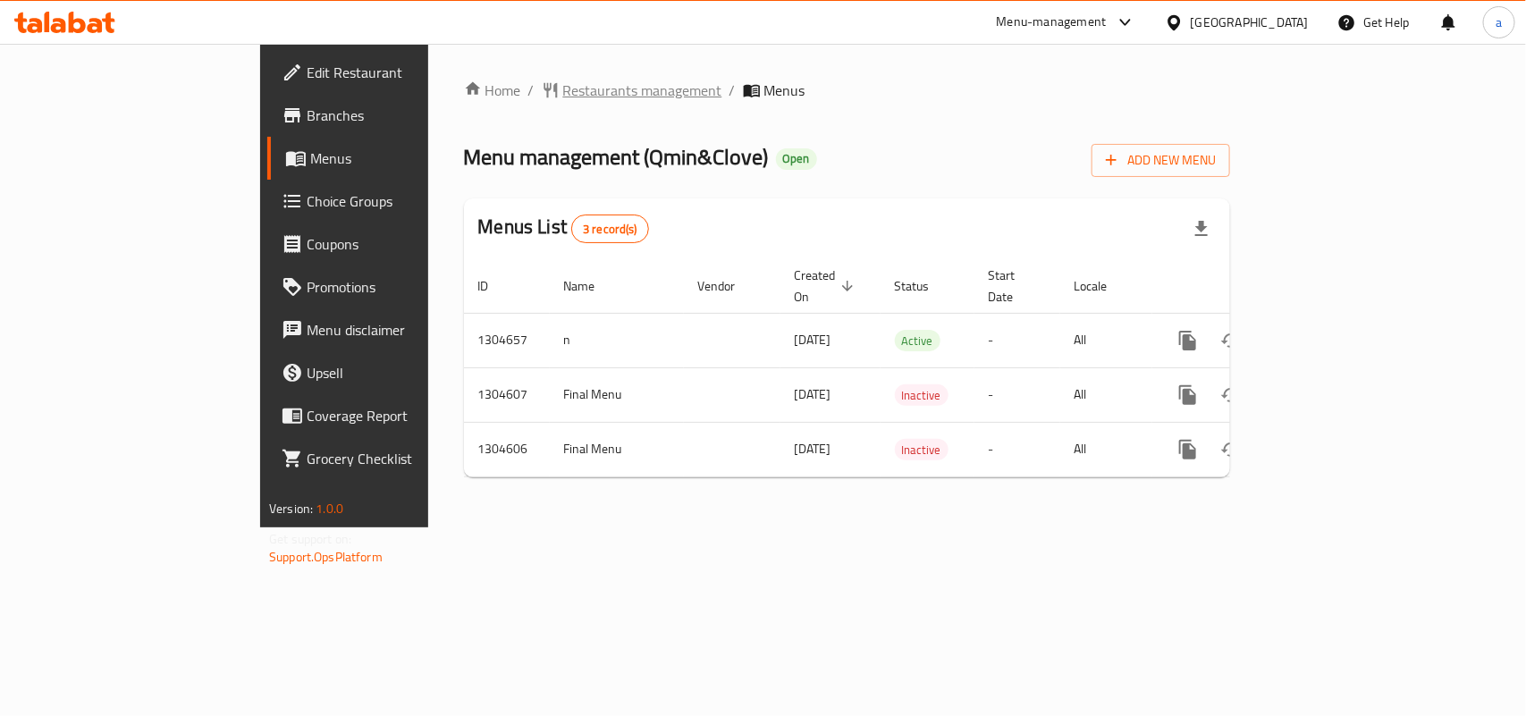
click at [563, 82] on span "Restaurants management" at bounding box center [642, 90] width 159 height 21
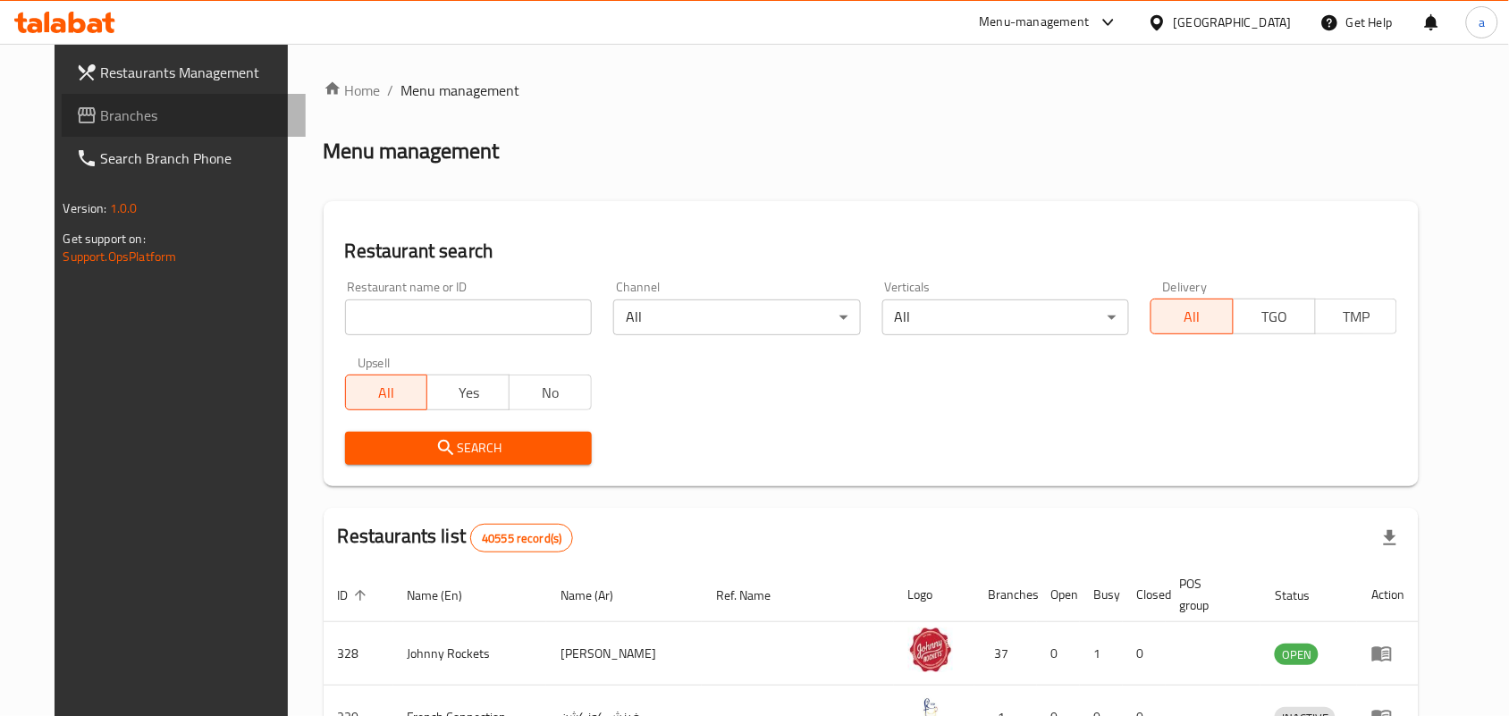
click at [131, 110] on span "Branches" at bounding box center [196, 115] width 191 height 21
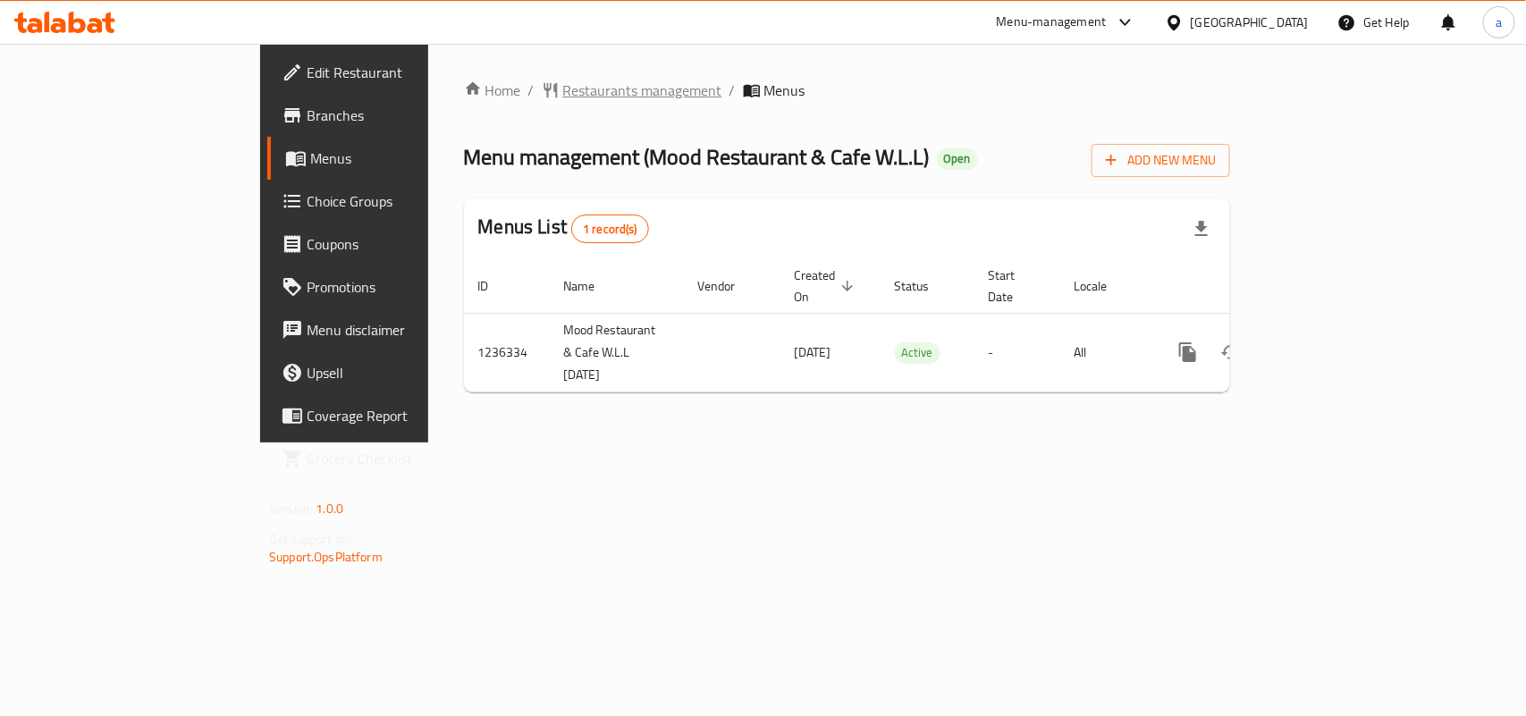
click at [563, 87] on span "Restaurants management" at bounding box center [642, 90] width 159 height 21
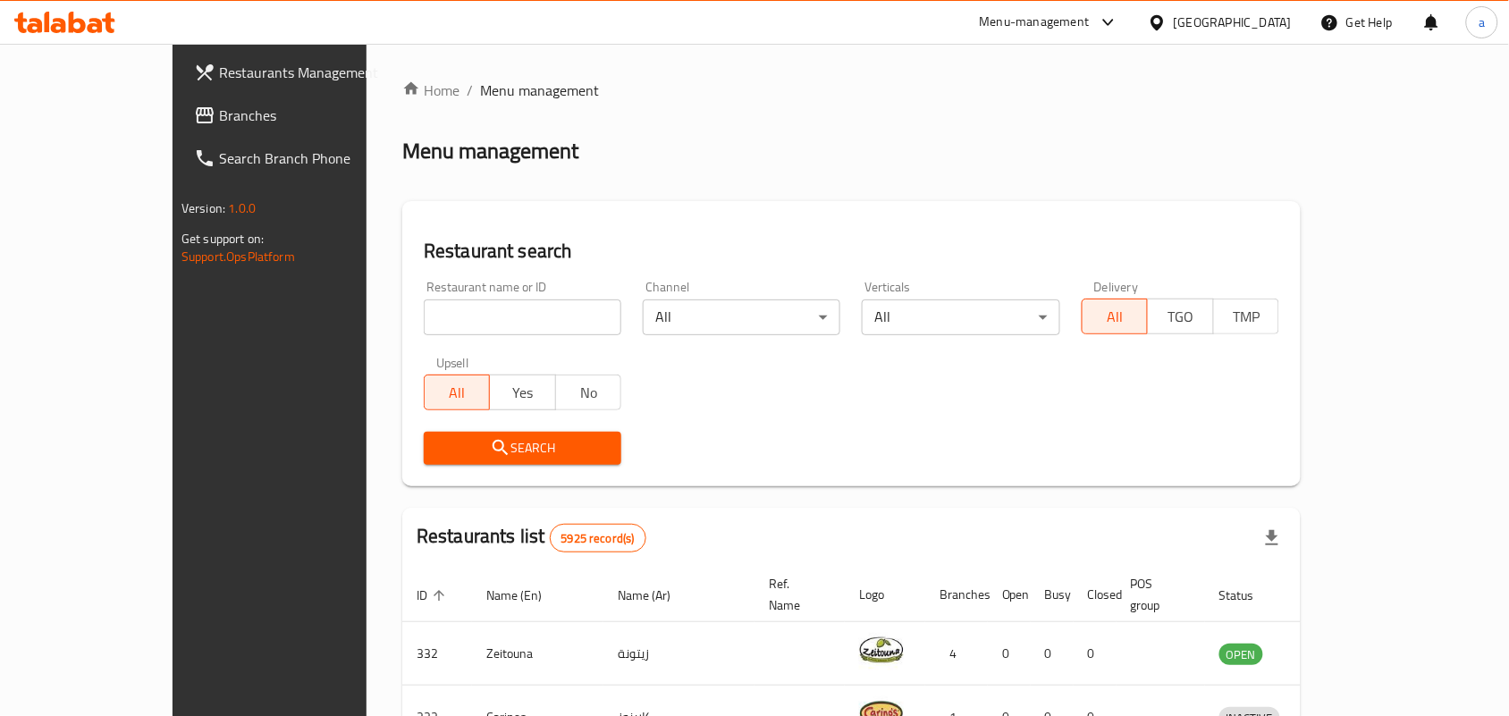
click at [219, 116] on span "Branches" at bounding box center [314, 115] width 191 height 21
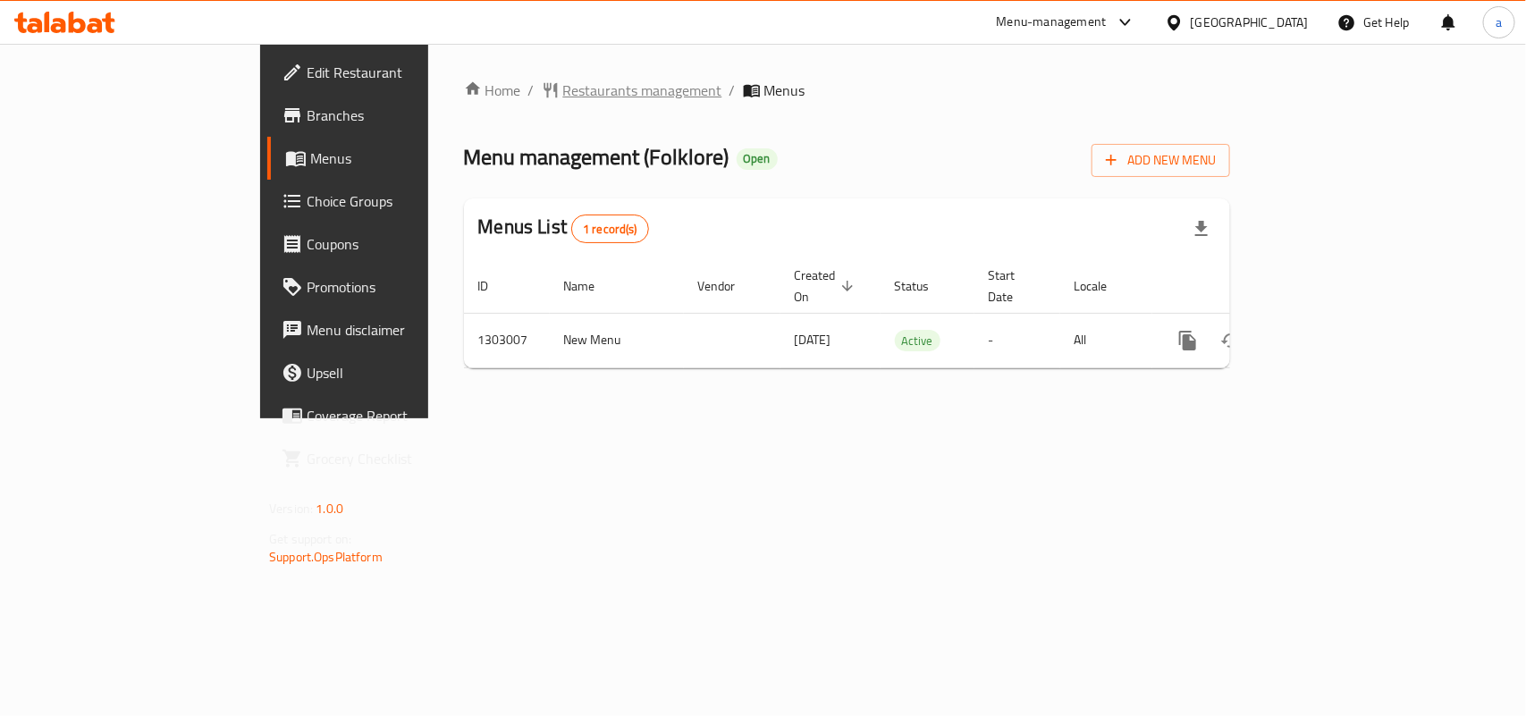
click at [563, 85] on span "Restaurants management" at bounding box center [642, 90] width 159 height 21
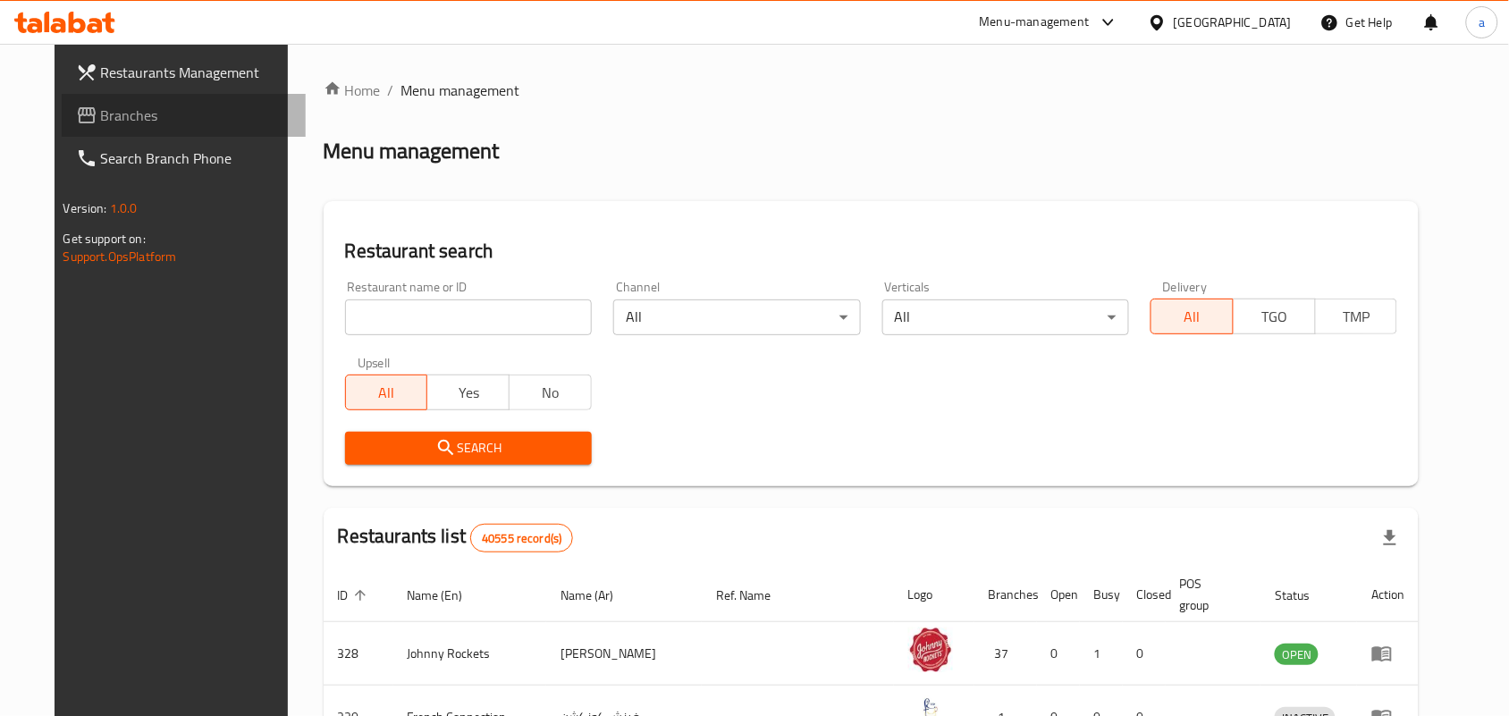
click at [109, 110] on span "Branches" at bounding box center [196, 115] width 191 height 21
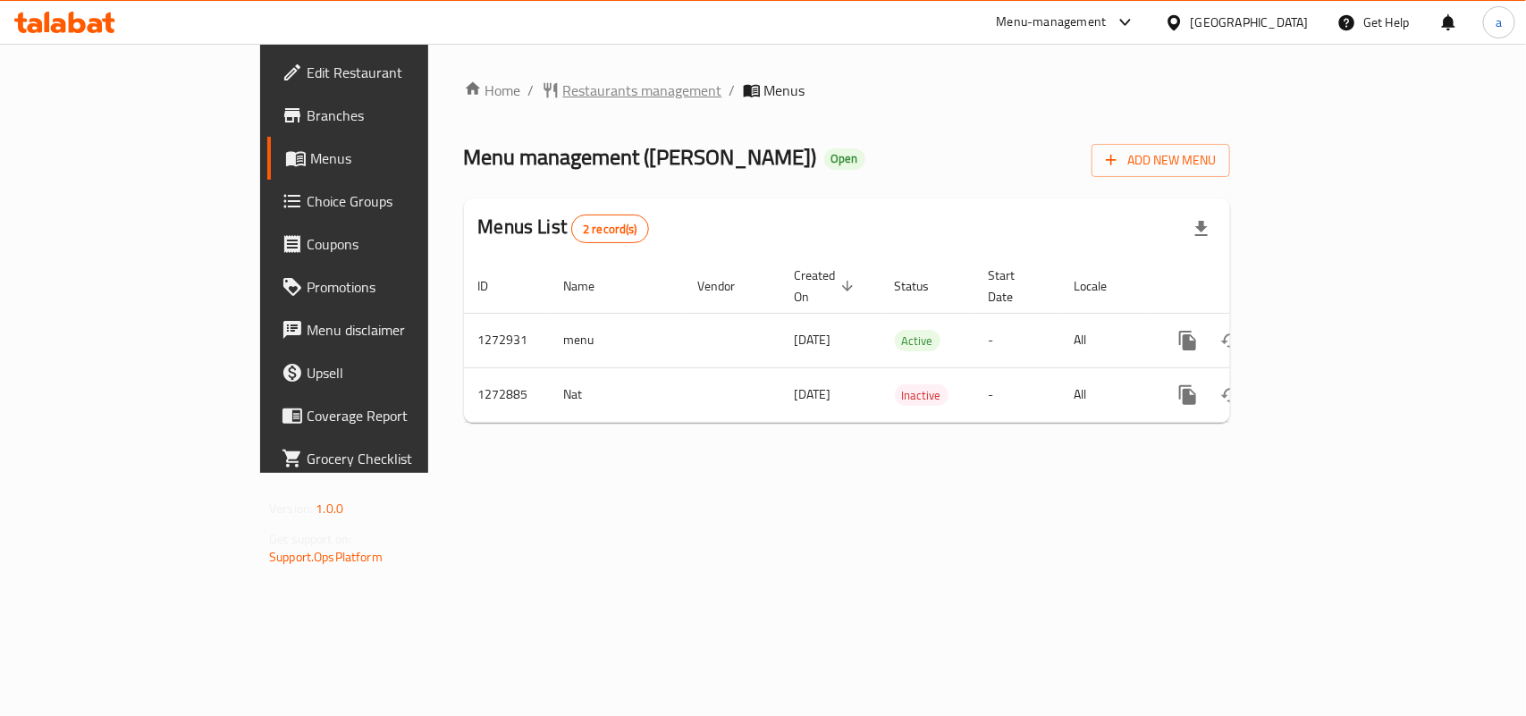
click at [563, 88] on span "Restaurants management" at bounding box center [642, 90] width 159 height 21
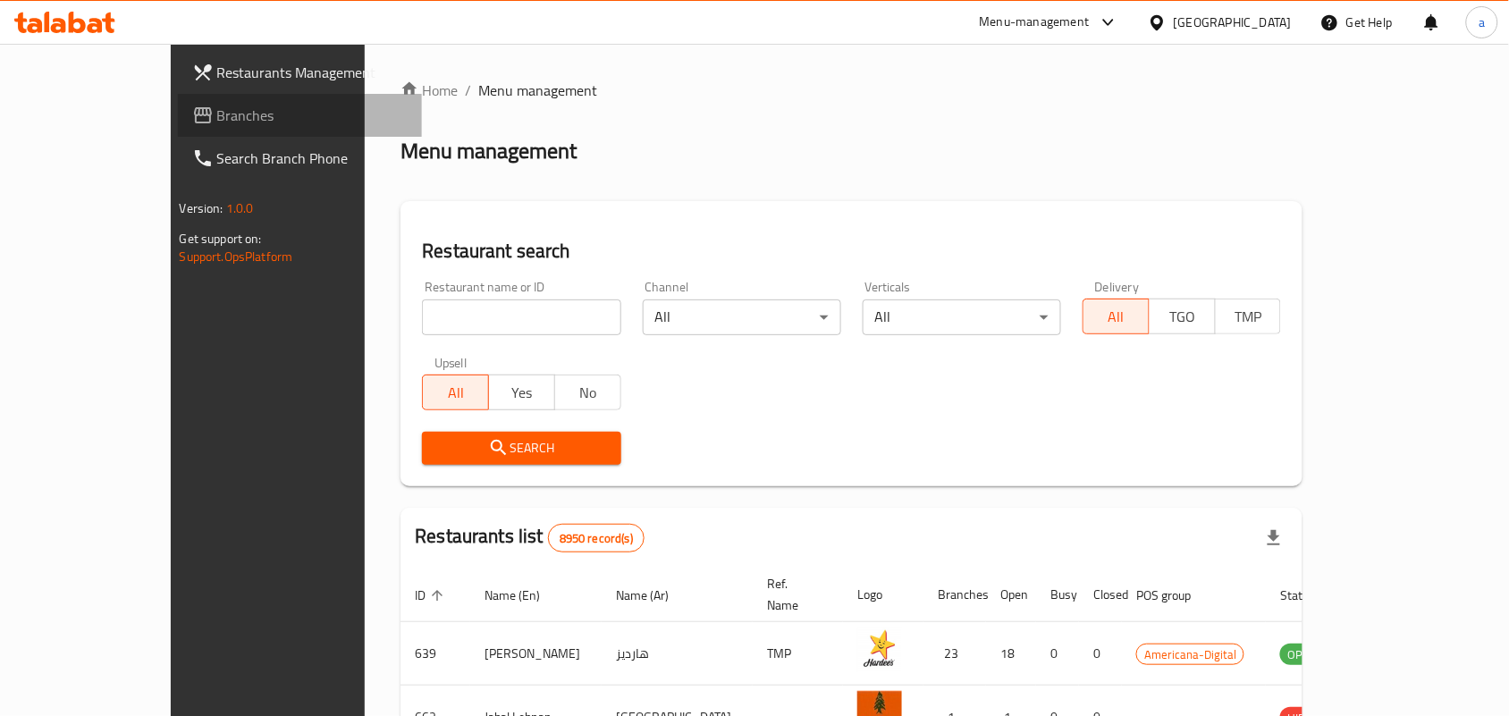
click at [217, 122] on span "Branches" at bounding box center [312, 115] width 191 height 21
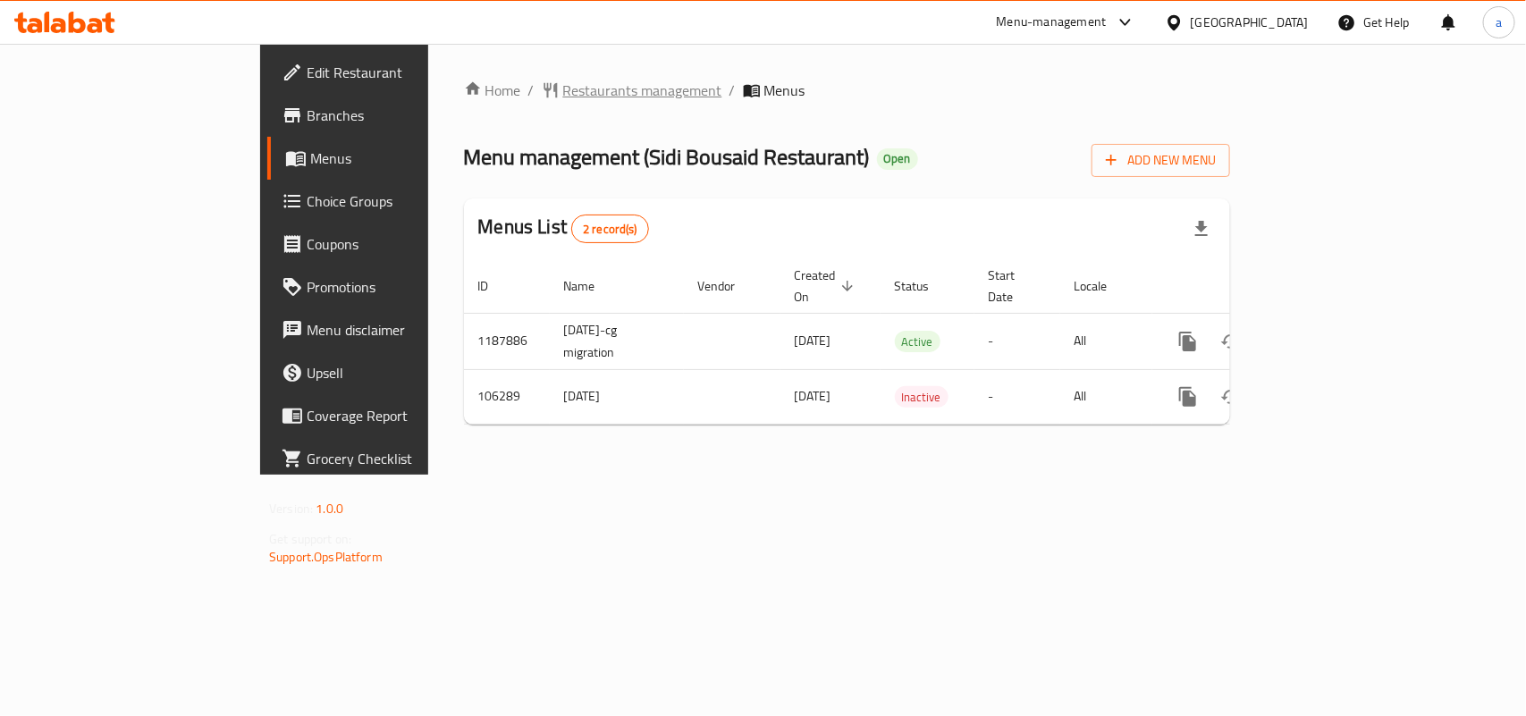
click at [563, 83] on span "Restaurants management" at bounding box center [642, 90] width 159 height 21
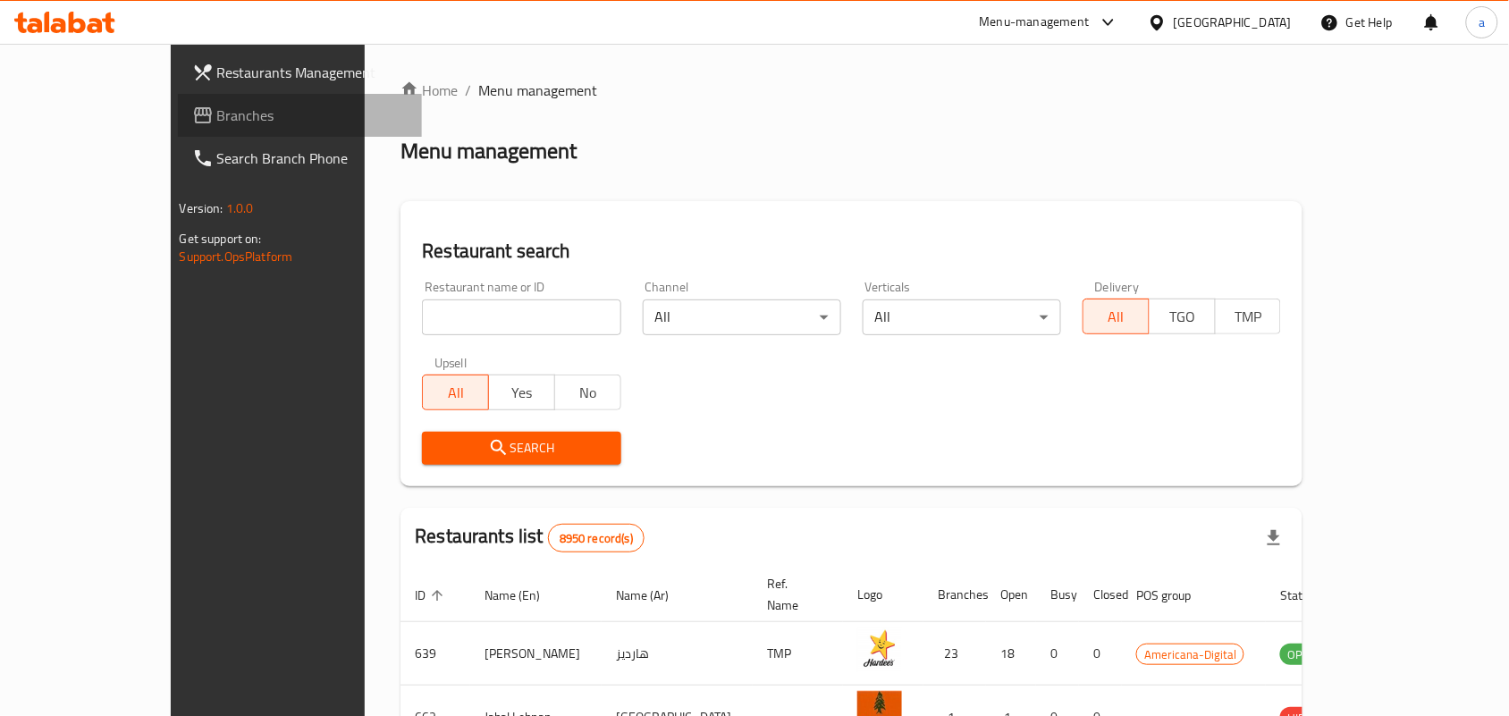
click at [217, 114] on span "Branches" at bounding box center [312, 115] width 191 height 21
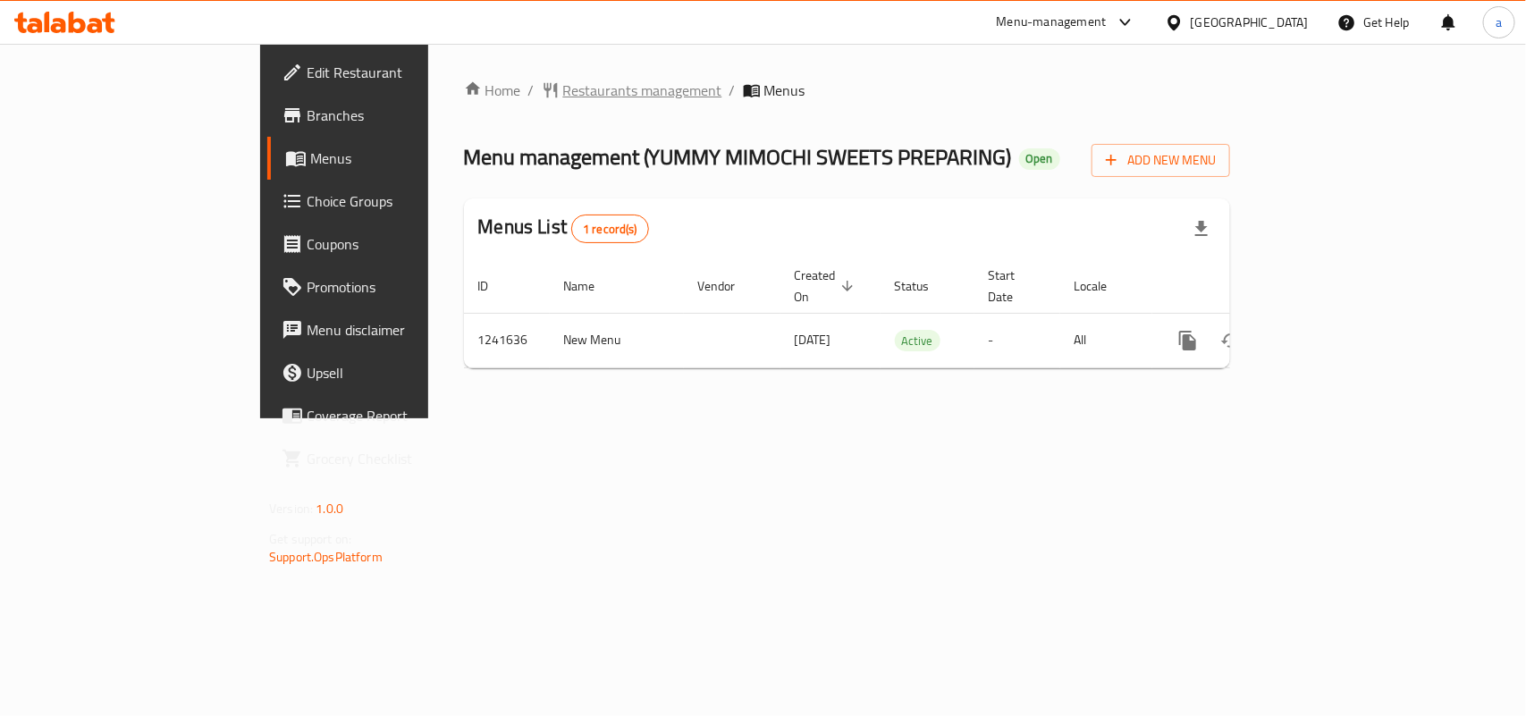
click at [563, 87] on span "Restaurants management" at bounding box center [642, 90] width 159 height 21
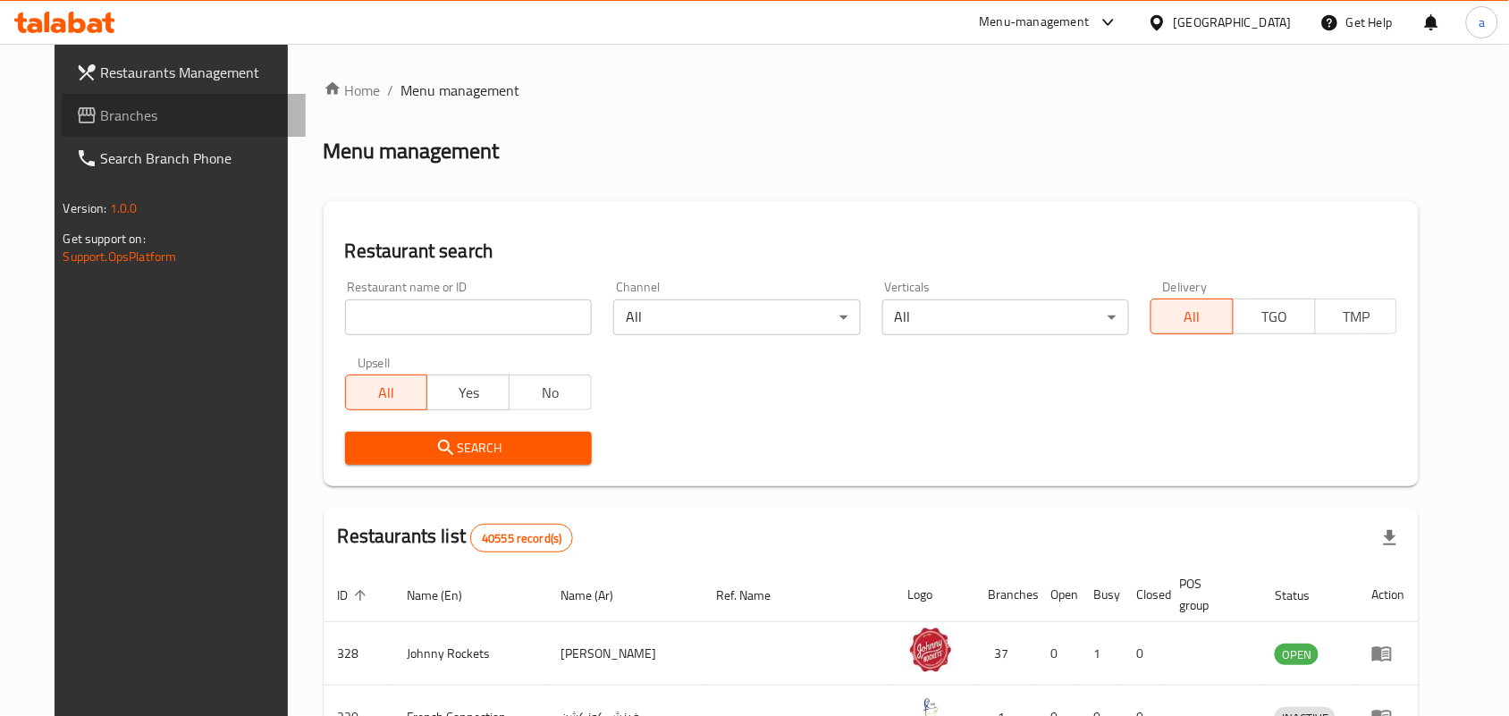
click at [94, 96] on link "Branches" at bounding box center [184, 115] width 245 height 43
